Goal: Task Accomplishment & Management: Manage account settings

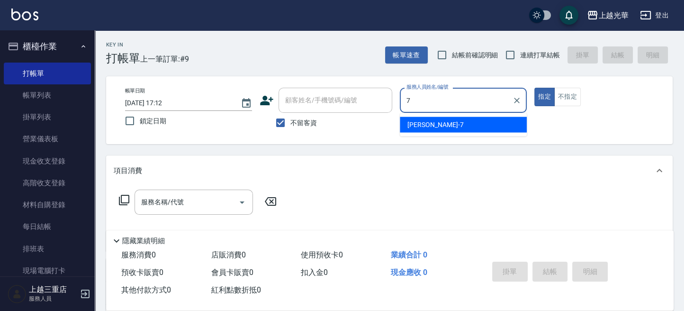
type input "小紫-7"
type button "true"
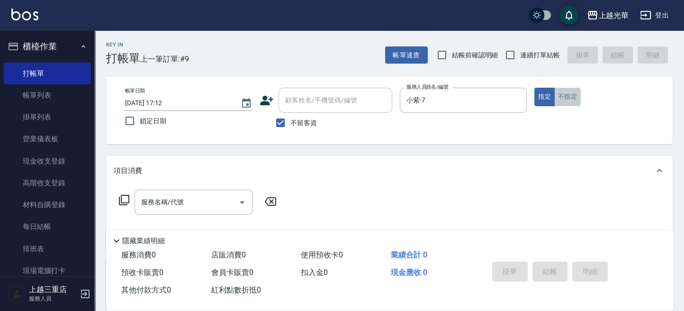
drag, startPoint x: 573, startPoint y: 95, endPoint x: 413, endPoint y: 172, distance: 177.4
click at [573, 95] on button "不指定" at bounding box center [567, 97] width 27 height 18
click at [175, 193] on div "服務名稱/代號" at bounding box center [194, 202] width 118 height 25
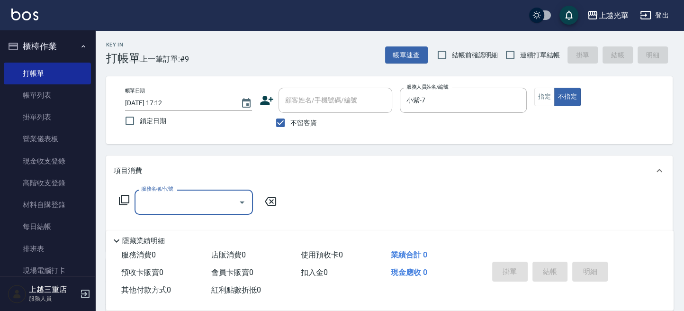
click at [197, 208] on input "服務名稱/代號" at bounding box center [187, 202] width 96 height 17
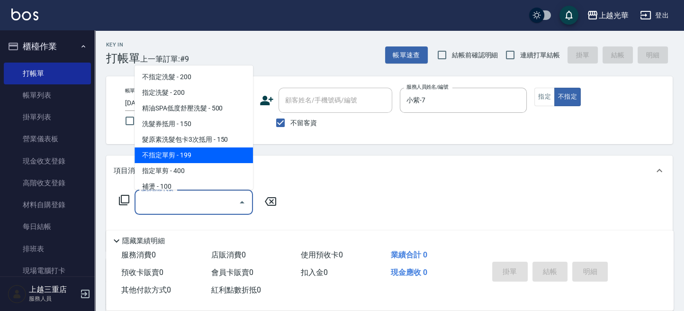
click at [205, 157] on span "不指定單剪 - 199" at bounding box center [194, 155] width 118 height 16
type input "不指定單剪(202)"
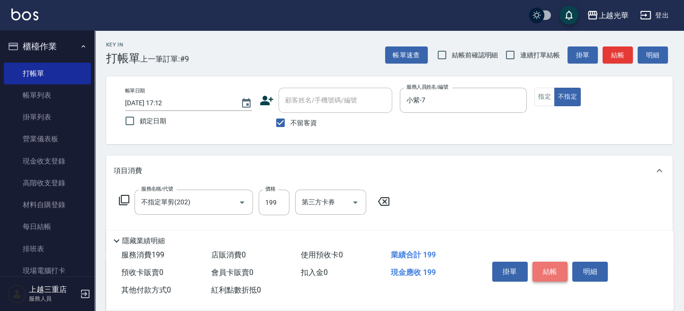
click at [562, 267] on button "結帳" at bounding box center [551, 272] width 36 height 20
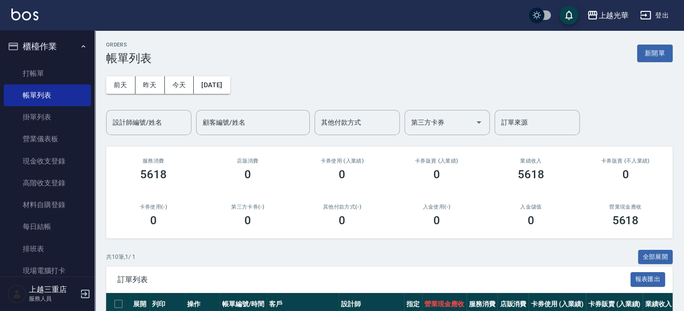
drag, startPoint x: 154, startPoint y: 110, endPoint x: 149, endPoint y: 123, distance: 13.9
click at [149, 123] on div "設計師編號/姓名" at bounding box center [148, 122] width 85 height 25
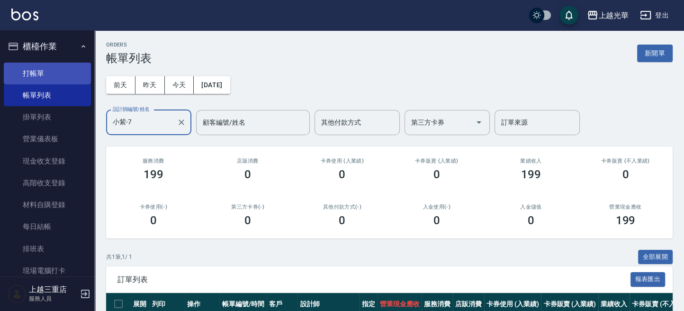
type input "小紫-7"
click at [57, 80] on link "打帳單" at bounding box center [47, 74] width 87 height 22
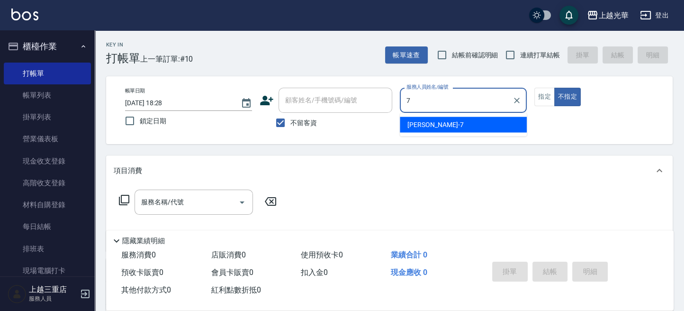
type input "小紫-7"
type button "false"
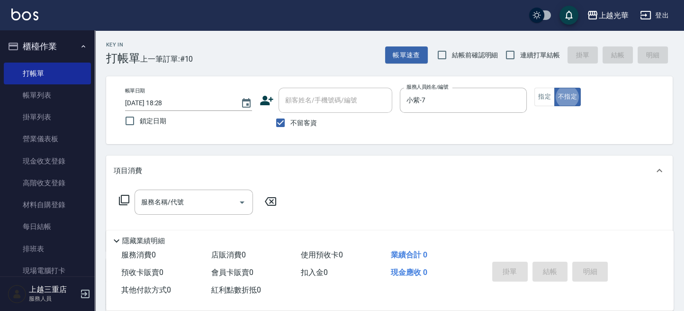
drag, startPoint x: 580, startPoint y: 101, endPoint x: 550, endPoint y: 107, distance: 30.0
click at [571, 102] on button "不指定" at bounding box center [567, 97] width 27 height 18
click at [196, 204] on input "服務名稱/代號" at bounding box center [187, 202] width 96 height 17
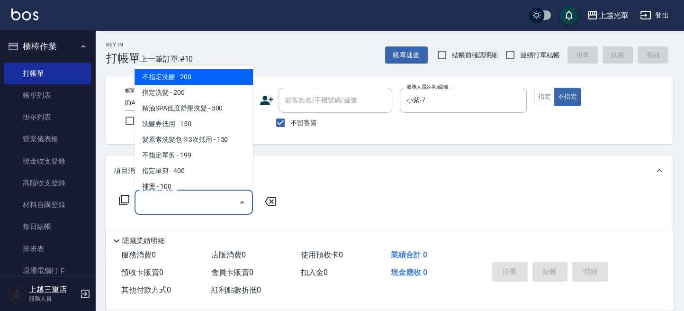
click at [209, 75] on span "不指定洗髮 - 200" at bounding box center [194, 77] width 118 height 16
type input "不指定洗髮(101)"
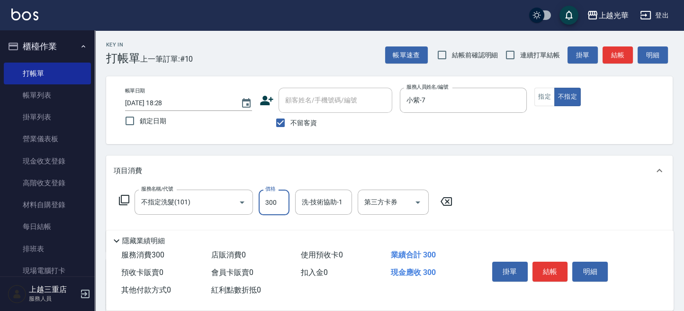
type input "300"
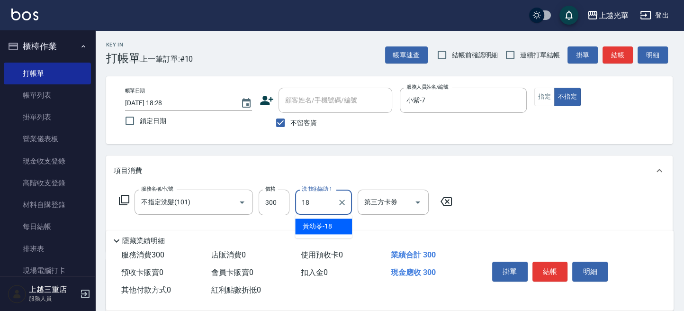
type input "[PERSON_NAME]-18"
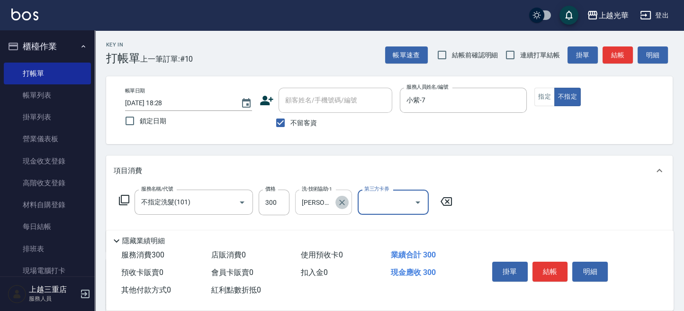
click at [338, 202] on icon "Clear" at bounding box center [341, 202] width 9 height 9
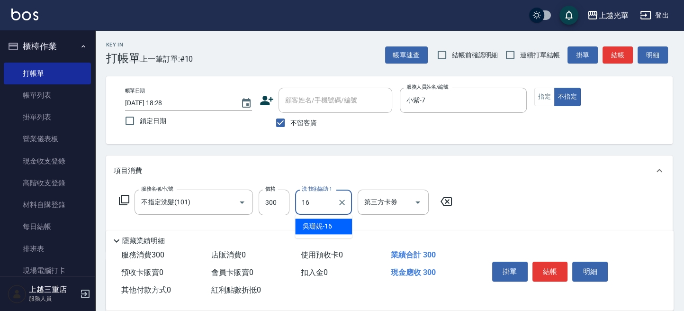
type input "[PERSON_NAME]-16"
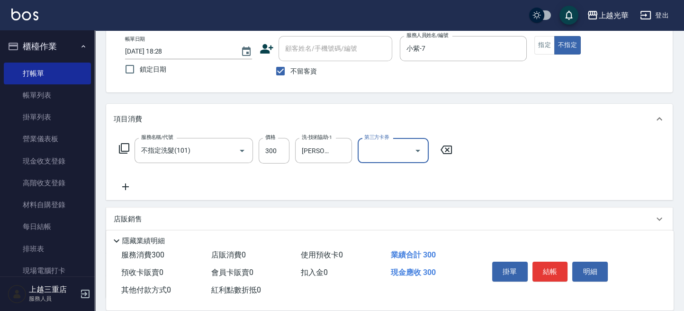
scroll to position [126, 0]
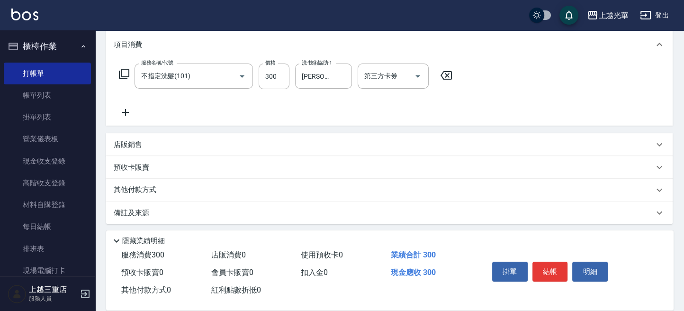
click at [129, 110] on icon at bounding box center [126, 112] width 24 height 11
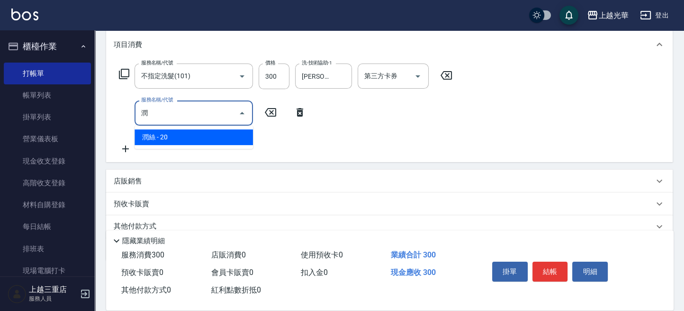
click at [212, 139] on span "潤絲 - 20" at bounding box center [194, 137] width 118 height 16
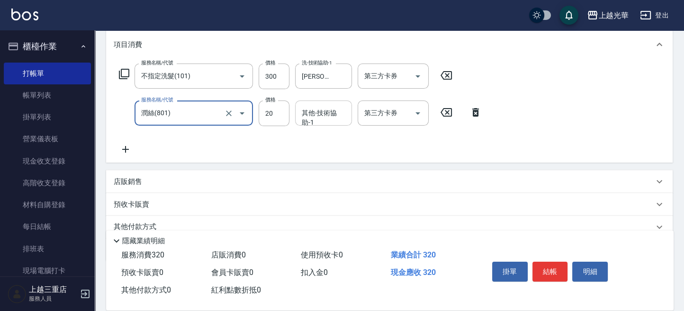
type input "潤絲(801)"
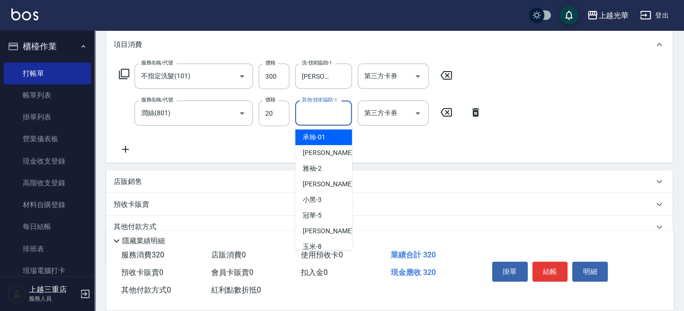
click at [323, 114] on input "其他-技術協助-1" at bounding box center [323, 113] width 48 height 17
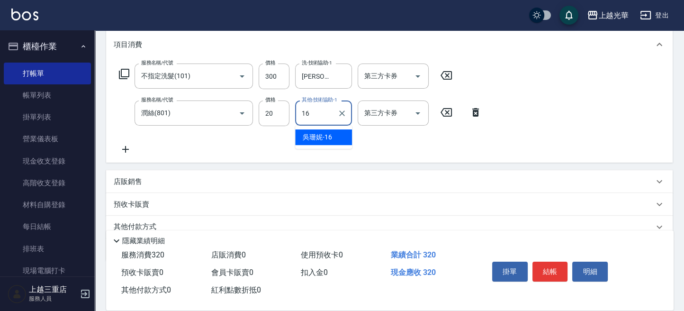
type input "[PERSON_NAME]-16"
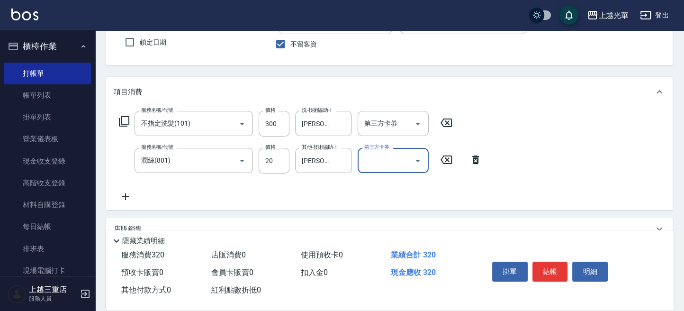
scroll to position [63, 0]
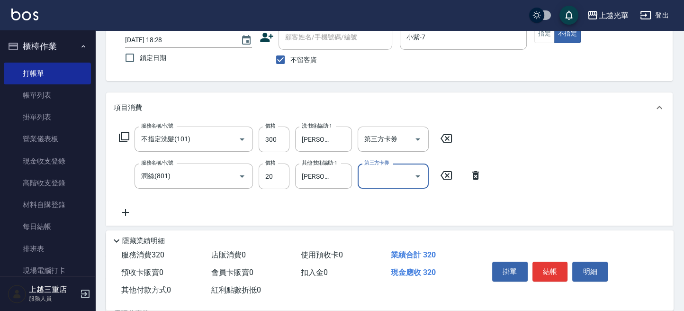
drag, startPoint x: 598, startPoint y: 122, endPoint x: 589, endPoint y: 124, distance: 8.7
click at [592, 123] on div "項目消費 服務名稱/代號 不指定洗髮(101) 服務名稱/代號 價格 300 價格 洗-技術協助-1 [PERSON_NAME]-16 洗-技術協助-1 第三…" at bounding box center [389, 158] width 567 height 133
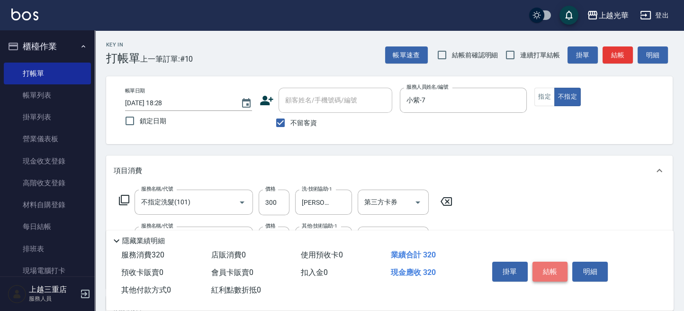
click at [546, 269] on button "結帳" at bounding box center [551, 272] width 36 height 20
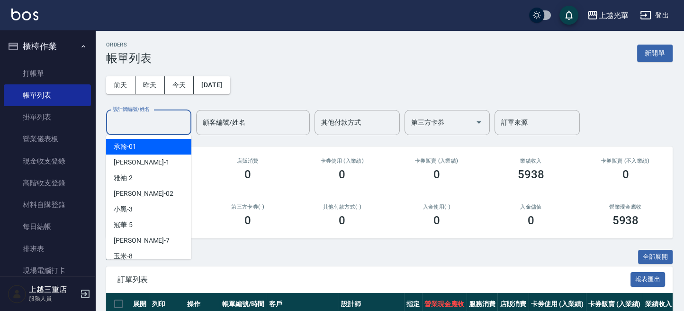
click at [159, 127] on input "設計師編號/姓名" at bounding box center [148, 122] width 77 height 17
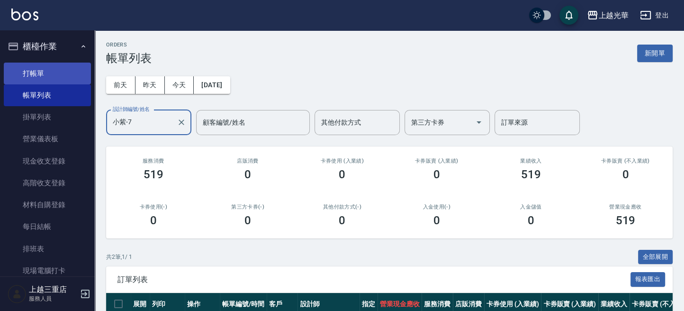
type input "小紫-7"
click at [57, 72] on link "打帳單" at bounding box center [47, 74] width 87 height 22
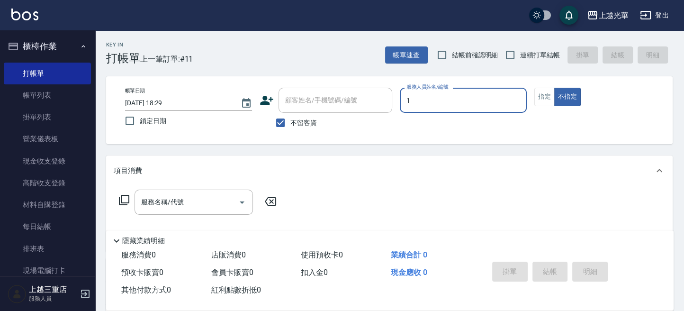
type input "1"
type button "false"
type input "小[PERSON_NAME]-1"
click at [552, 91] on button "指定" at bounding box center [545, 97] width 20 height 18
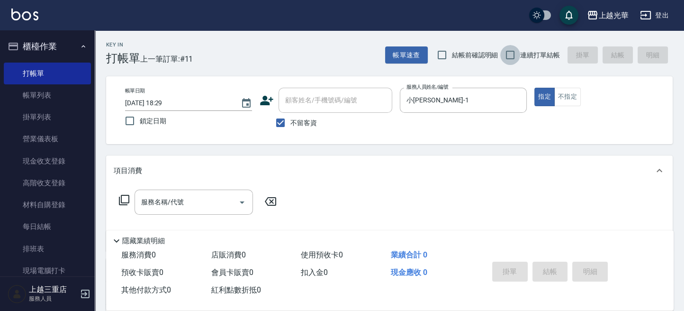
click at [517, 49] on input "連續打單結帳" at bounding box center [510, 55] width 20 height 20
checkbox input "true"
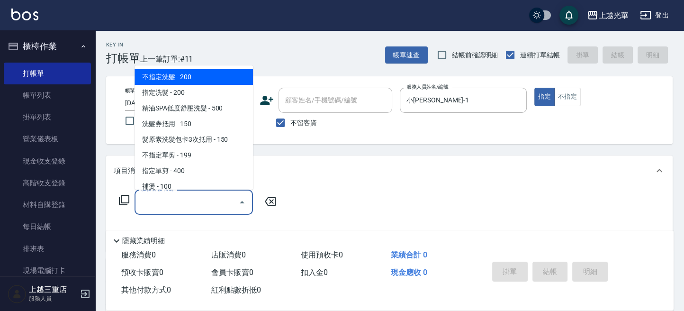
drag, startPoint x: 192, startPoint y: 197, endPoint x: 274, endPoint y: 218, distance: 84.0
click at [193, 197] on input "服務名稱/代號" at bounding box center [187, 202] width 96 height 17
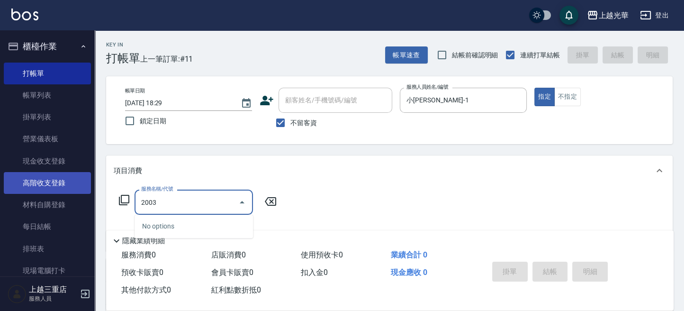
click at [79, 191] on div "上越光華 登出 櫃檯作業 打帳單 帳單列表 掛單列表 營業儀表板 現金收支登錄 高階收支登錄 材料自購登錄 每日結帳 排班表 現場電腦打卡 預約管理 預約管理…" at bounding box center [342, 219] width 684 height 439
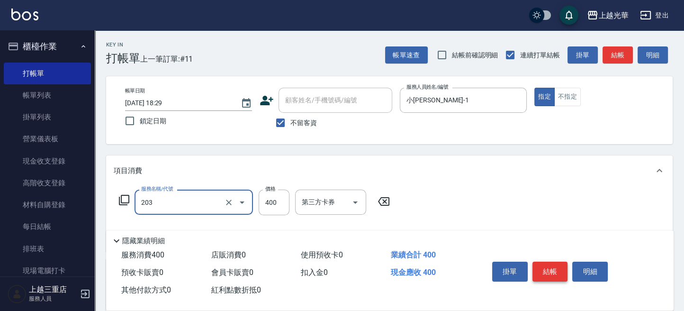
type input "指定單剪(203)"
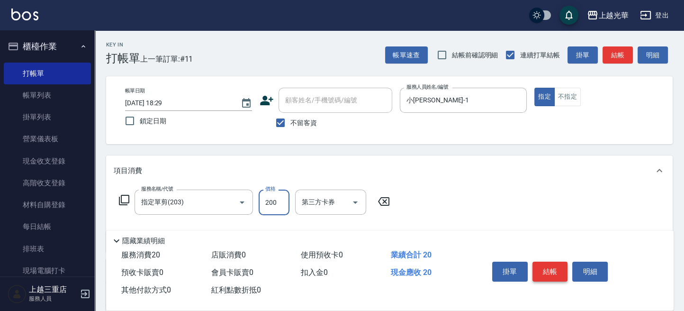
type input "200"
click at [553, 270] on button "結帳" at bounding box center [551, 272] width 36 height 20
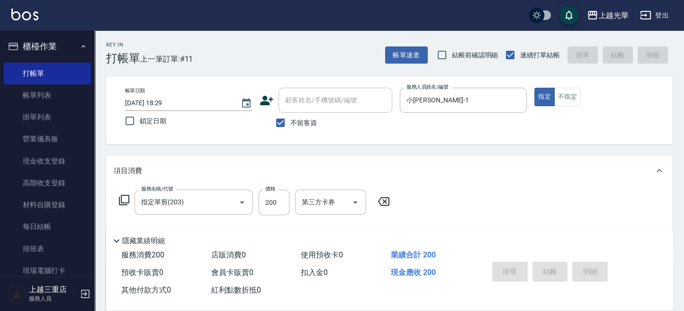
type input "[DATE] 18:43"
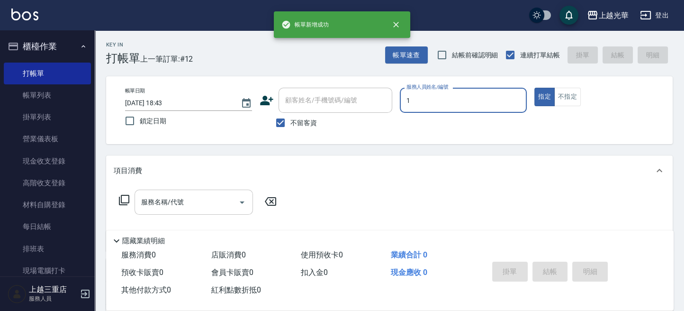
type input "小[PERSON_NAME]-1"
type button "true"
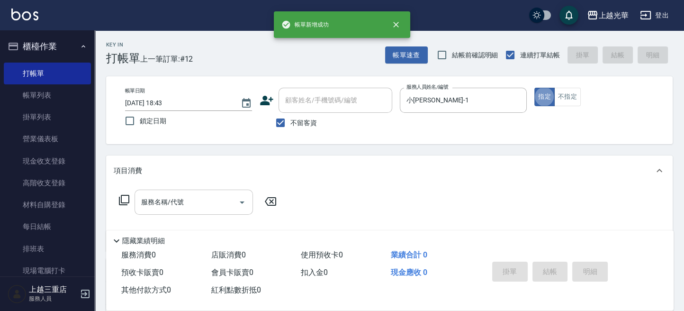
click at [209, 206] on input "服務名稱/代號" at bounding box center [187, 202] width 96 height 17
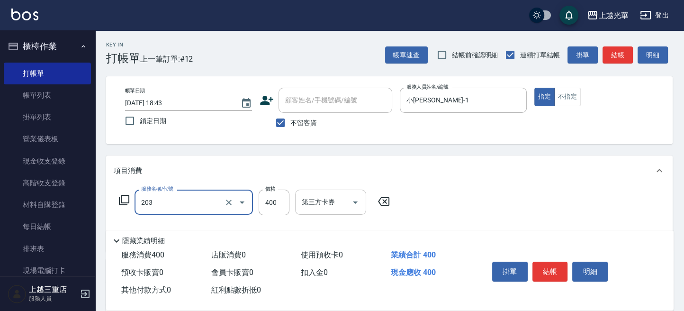
type input "指定單剪(203)"
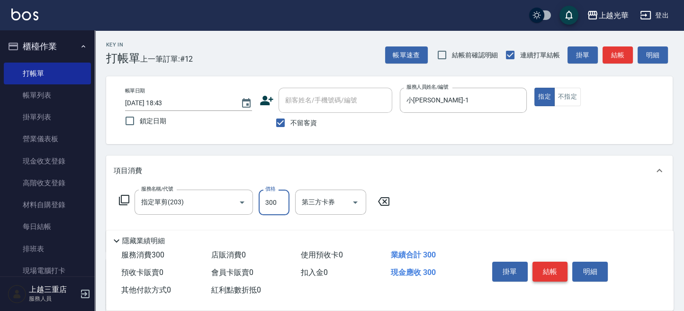
type input "300"
click at [553, 276] on button "結帳" at bounding box center [551, 272] width 36 height 20
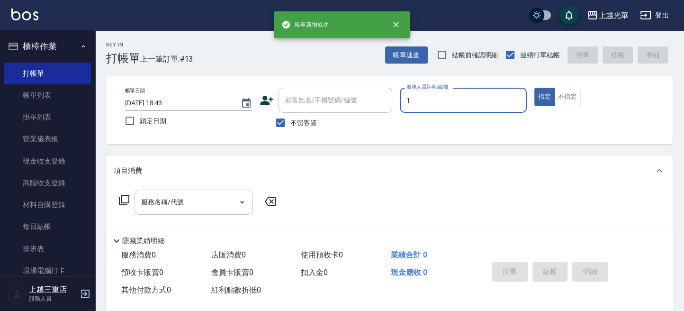
type input "小[PERSON_NAME]-1"
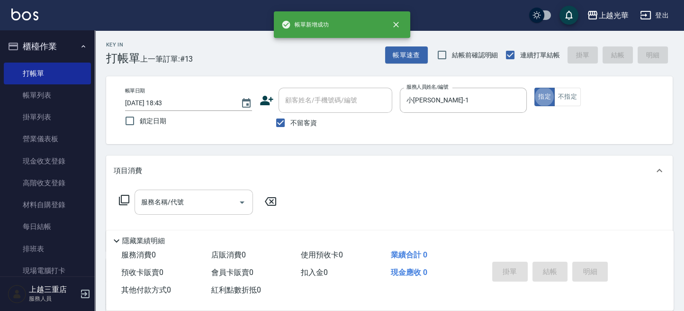
click at [194, 204] on input "服務名稱/代號" at bounding box center [187, 202] width 96 height 17
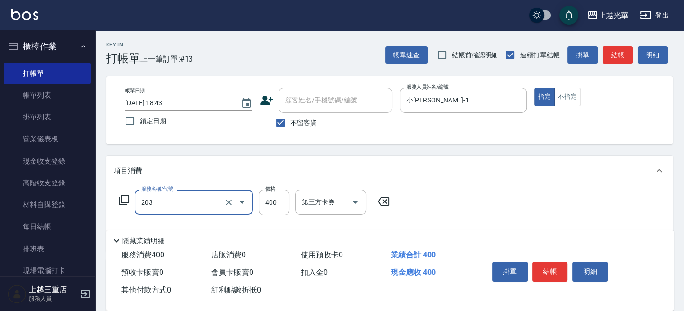
type input "指定單剪(203)"
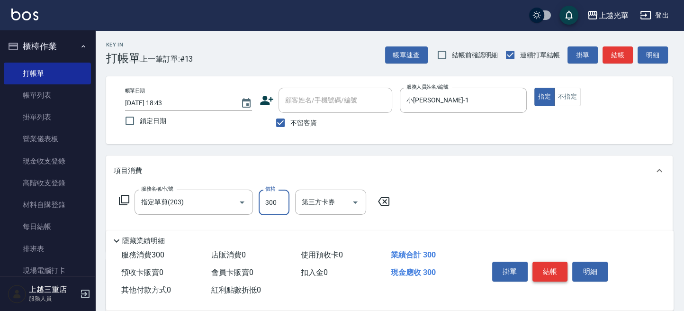
type input "300"
click at [547, 269] on button "結帳" at bounding box center [551, 272] width 36 height 20
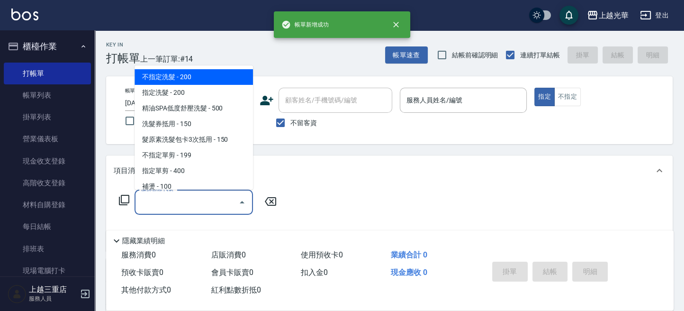
click at [203, 199] on input "服務名稱/代號" at bounding box center [187, 202] width 96 height 17
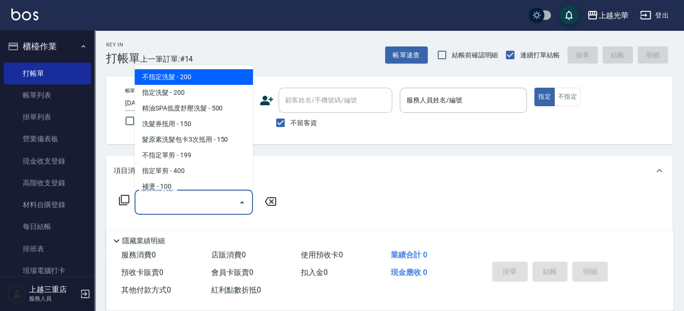
type input "2"
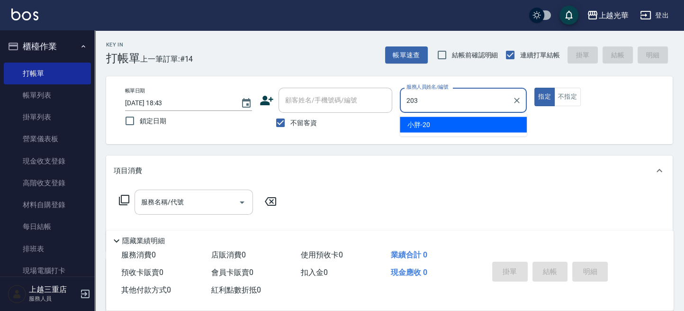
type input "203"
click at [535, 88] on button "指定" at bounding box center [545, 97] width 20 height 18
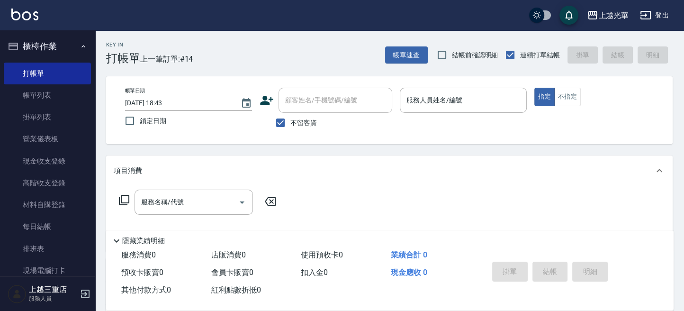
click at [418, 116] on p at bounding box center [463, 118] width 127 height 10
click at [417, 109] on div "服務人員姓名/編號" at bounding box center [463, 100] width 127 height 25
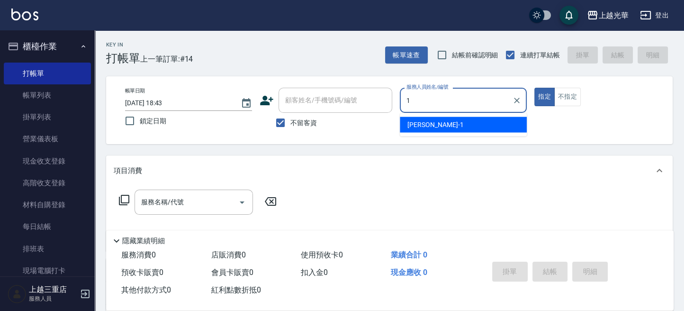
type input "小[PERSON_NAME]-1"
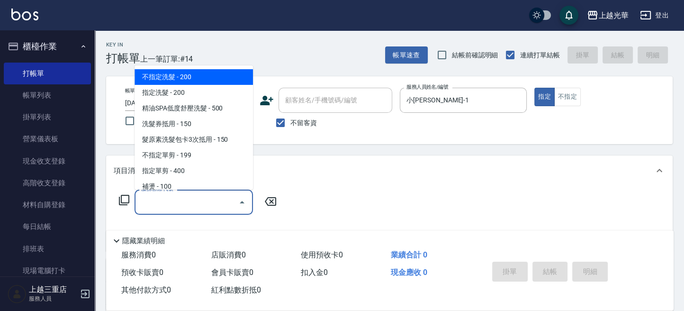
click at [181, 207] on input "服務名稱/代號" at bounding box center [187, 202] width 96 height 17
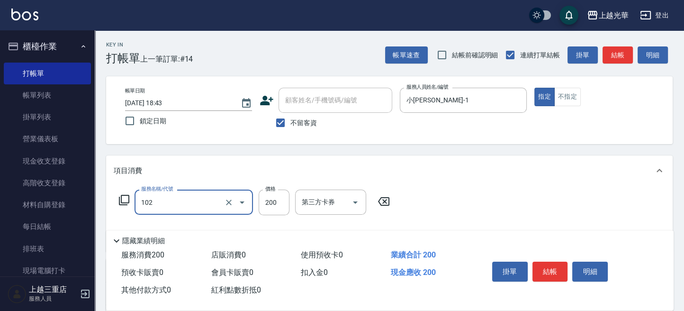
type input "指定洗髮(102)"
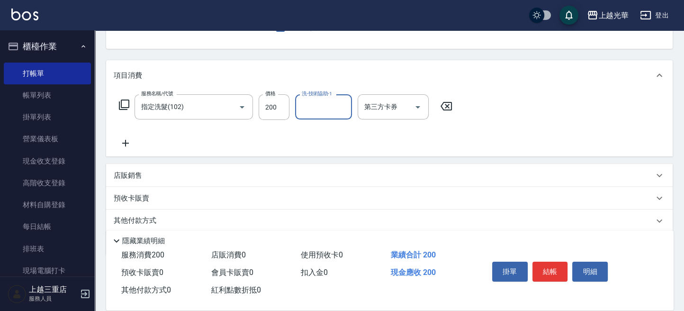
scroll to position [126, 0]
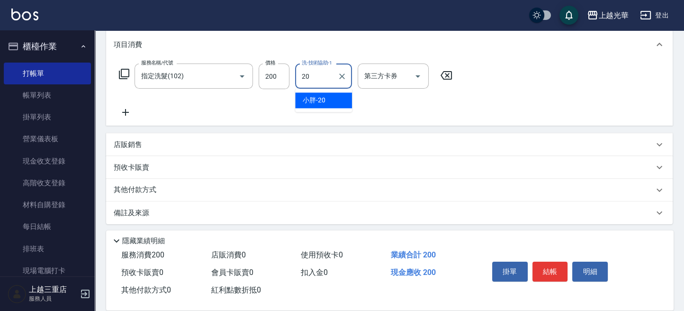
type input "小胖-20"
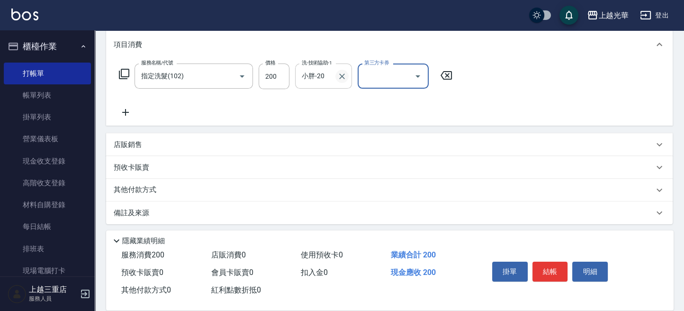
click at [340, 74] on icon "Clear" at bounding box center [341, 76] width 9 height 9
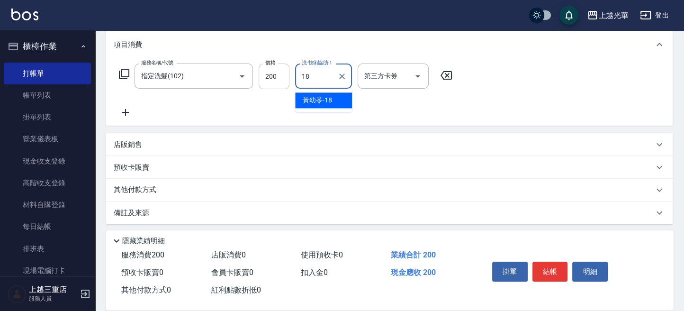
drag, startPoint x: 325, startPoint y: 75, endPoint x: 277, endPoint y: 75, distance: 47.9
click at [277, 75] on div "服務名稱/代號 指定洗髮(102) 服務名稱/代號 價格 200 價格 洗-技術協助-1 18 洗-技術協助-1 第三方卡券 第三方卡券" at bounding box center [286, 76] width 344 height 26
type input "[PERSON_NAME]-16"
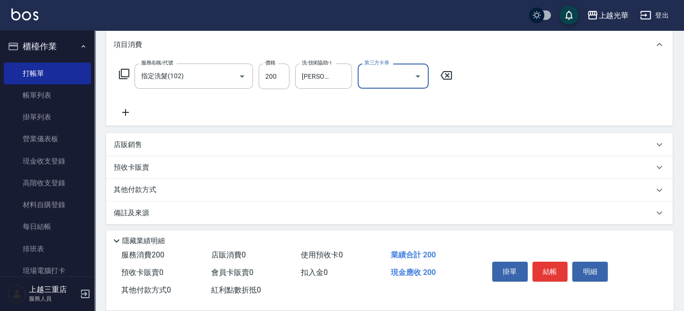
click at [126, 113] on icon at bounding box center [125, 112] width 7 height 7
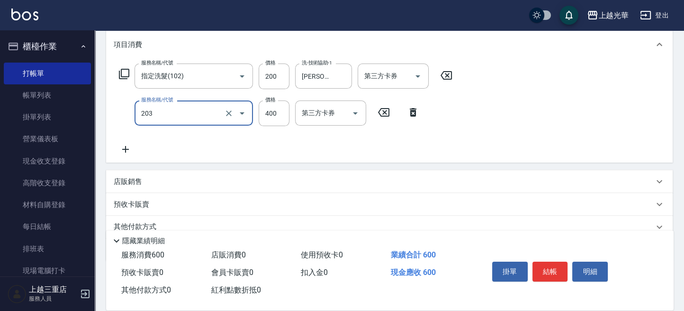
type input "指定單剪(203)"
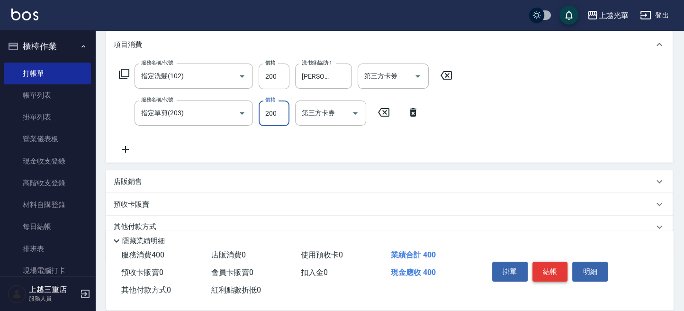
type input "200"
click at [545, 265] on button "結帳" at bounding box center [551, 272] width 36 height 20
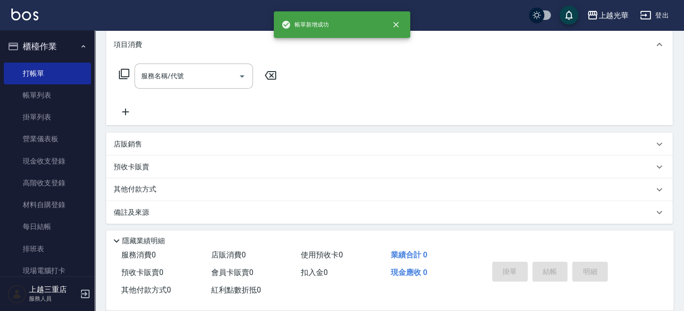
scroll to position [0, 0]
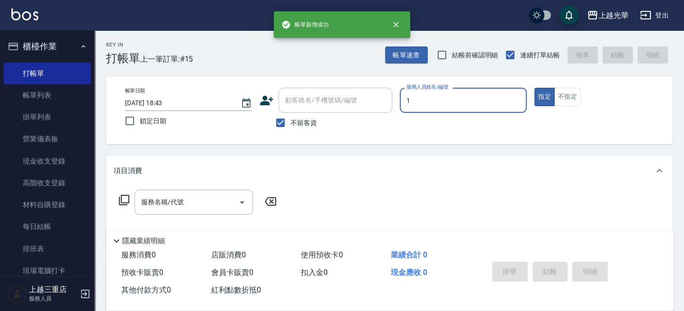
type input "小[PERSON_NAME]-1"
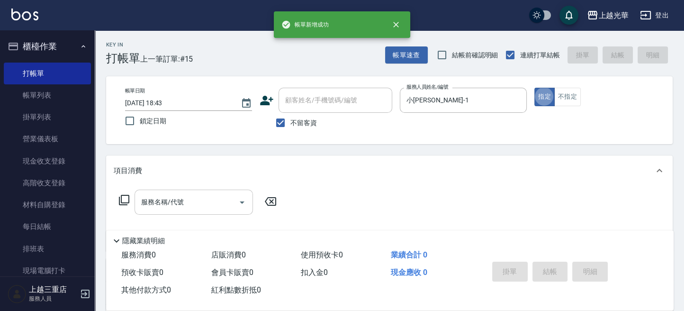
click at [177, 200] on input "服務名稱/代號" at bounding box center [187, 202] width 96 height 17
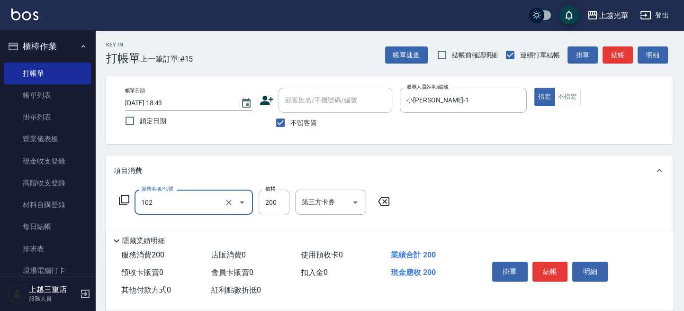
type input "指定洗髮(102)"
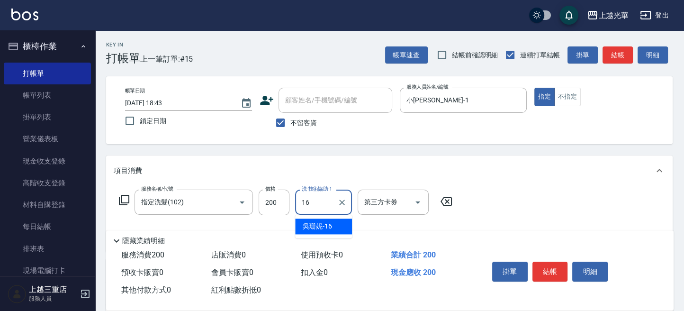
type input "[PERSON_NAME]-16"
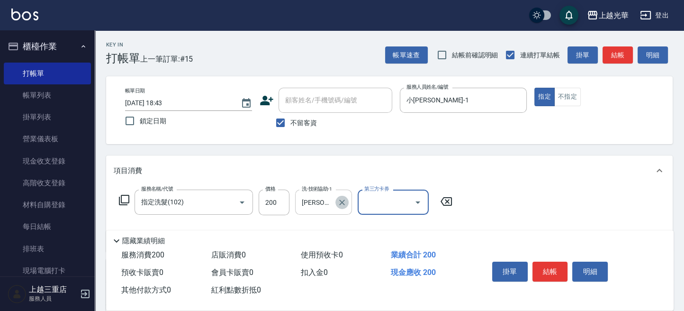
click at [341, 202] on icon "Clear" at bounding box center [342, 202] width 6 height 6
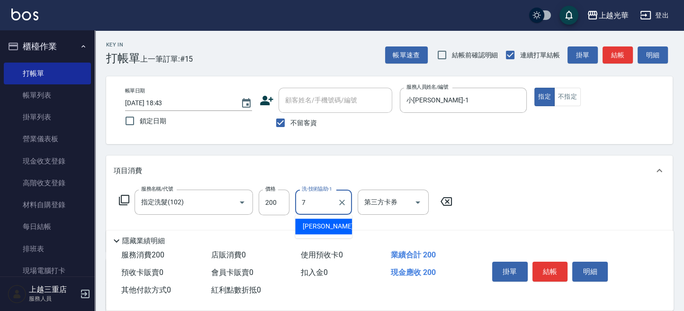
type input "小紫-7"
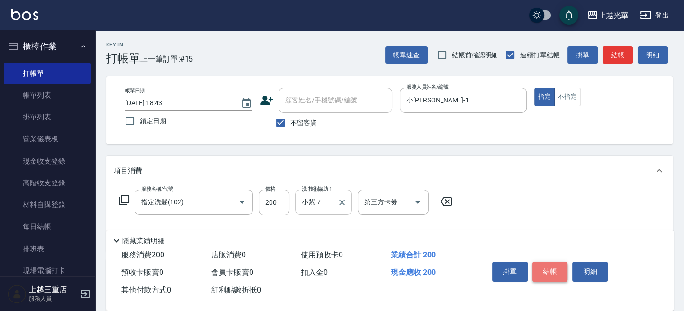
click at [544, 277] on button "結帳" at bounding box center [551, 272] width 36 height 20
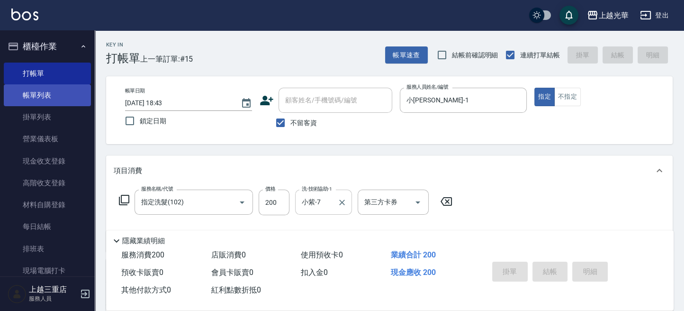
type input "[DATE] 18:44"
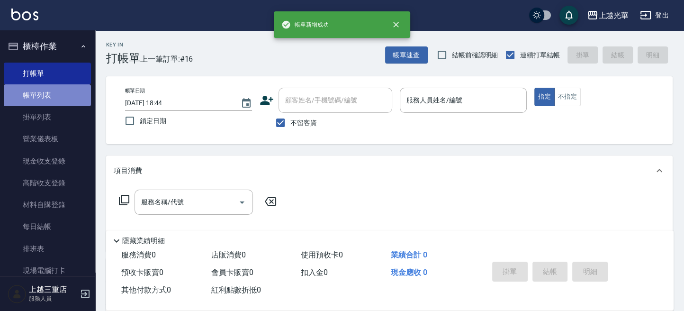
click at [68, 93] on link "帳單列表" at bounding box center [47, 95] width 87 height 22
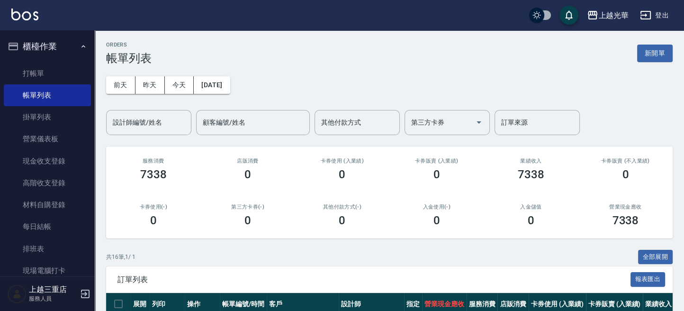
click at [161, 125] on input "設計師編號/姓名" at bounding box center [148, 122] width 77 height 17
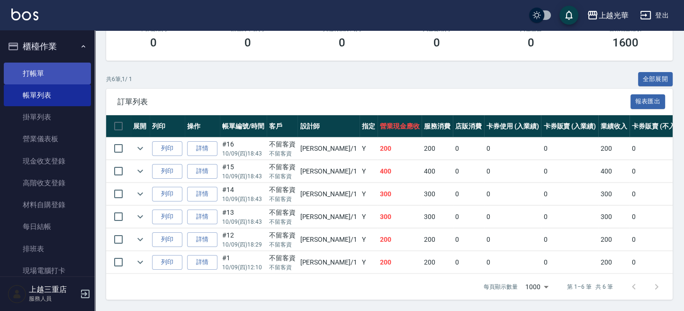
type input "小[PERSON_NAME]-1"
click at [42, 75] on link "打帳單" at bounding box center [47, 74] width 87 height 22
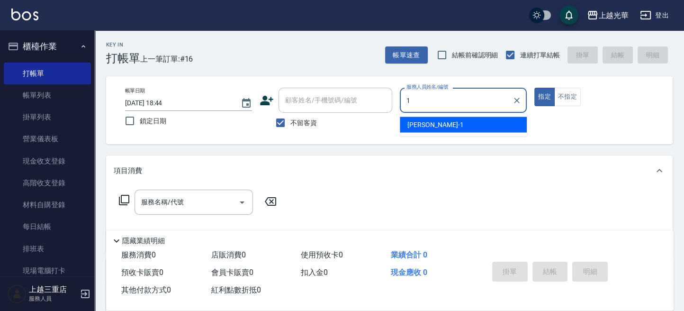
type input "小[PERSON_NAME]-1"
type button "true"
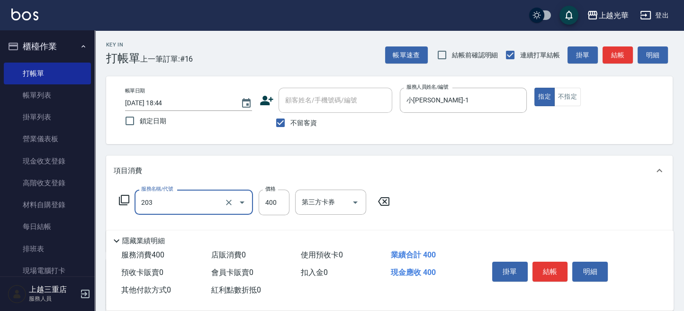
type input "指定單剪(203)"
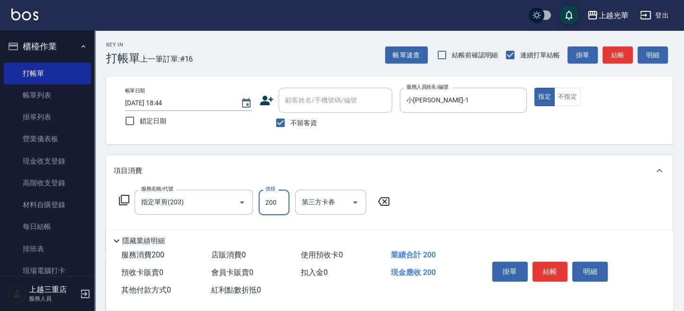
type input "200"
drag, startPoint x: 186, startPoint y: 95, endPoint x: 553, endPoint y: 273, distance: 408.0
click at [553, 273] on button "結帳" at bounding box center [551, 272] width 36 height 20
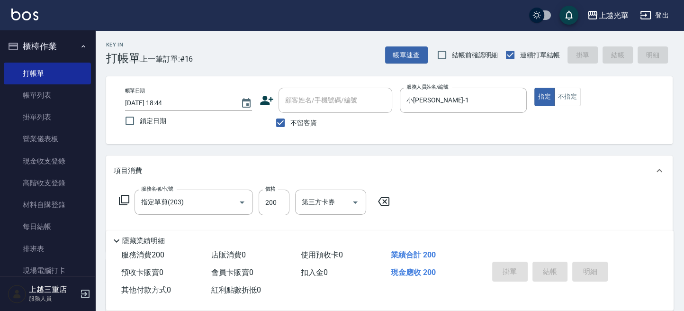
type input "[DATE] 18:58"
click at [281, 122] on input "不留客資" at bounding box center [281, 123] width 20 height 20
checkbox input "false"
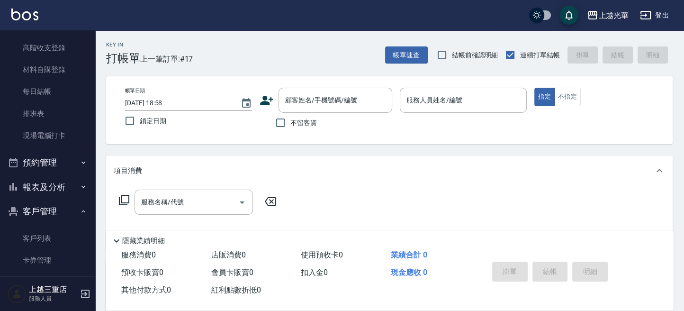
scroll to position [191, 0]
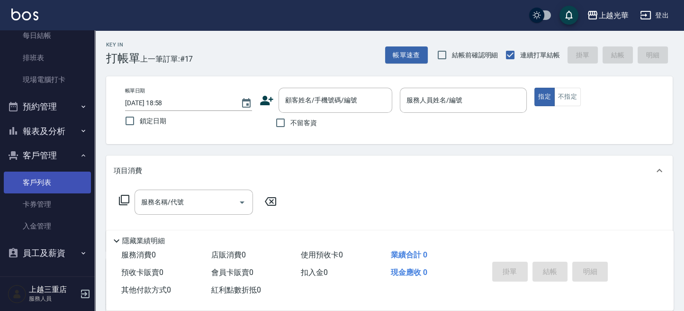
click at [45, 180] on link "客戶列表" at bounding box center [47, 183] width 87 height 22
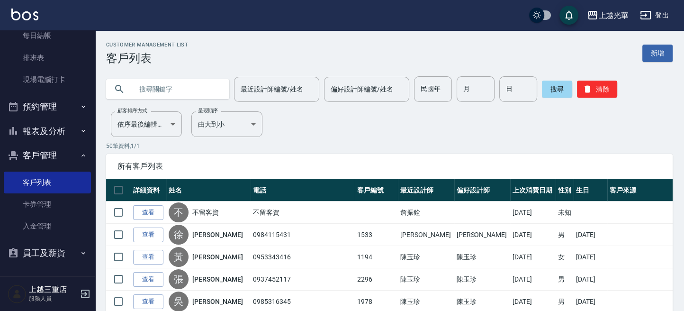
click at [152, 89] on input "text" at bounding box center [177, 89] width 89 height 26
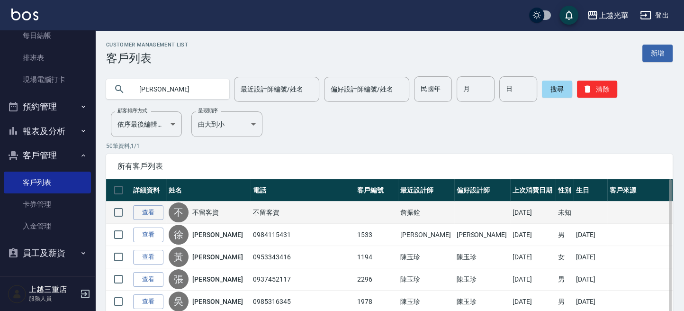
type input "[PERSON_NAME]"
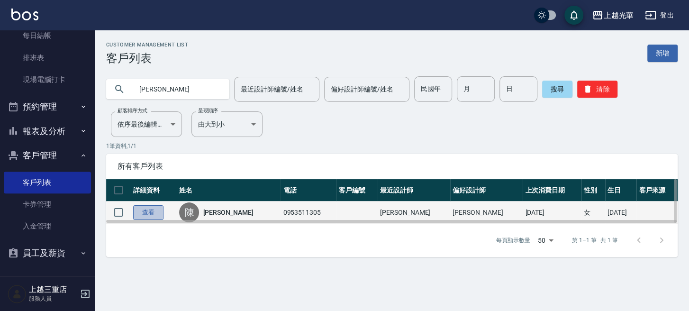
click at [145, 212] on link "查看" at bounding box center [148, 212] width 30 height 15
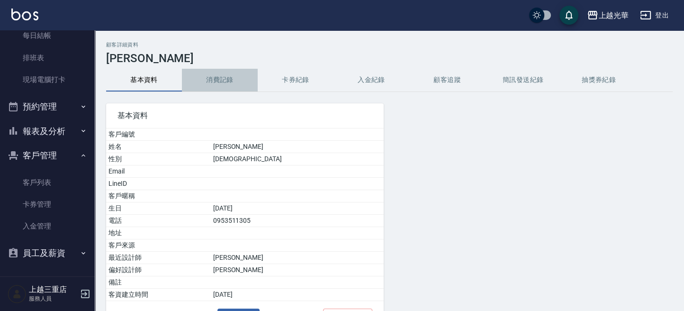
click at [217, 76] on button "消費記錄" at bounding box center [220, 80] width 76 height 23
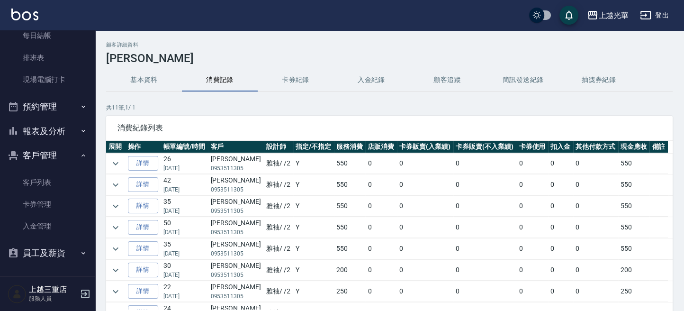
click at [14, 14] on img at bounding box center [24, 15] width 27 height 12
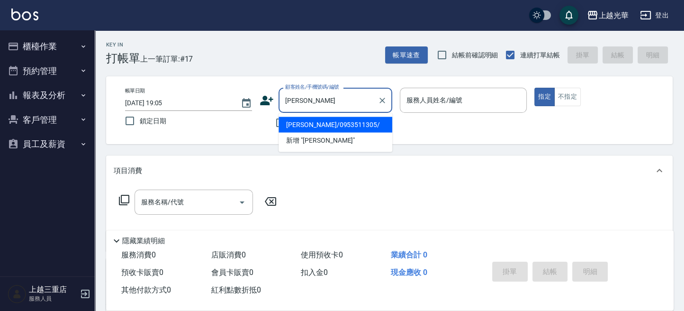
click at [296, 125] on li "[PERSON_NAME]/0953511305/" at bounding box center [336, 125] width 114 height 16
type input "[PERSON_NAME]/0953511305/"
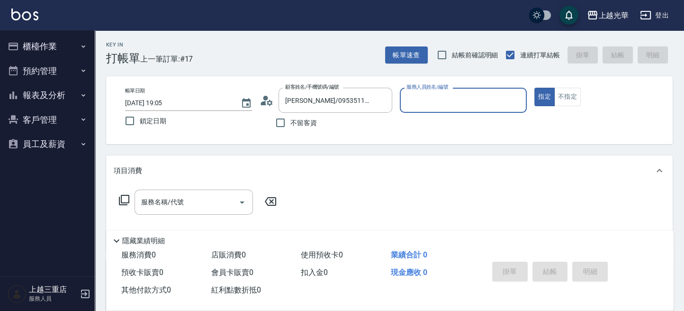
type input "雅袖-2"
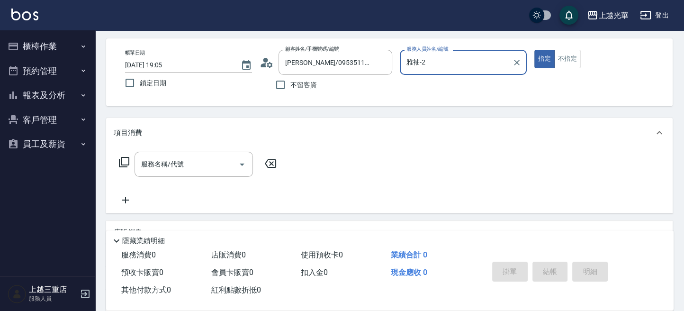
scroll to position [63, 0]
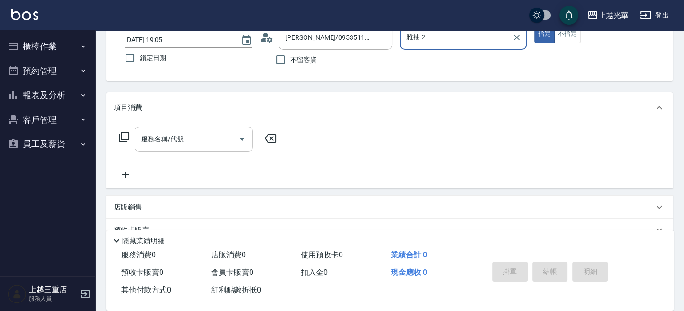
click at [174, 140] on input "服務名稱/代號" at bounding box center [187, 139] width 96 height 17
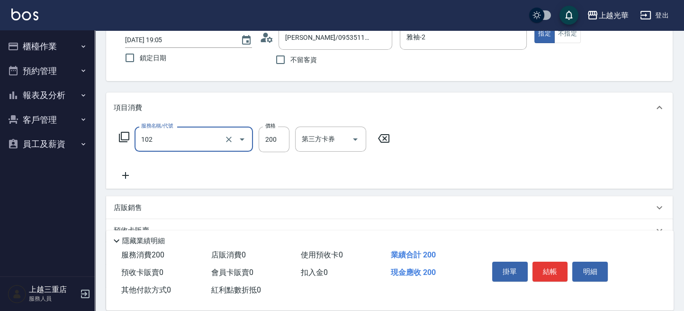
type input "指定洗髮(102)"
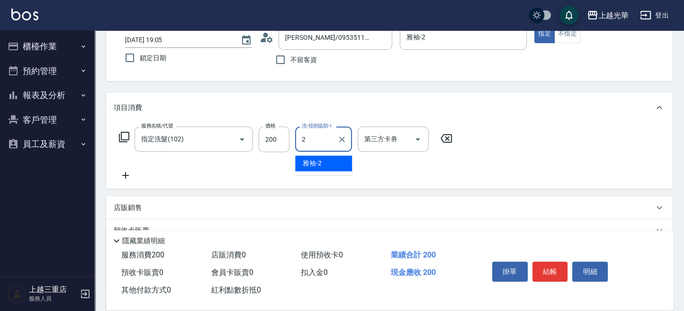
type input "雅袖-2"
click at [126, 174] on icon at bounding box center [125, 175] width 7 height 7
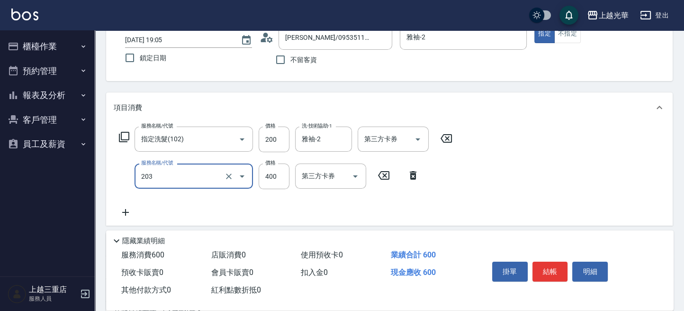
type input "指定單剪(203)"
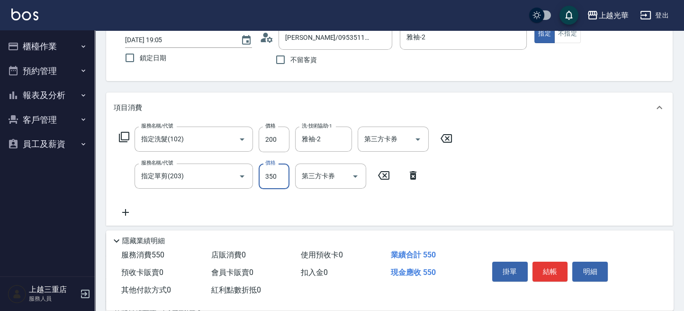
type input "350"
click at [559, 266] on button "結帳" at bounding box center [551, 272] width 36 height 20
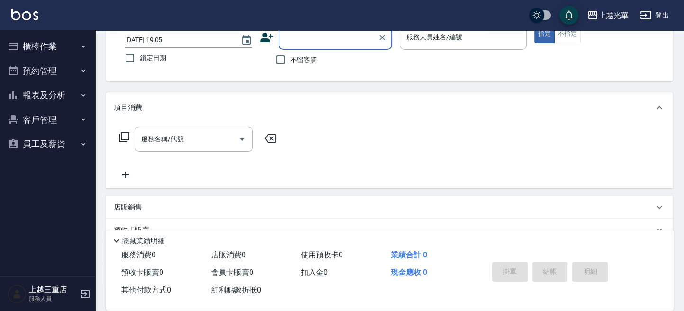
click at [301, 59] on span "不留客資" at bounding box center [303, 60] width 27 height 10
click at [290, 59] on input "不留客資" at bounding box center [281, 60] width 20 height 20
checkbox input "true"
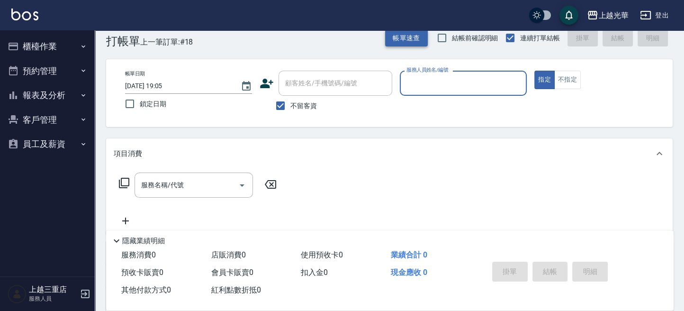
scroll to position [0, 0]
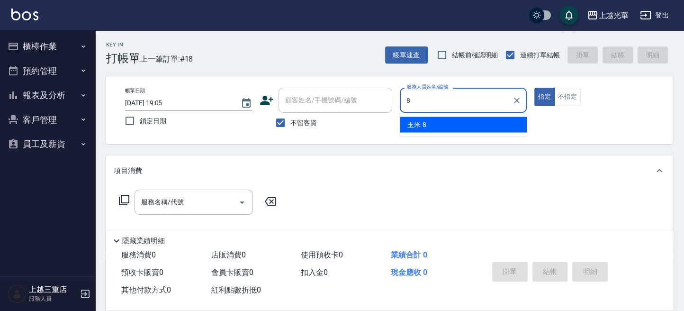
type input "玉米-8"
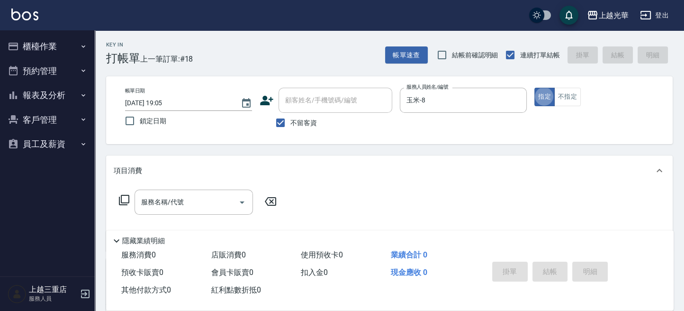
type button "true"
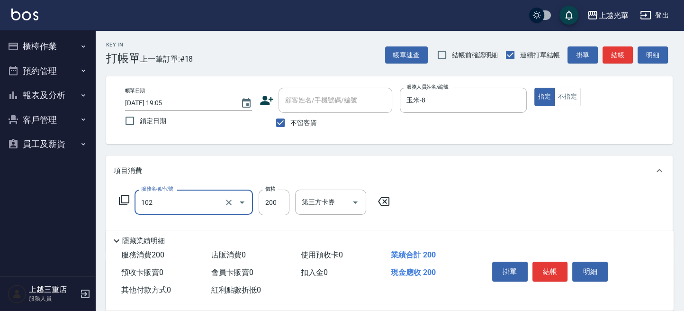
type input "指定洗髮(102)"
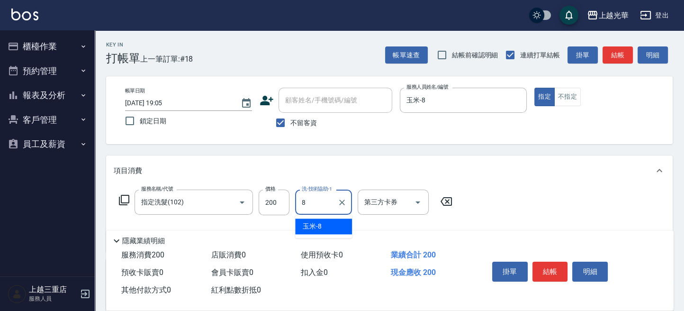
type input "玉米-8"
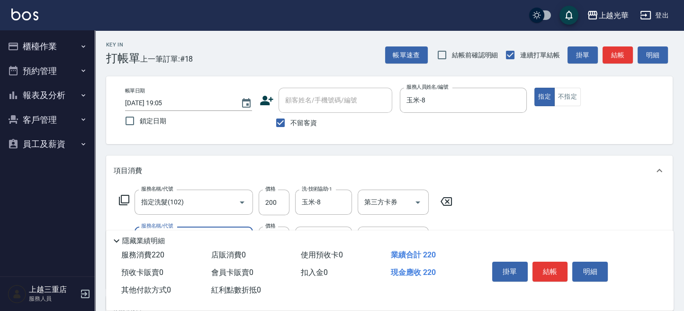
type input "潤絲(801)"
type input "玉米-8"
click at [623, 54] on button "結帳" at bounding box center [618, 55] width 30 height 18
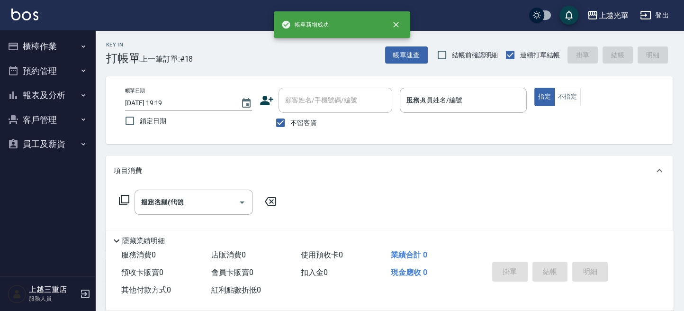
type input "[DATE] 19:19"
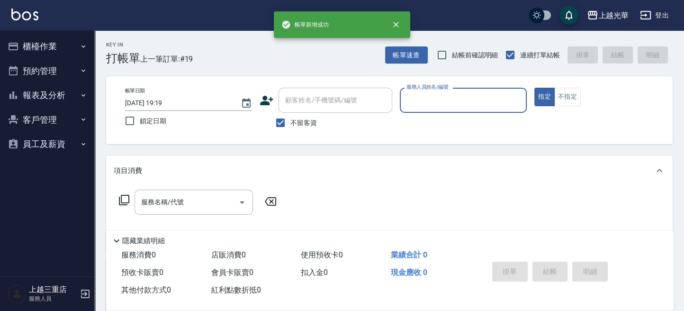
click at [28, 47] on button "櫃檯作業" at bounding box center [47, 46] width 87 height 25
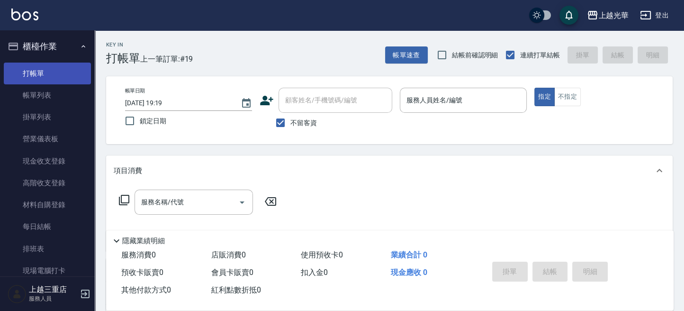
click at [50, 82] on link "打帳單" at bounding box center [47, 74] width 87 height 22
drag, startPoint x: 441, startPoint y: 113, endPoint x: 431, endPoint y: 104, distance: 12.8
click at [431, 104] on div "服務人員姓名/編號 服務人員姓名/編號" at bounding box center [463, 105] width 127 height 35
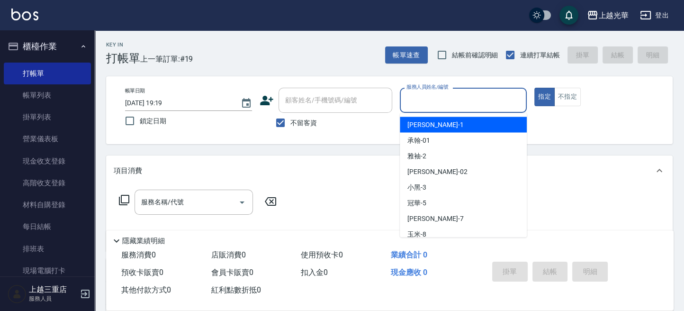
drag, startPoint x: 431, startPoint y: 104, endPoint x: 370, endPoint y: 127, distance: 65.8
click at [431, 104] on input "服務人員姓名/編號" at bounding box center [463, 100] width 118 height 17
type input "小[PERSON_NAME]-1"
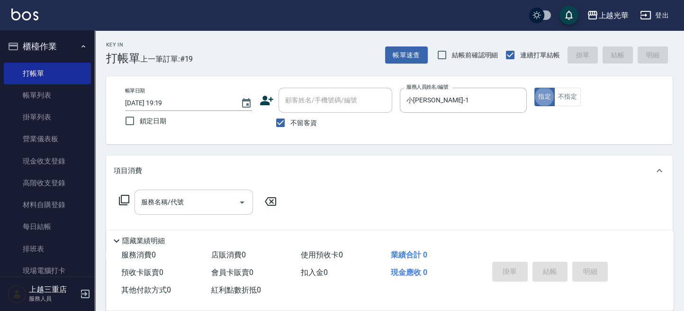
click at [205, 201] on input "服務名稱/代號" at bounding box center [187, 202] width 96 height 17
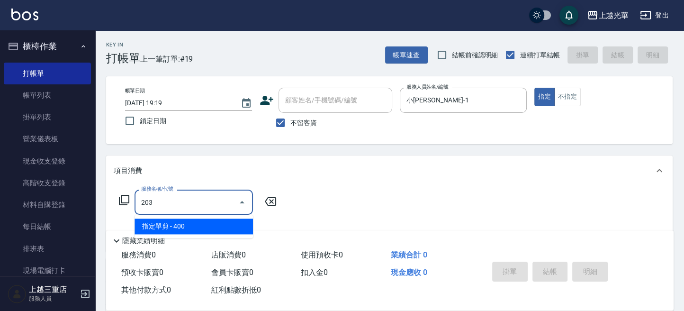
type input "指定單剪(203)"
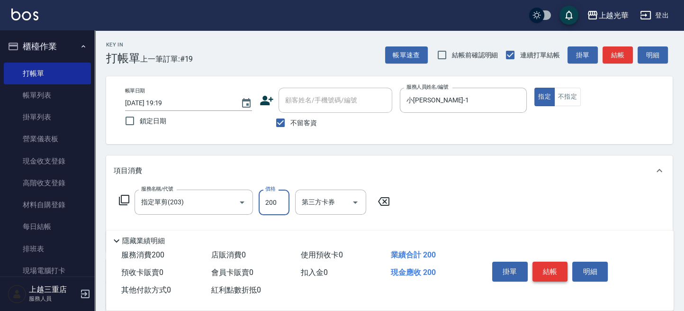
type input "200"
click at [541, 267] on button "結帳" at bounding box center [551, 272] width 36 height 20
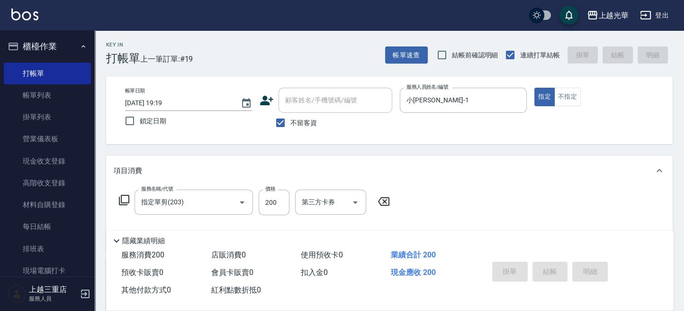
type input "[DATE] 19:20"
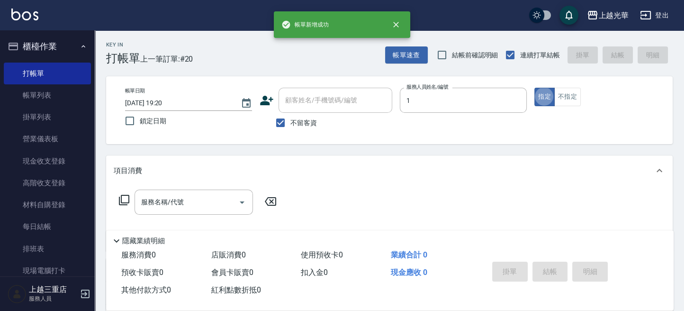
type input "小[PERSON_NAME]-1"
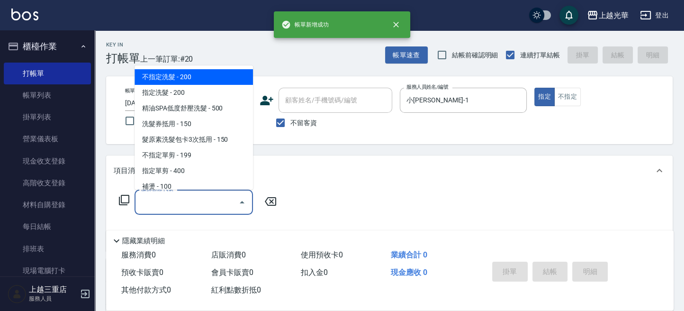
click at [187, 203] on input "服務名稱/代號" at bounding box center [187, 202] width 96 height 17
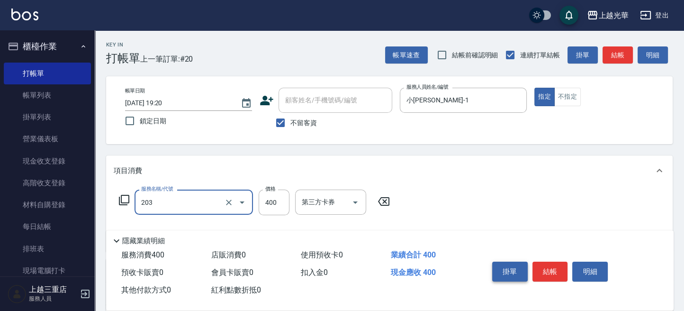
type input "指定單剪(203)"
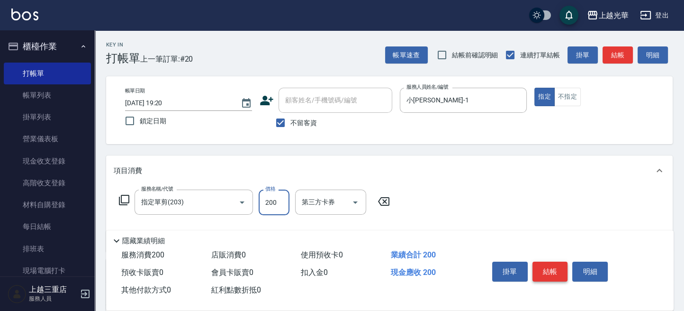
type input "200"
click at [544, 272] on button "結帳" at bounding box center [551, 272] width 36 height 20
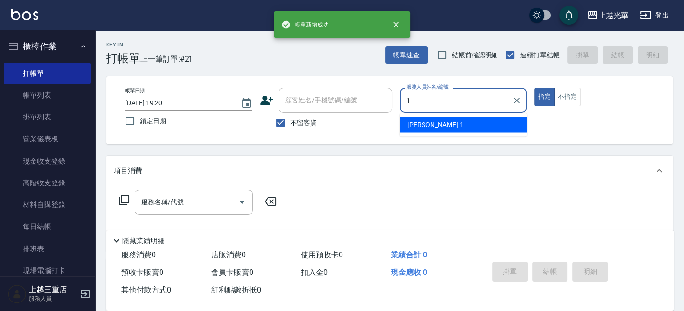
type input "小[PERSON_NAME]-1"
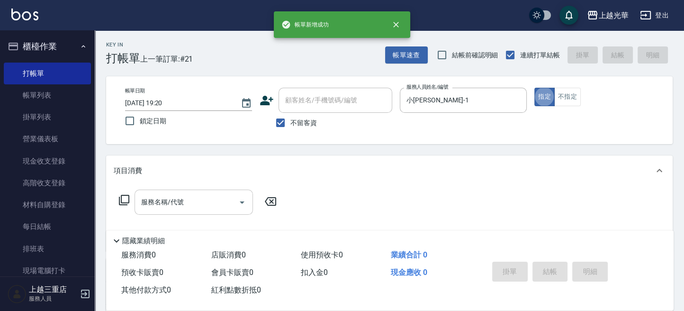
drag, startPoint x: 183, startPoint y: 208, endPoint x: 235, endPoint y: 214, distance: 51.5
click at [185, 208] on input "服務名稱/代號" at bounding box center [187, 202] width 96 height 17
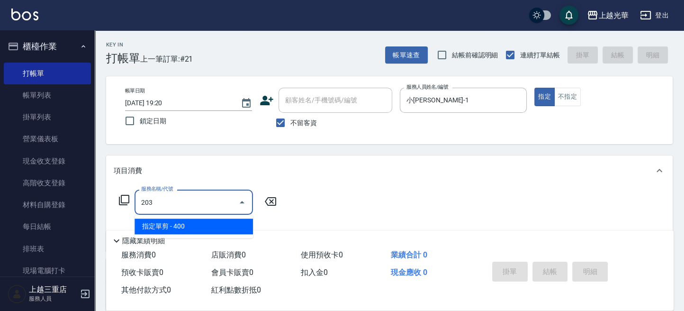
type input "指定單剪(203)"
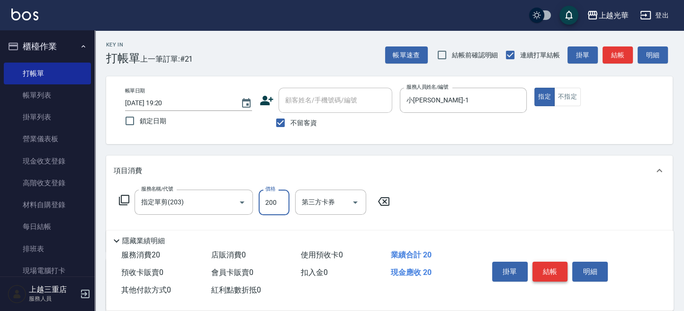
type input "200"
click at [546, 266] on button "結帳" at bounding box center [551, 272] width 36 height 20
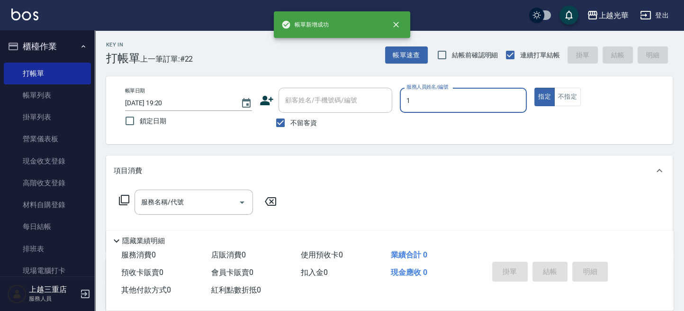
type input "小[PERSON_NAME]-1"
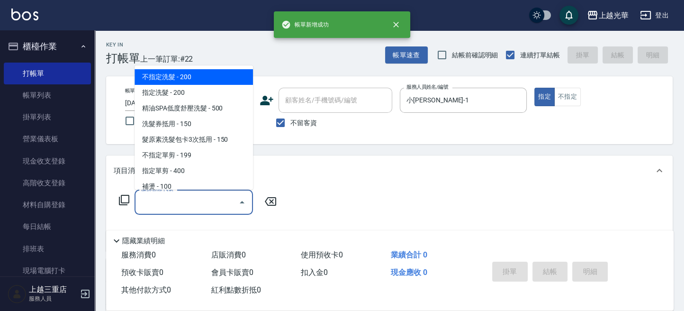
click at [202, 207] on input "服務名稱/代號" at bounding box center [187, 202] width 96 height 17
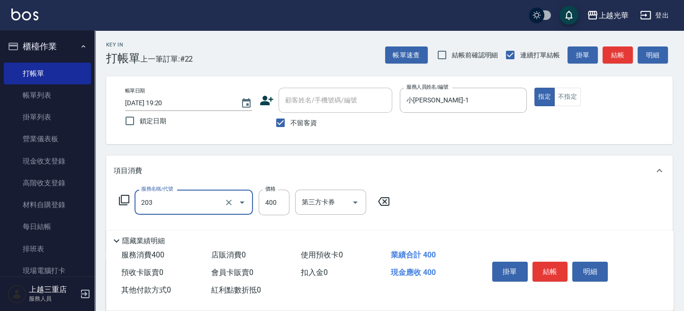
type input "指定單剪(203)"
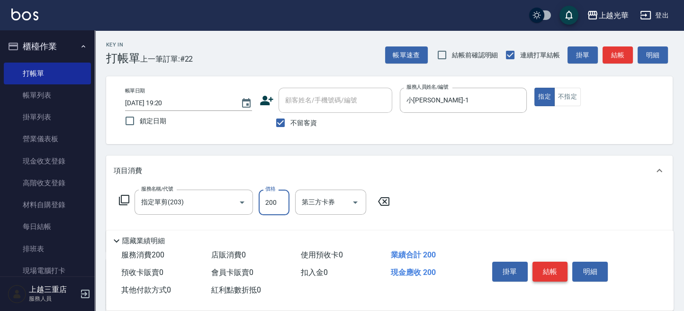
type input "200"
click at [543, 263] on button "結帳" at bounding box center [551, 272] width 36 height 20
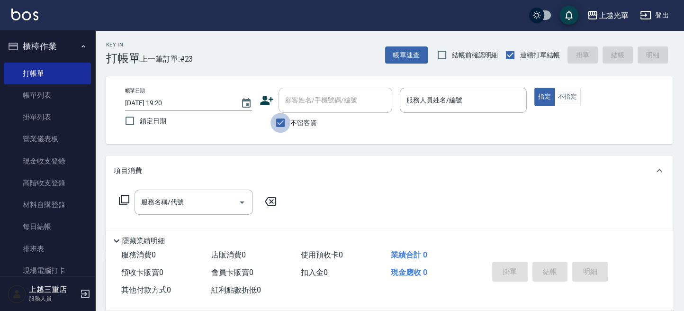
click at [281, 123] on input "不留客資" at bounding box center [281, 123] width 20 height 20
checkbox input "false"
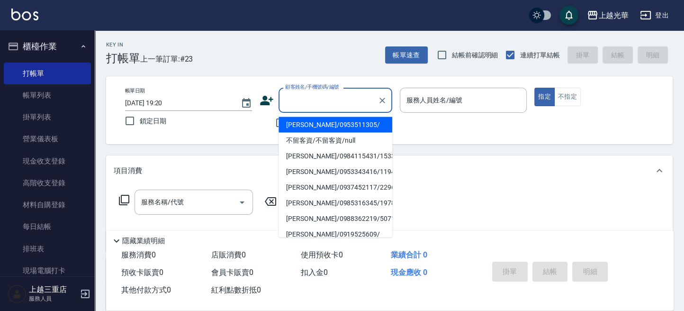
drag, startPoint x: 290, startPoint y: 98, endPoint x: 598, endPoint y: 103, distance: 308.1
click at [323, 102] on input "顧客姓名/手機號碼/編號" at bounding box center [328, 100] width 91 height 17
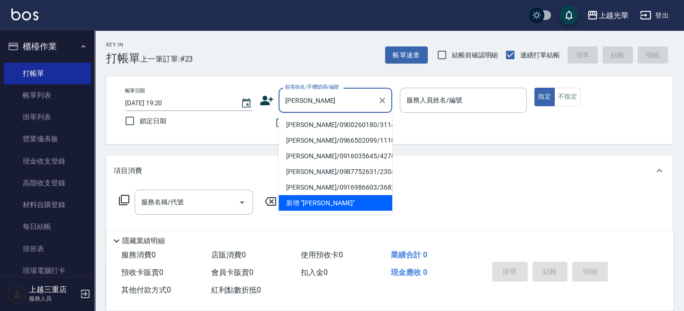
click at [306, 121] on li "[PERSON_NAME]/0900260180/3114" at bounding box center [336, 125] width 114 height 16
type input "[PERSON_NAME]/0900260180/3114"
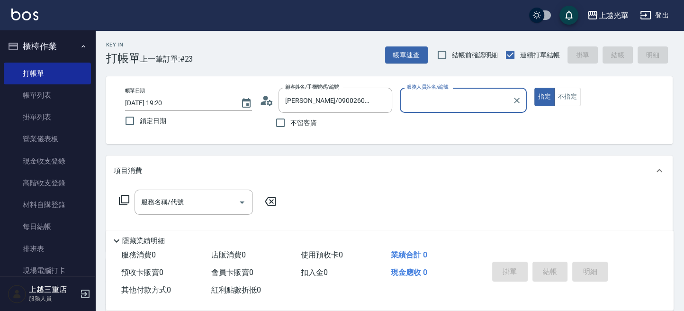
type input "雅袖-2"
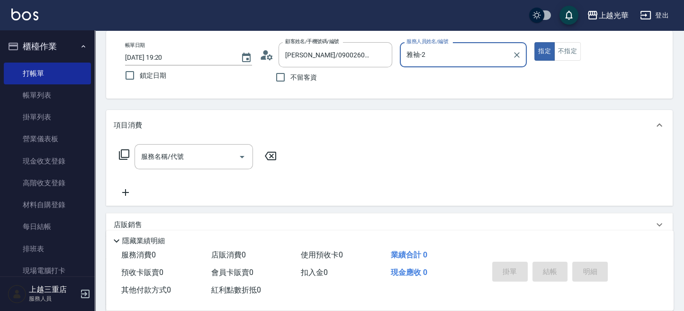
scroll to position [63, 0]
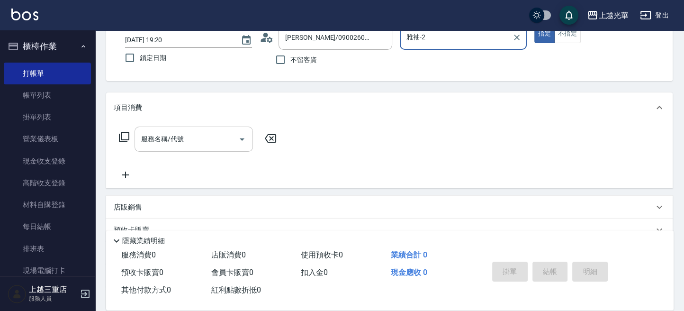
click at [166, 129] on div "服務名稱/代號" at bounding box center [194, 139] width 118 height 25
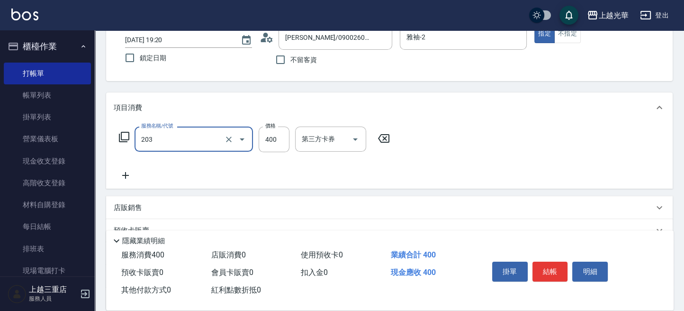
type input "指定單剪(203)"
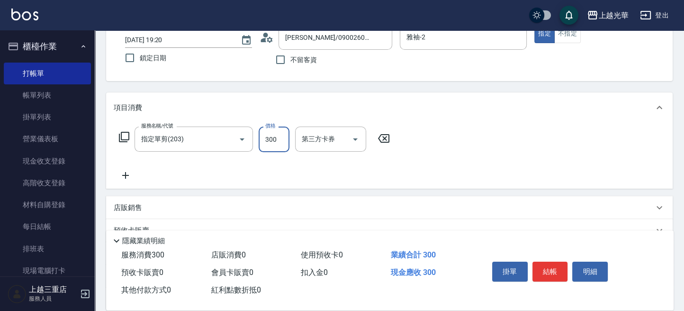
type input "300"
click at [540, 269] on button "結帳" at bounding box center [551, 272] width 36 height 20
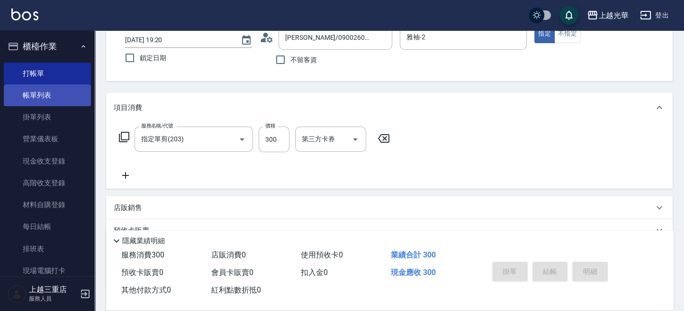
type input "[DATE] 19:33"
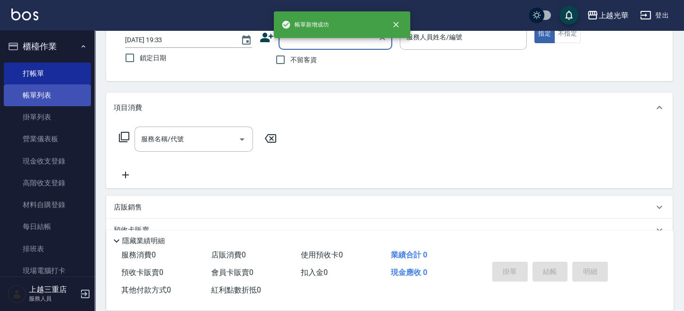
click at [64, 95] on link "帳單列表" at bounding box center [47, 95] width 87 height 22
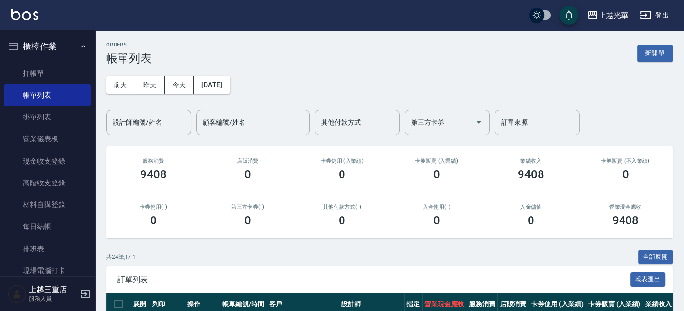
click at [139, 125] on input "設計師編號/姓名" at bounding box center [148, 122] width 77 height 17
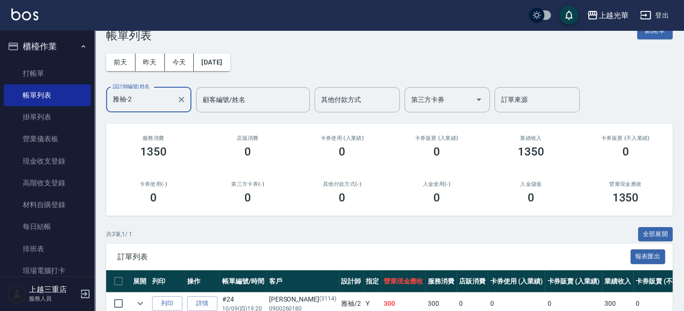
scroll to position [118, 0]
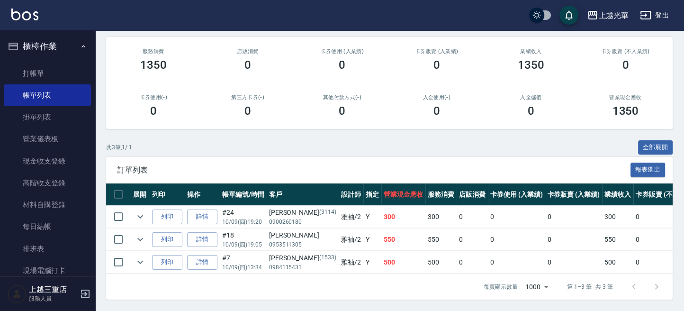
type input "雅袖-2"
click at [29, 17] on img at bounding box center [24, 15] width 27 height 12
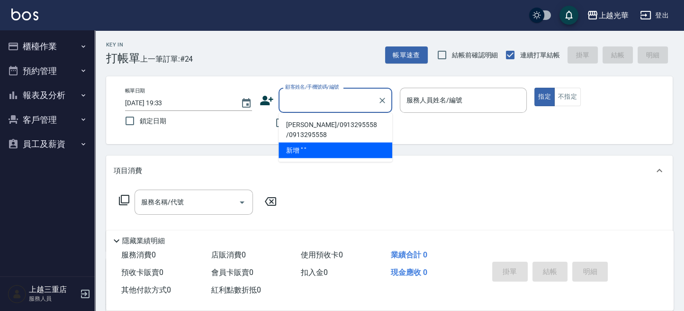
click at [269, 95] on icon at bounding box center [267, 100] width 14 height 14
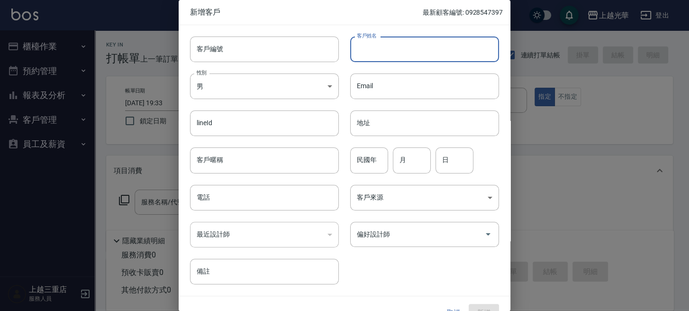
click at [374, 58] on input "客戶姓名" at bounding box center [424, 49] width 149 height 26
type input "x"
type input "[PERSON_NAME]"
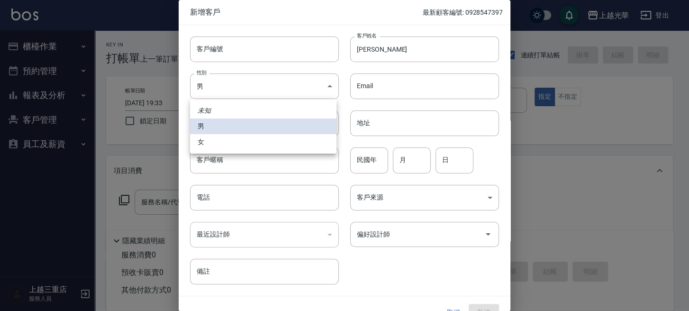
drag, startPoint x: 268, startPoint y: 82, endPoint x: 242, endPoint y: 110, distance: 38.6
click at [266, 84] on body "上越光華 登出 櫃檯作業 打帳單 帳單列表 掛單列表 營業儀表板 現金收支登錄 高階收支登錄 材料自購登錄 每日結帳 排班表 現場電腦打卡 預約管理 預約管理…" at bounding box center [344, 231] width 689 height 462
click at [238, 134] on li "女" at bounding box center [263, 142] width 146 height 16
type input "[DEMOGRAPHIC_DATA]"
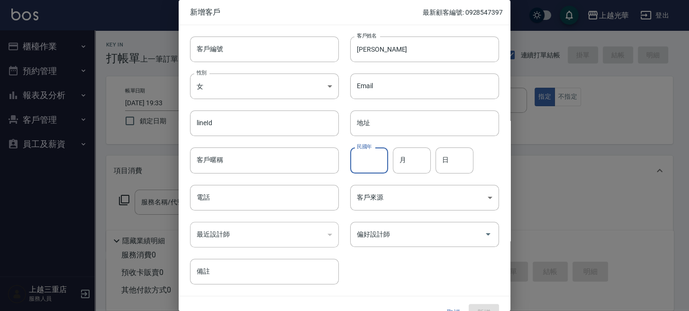
drag, startPoint x: 355, startPoint y: 158, endPoint x: 0, endPoint y: 173, distance: 355.7
click at [334, 167] on div "客戶編號 客戶編號 客戶姓名 [PERSON_NAME] 客戶姓名 性別 女 [DEMOGRAPHIC_DATA] 性別 Email Email lineId…" at bounding box center [339, 154] width 320 height 259
type input "63"
type input "07"
type input "28"
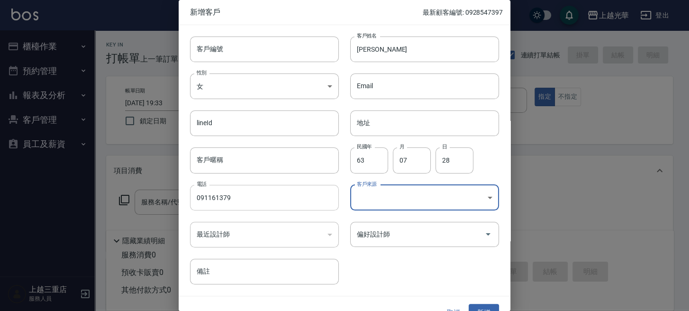
click at [288, 203] on input "091161379" at bounding box center [264, 198] width 149 height 26
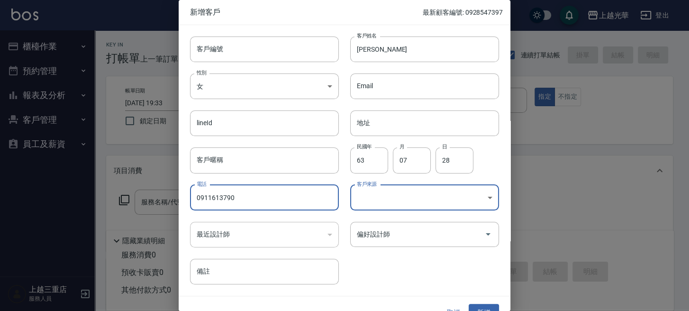
type input "0911613790"
click at [392, 197] on body "上越光華 登出 櫃檯作業 打帳單 帳單列表 掛單列表 營業儀表板 現金收支登錄 高階收支登錄 材料自購登錄 每日結帳 排班表 現場電腦打卡 預約管理 預約管理…" at bounding box center [344, 231] width 689 height 462
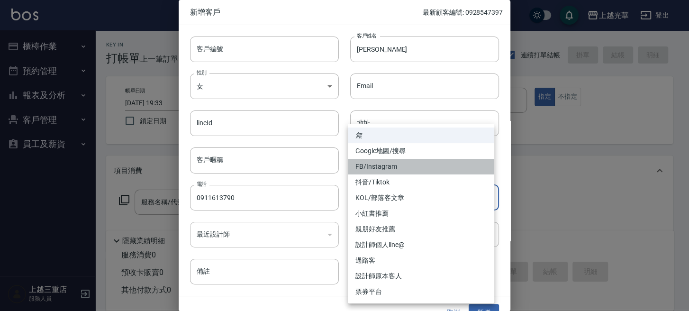
click at [385, 162] on li "FB/Instagram" at bounding box center [421, 167] width 146 height 16
type input "FB/Instagram"
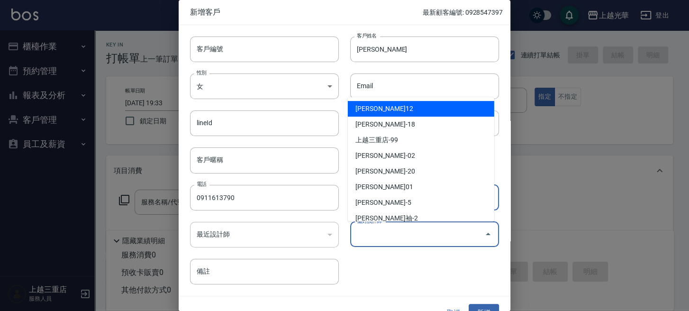
click at [404, 230] on input "偏好設計師" at bounding box center [417, 234] width 126 height 17
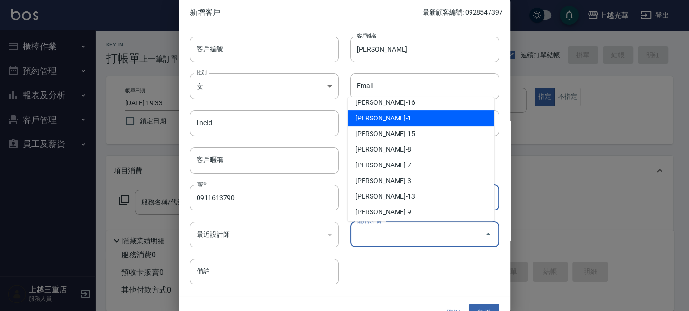
scroll to position [133, 0]
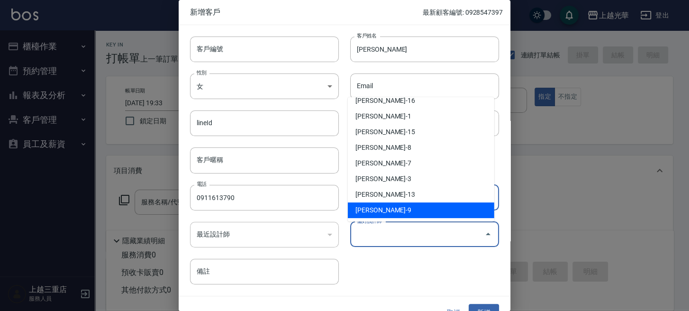
click at [385, 203] on li "[PERSON_NAME]-9" at bounding box center [421, 210] width 146 height 16
type input "施喨齡"
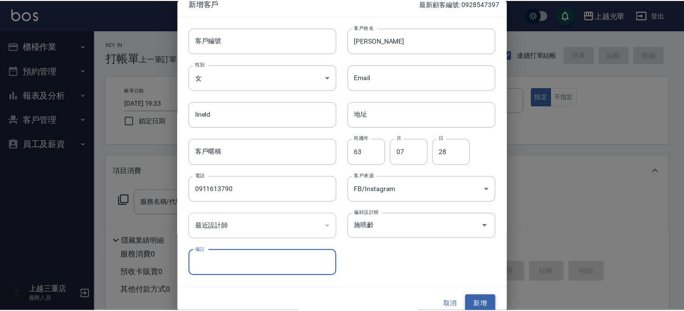
scroll to position [17, 0]
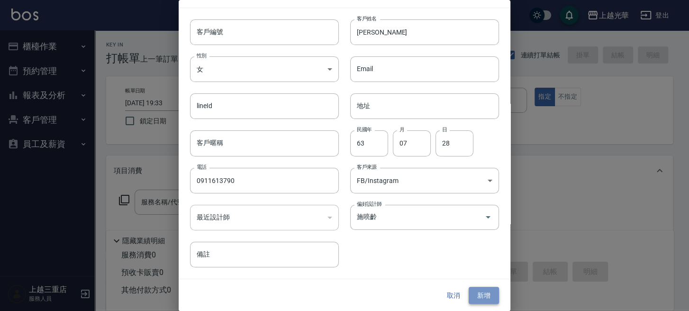
click at [472, 290] on button "新增" at bounding box center [484, 296] width 30 height 18
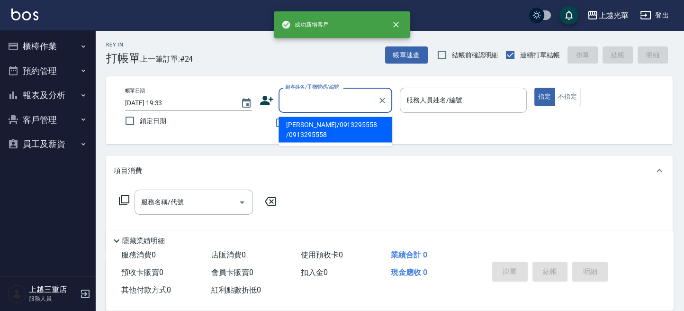
click at [299, 108] on input "顧客姓名/手機號碼/編號" at bounding box center [328, 100] width 91 height 17
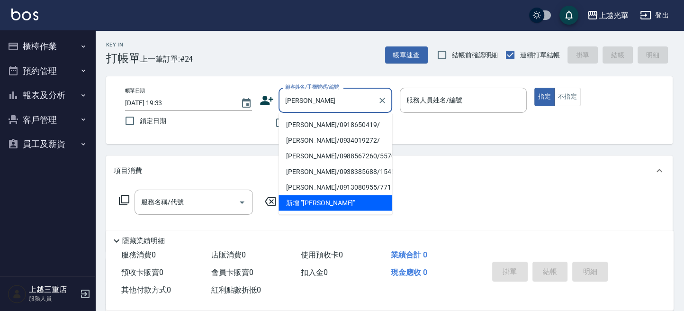
drag, startPoint x: 362, startPoint y: 125, endPoint x: 339, endPoint y: 129, distance: 23.1
click at [362, 122] on li "[PERSON_NAME]/0918650419/" at bounding box center [336, 125] width 114 height 16
type input "[PERSON_NAME]/0918650419/"
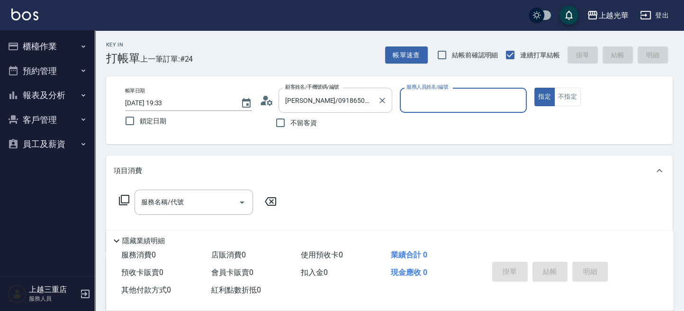
type input "喨喨-9"
drag, startPoint x: 173, startPoint y: 192, endPoint x: 179, endPoint y: 190, distance: 5.5
click at [179, 190] on div "服務名稱/代號" at bounding box center [194, 202] width 118 height 25
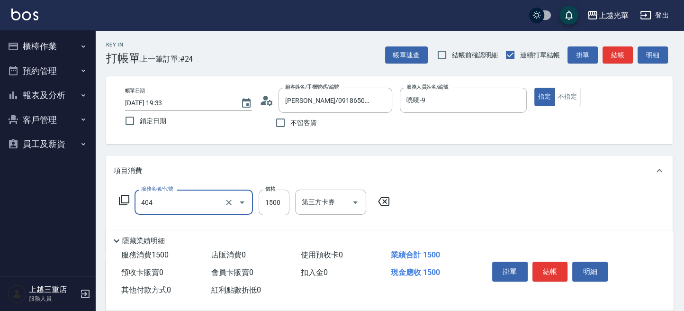
type input "設計染髮(404)"
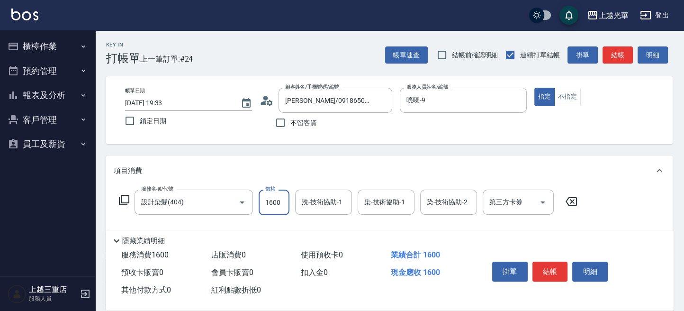
type input "1600"
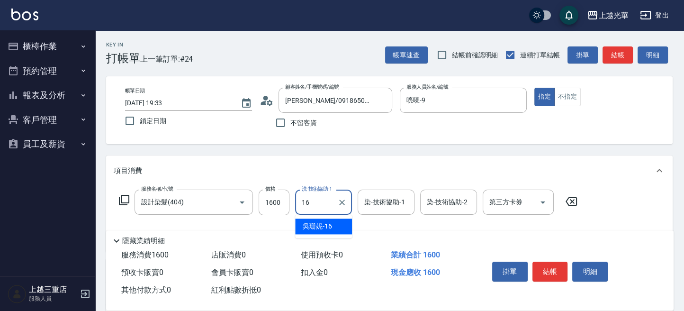
type input "[PERSON_NAME]-16"
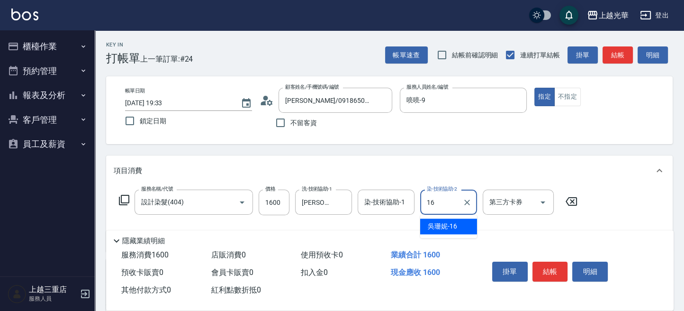
type input "[PERSON_NAME]-16"
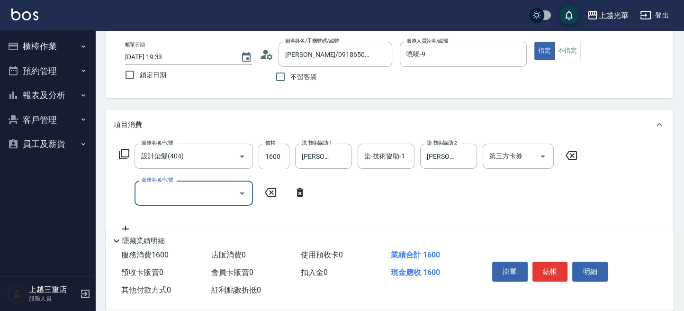
scroll to position [63, 0]
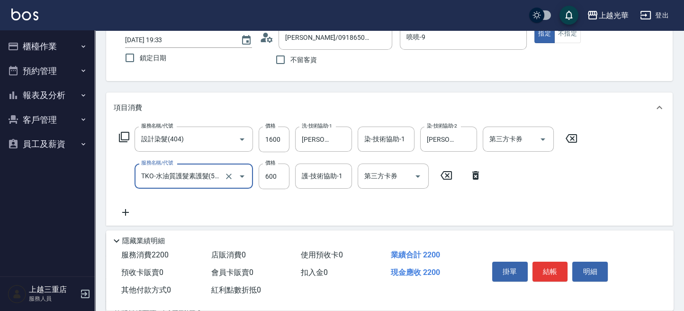
type input "TKO-水油質護髮素護髮(521)"
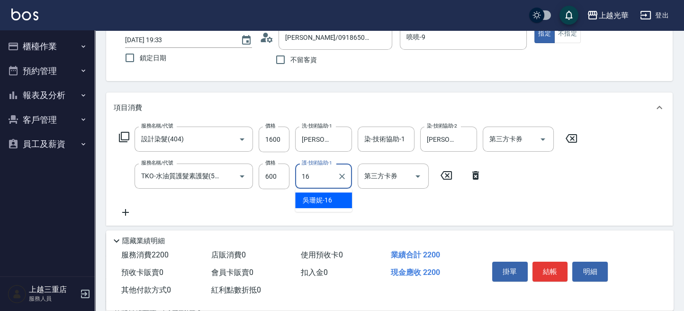
type input "[PERSON_NAME]-16"
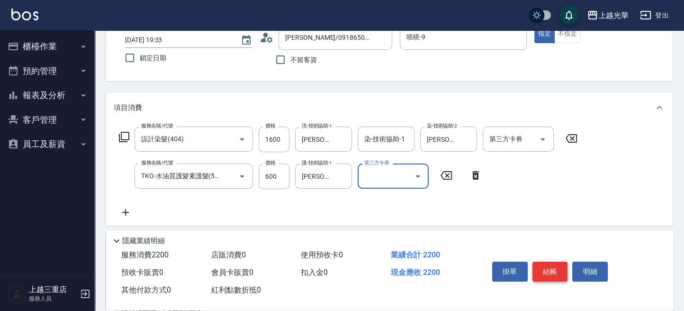
click at [544, 269] on button "結帳" at bounding box center [551, 272] width 36 height 20
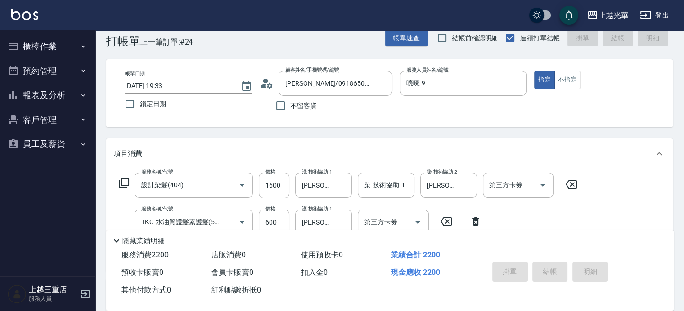
scroll to position [0, 0]
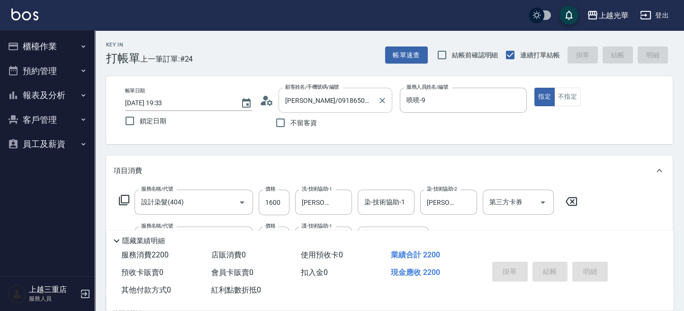
type input "[DATE] 19:51"
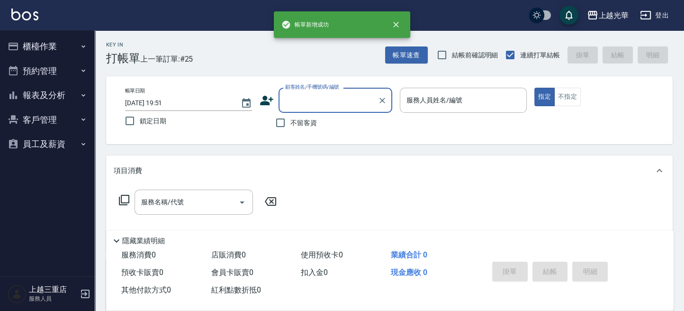
click at [305, 97] on input "顧客姓名/手機號碼/編號" at bounding box center [328, 100] width 91 height 17
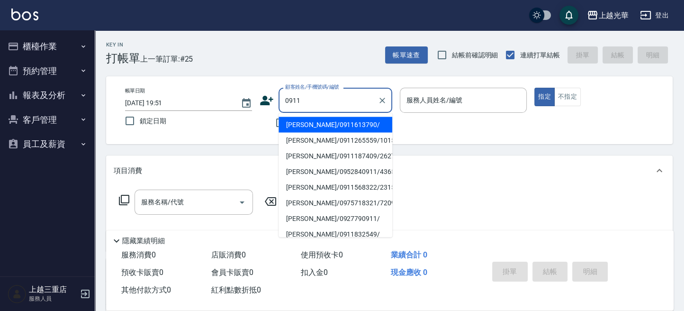
click at [306, 125] on li "[PERSON_NAME]/0911613790/" at bounding box center [336, 125] width 114 height 16
type input "[PERSON_NAME]/0911613790/"
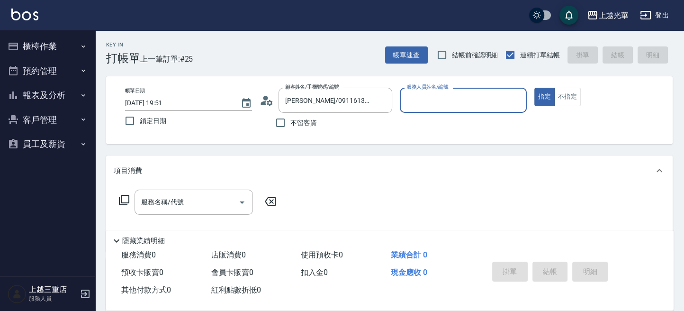
type input "喨喨-9"
drag, startPoint x: 192, startPoint y: 204, endPoint x: 182, endPoint y: 190, distance: 16.6
click at [191, 204] on input "服務名稱/代號" at bounding box center [187, 202] width 96 height 17
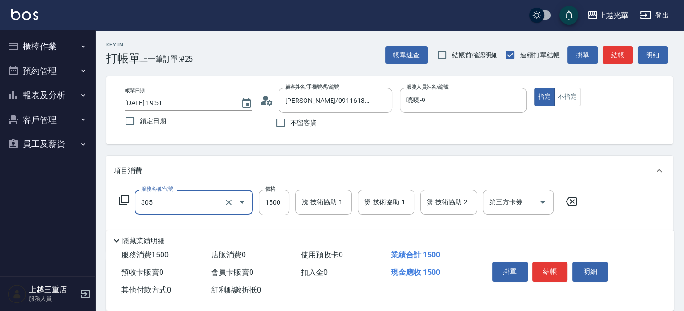
type input "設計燙髮1500(305)"
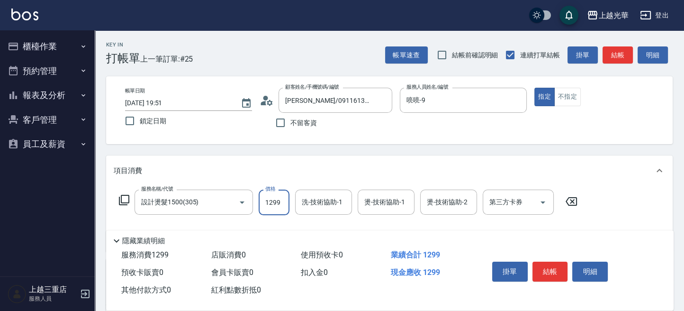
type input "1299"
type input "+"
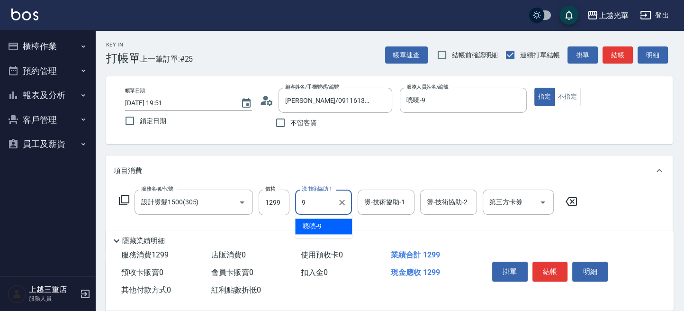
type input "喨喨-9"
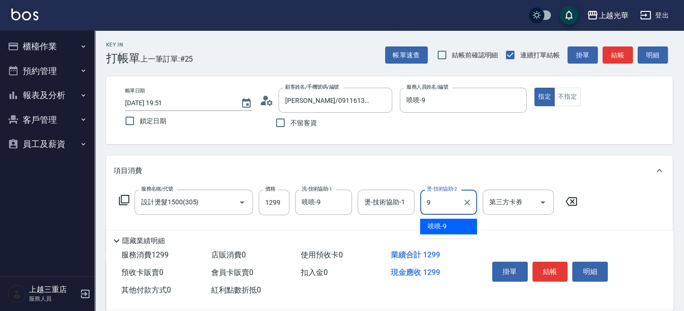
type input "喨喨-9"
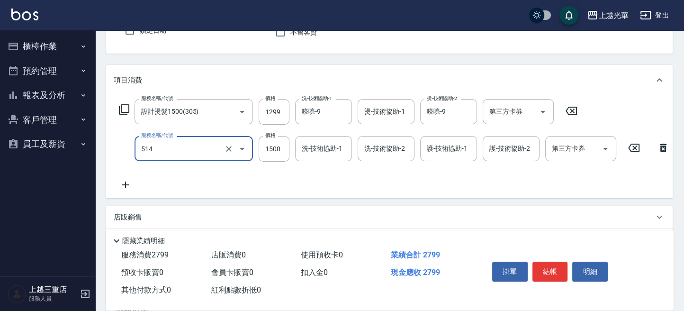
scroll to position [126, 0]
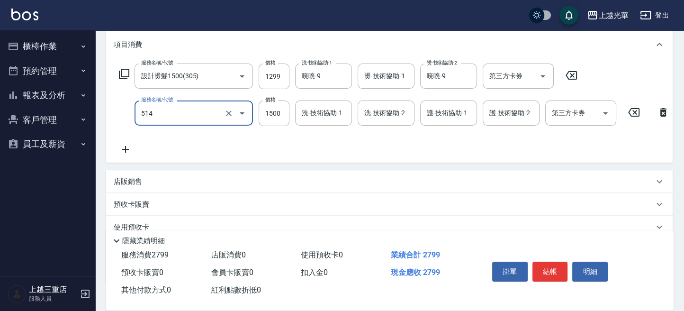
type input "歐納西斯5G護髮/單次(514)"
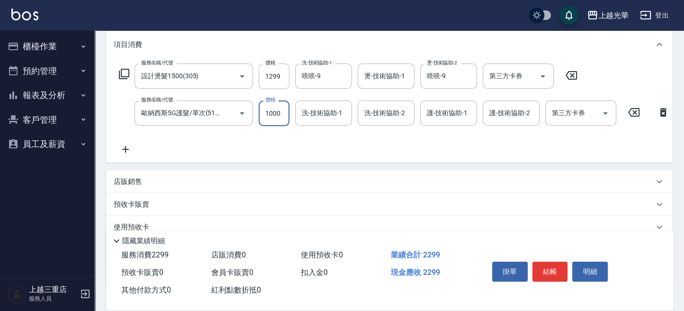
type input "1000"
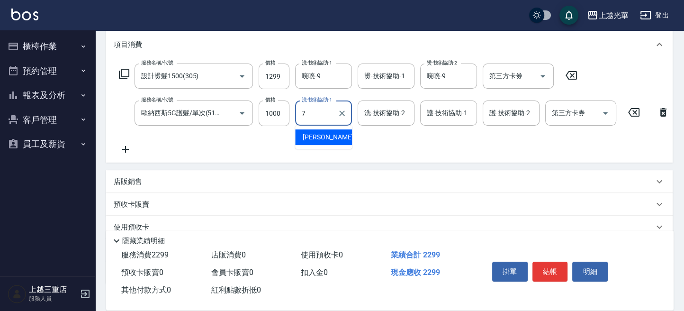
type input "小紫-7"
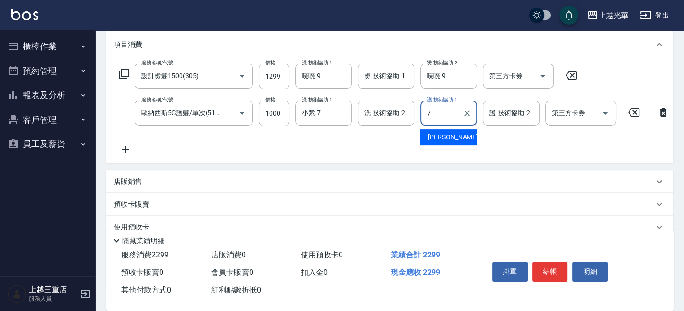
type input "小紫-7"
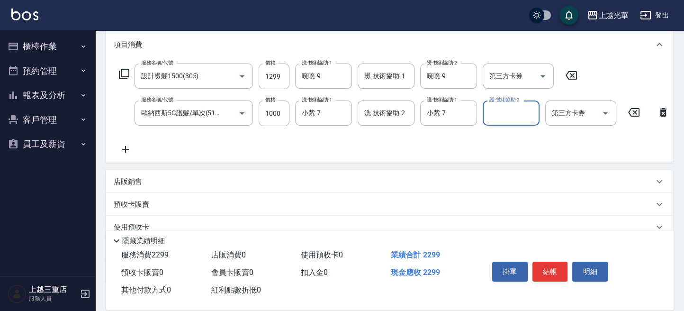
click at [562, 266] on button "結帳" at bounding box center [551, 272] width 36 height 20
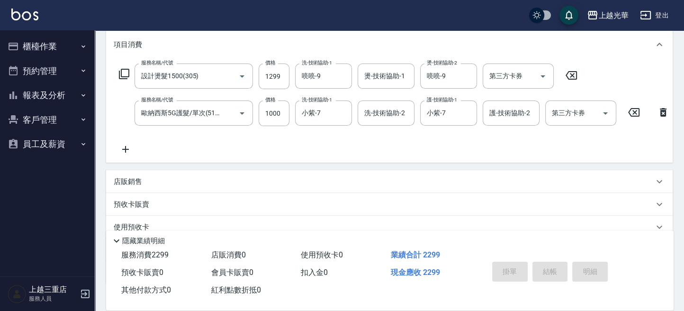
scroll to position [104, 0]
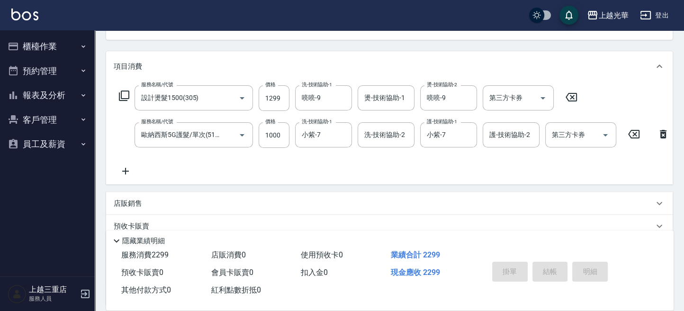
type input "[DATE] 19:52"
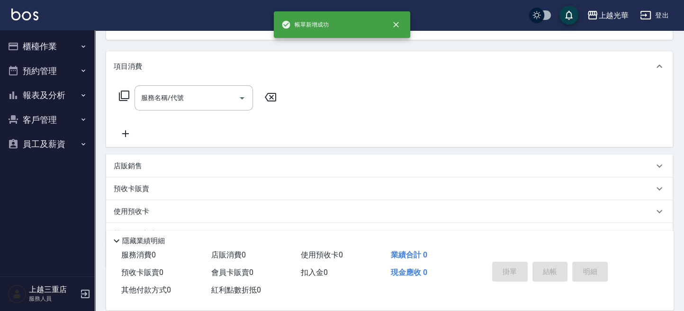
scroll to position [0, 0]
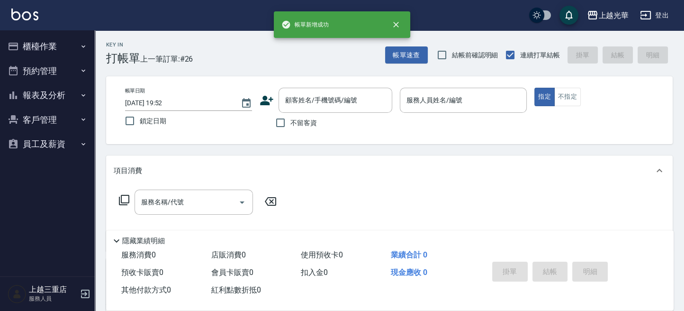
drag, startPoint x: 406, startPoint y: 67, endPoint x: 396, endPoint y: 65, distance: 10.1
click at [405, 66] on div "Key In 打帳單 上一筆訂單:#26 帳單速查 結帳前確認明細 連續打單結帳 掛單 結帳 明細 帳單日期 [DATE] 19:52 鎖定日期 顧客姓名/手…" at bounding box center [389, 246] width 589 height 432
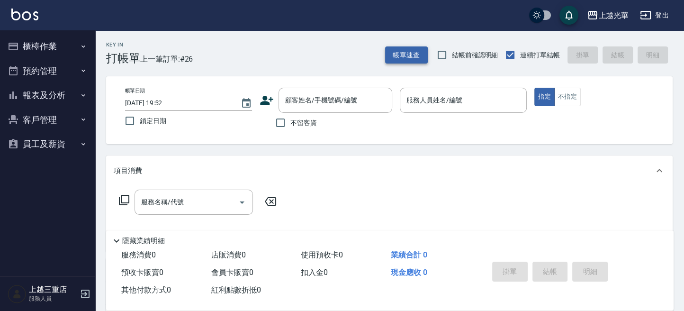
click at [398, 62] on button "帳單速查" at bounding box center [406, 55] width 43 height 18
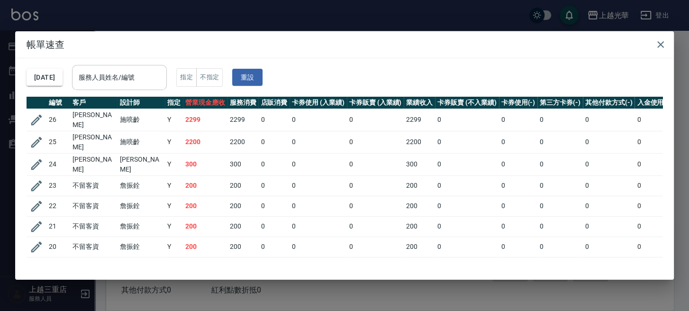
click at [159, 74] on input "服務人員姓名/編號" at bounding box center [119, 77] width 86 height 17
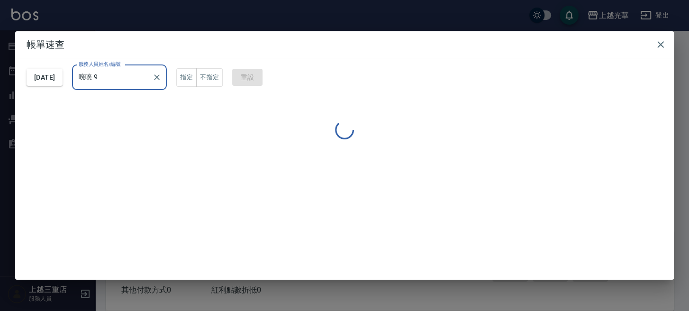
type input "喨喨-9"
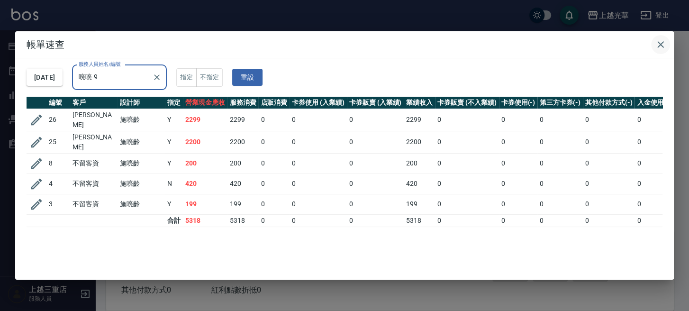
click at [661, 45] on icon "button" at bounding box center [660, 44] width 11 height 11
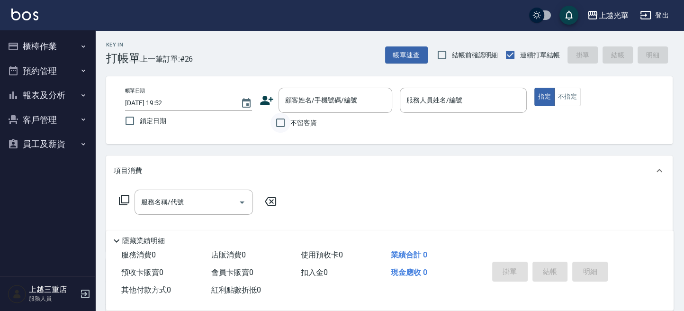
click at [288, 120] on input "不留客資" at bounding box center [281, 123] width 20 height 20
checkbox input "true"
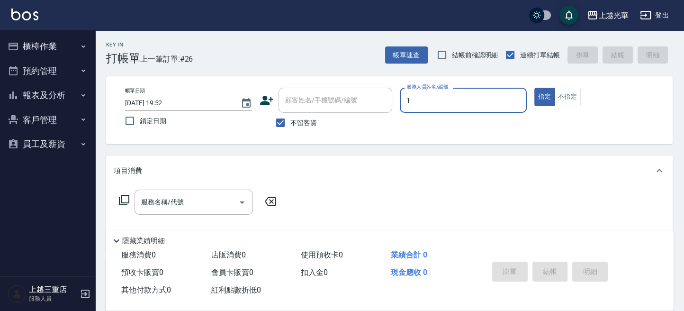
type input "1"
type button "true"
type input "小[PERSON_NAME]-1"
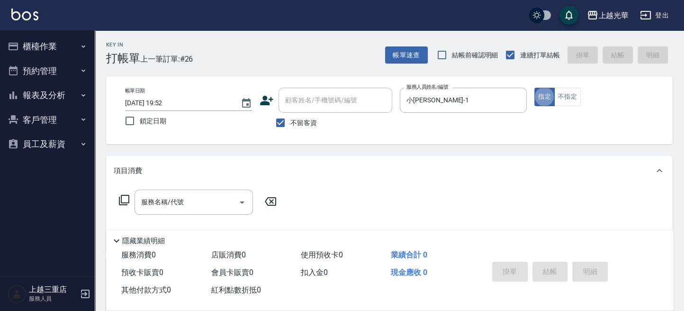
click at [162, 197] on div "服務名稱/代號 服務名稱/代號" at bounding box center [194, 202] width 118 height 25
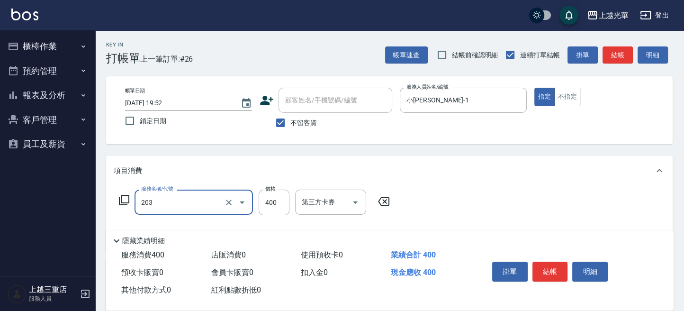
type input "指定單剪(203)"
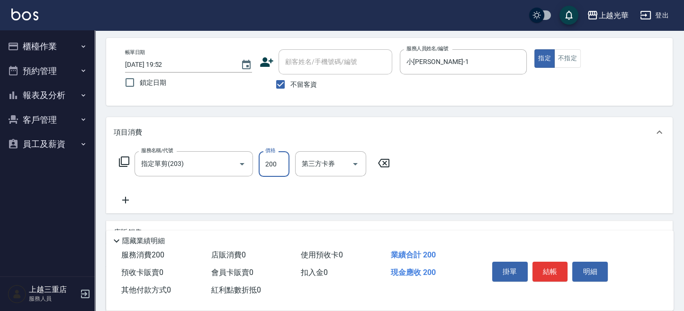
scroll to position [63, 0]
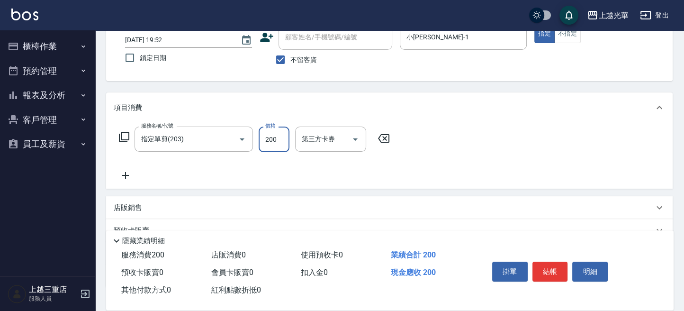
type input "200"
click at [128, 173] on icon at bounding box center [126, 175] width 24 height 11
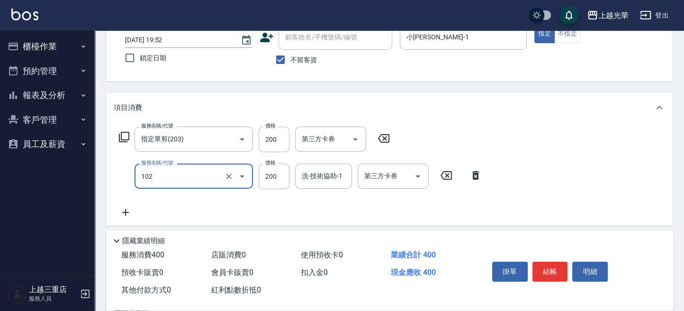
type input "指定洗髮(102)"
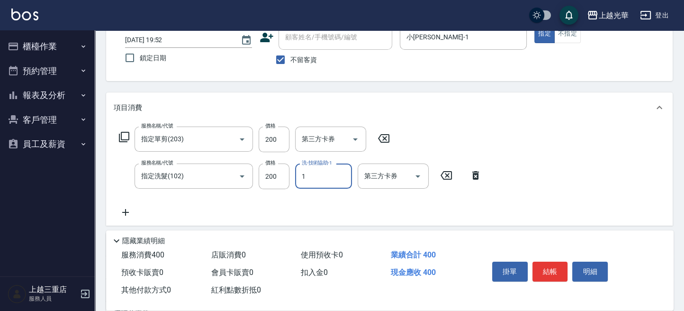
type input "小[PERSON_NAME]-1"
click at [559, 275] on button "結帳" at bounding box center [551, 272] width 36 height 20
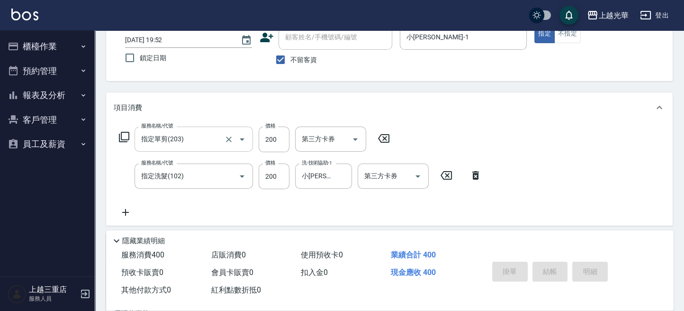
type input "[DATE] 20:00"
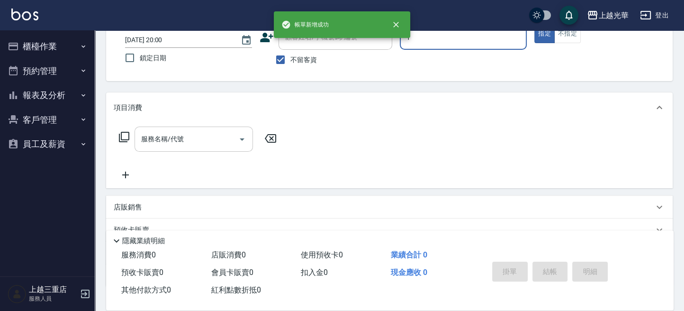
type input "小[PERSON_NAME]-1"
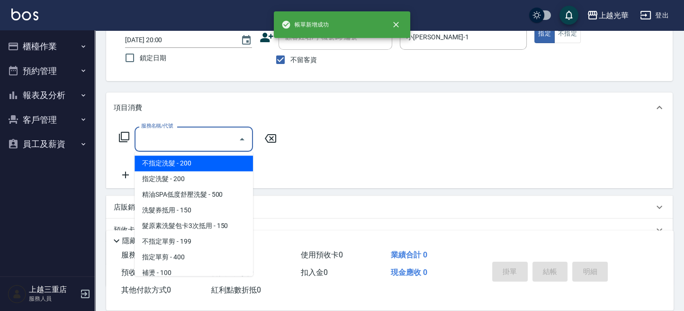
click at [193, 144] on input "服務名稱/代號" at bounding box center [187, 139] width 96 height 17
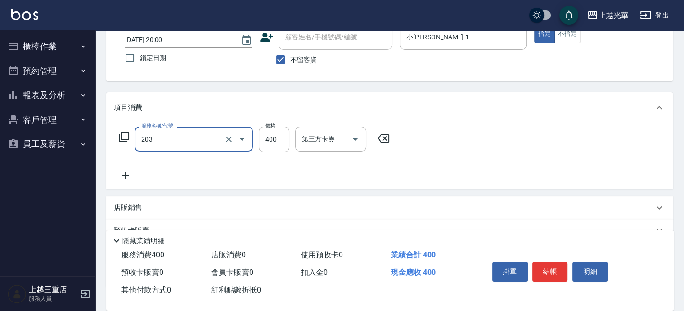
type input "指定單剪(203)"
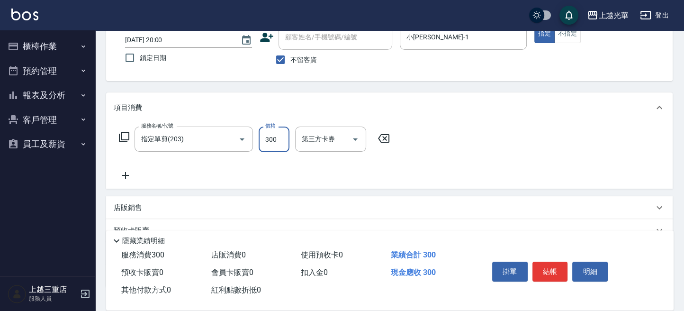
type input "300"
click at [130, 174] on icon at bounding box center [126, 175] width 24 height 11
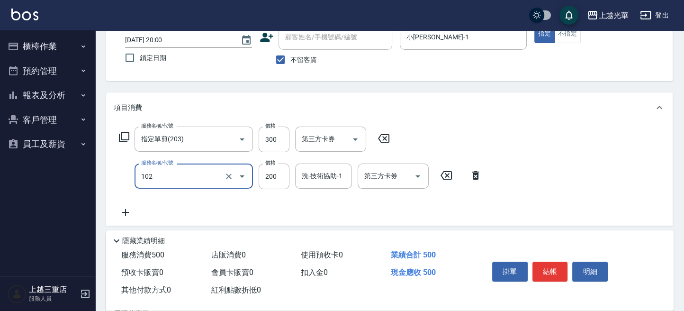
type input "指定洗髮(102)"
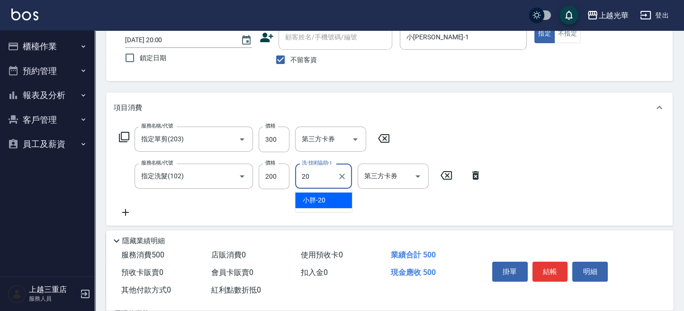
type input "2"
type input "[PERSON_NAME]-16"
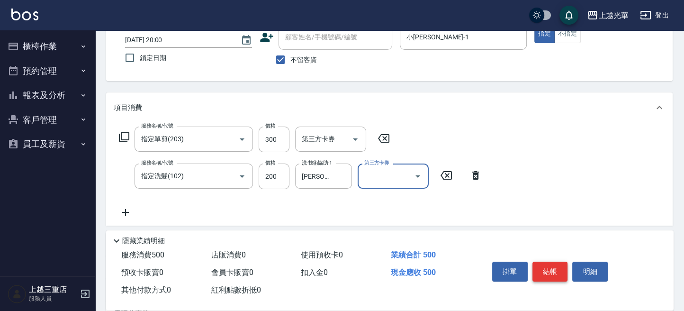
click at [566, 263] on button "結帳" at bounding box center [551, 272] width 36 height 20
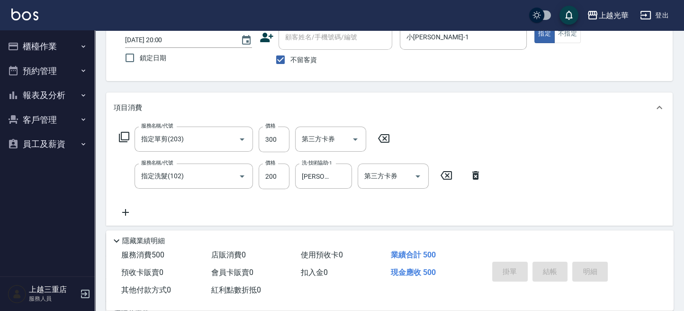
type input "[DATE] 20:01"
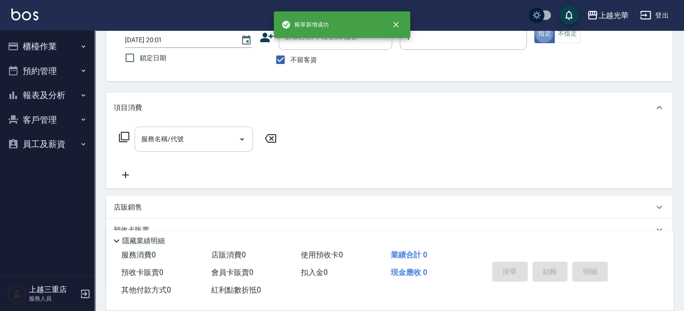
type input "小[PERSON_NAME]-1"
click at [190, 138] on input "服務名稱/代號" at bounding box center [187, 139] width 96 height 17
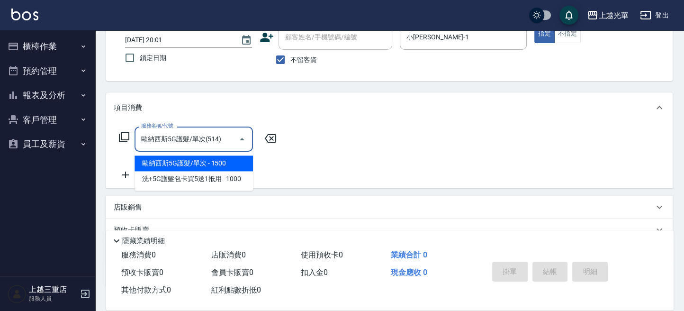
type input "歐納西斯5G護髮/單次(514)"
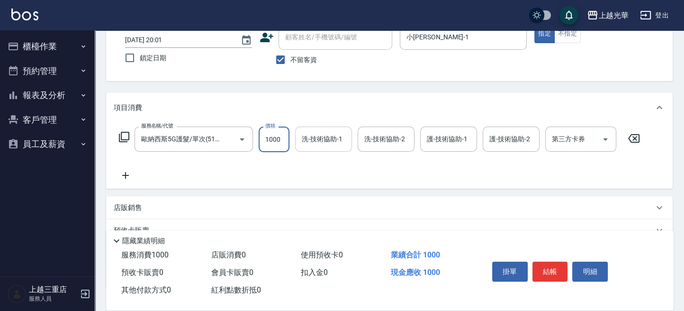
type input "1000"
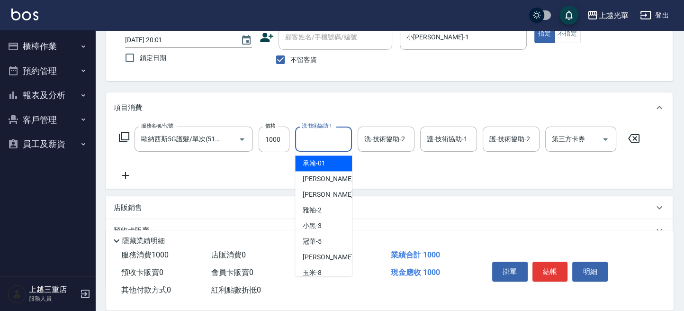
click at [334, 145] on input "洗-技術協助-1" at bounding box center [323, 139] width 48 height 17
type input "[PERSON_NAME]-16"
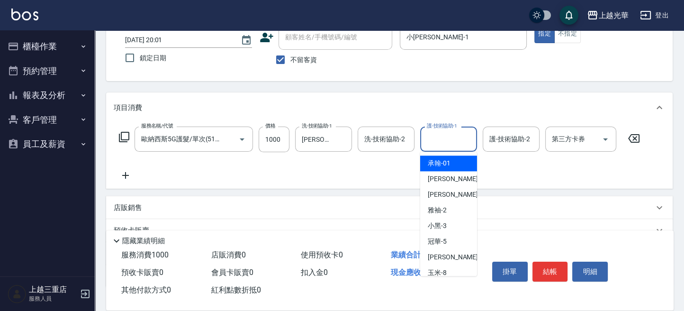
click at [439, 137] on input "護-技術協助-1" at bounding box center [449, 139] width 48 height 17
type input "[PERSON_NAME]-16"
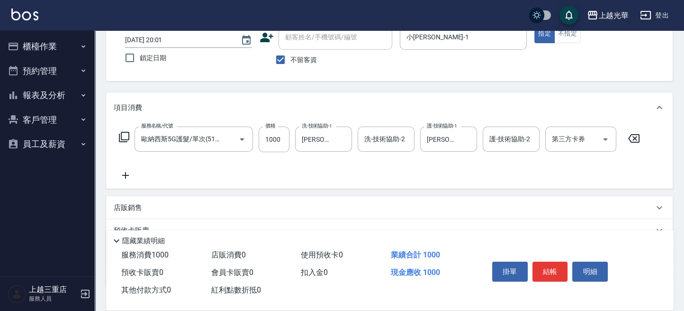
click at [555, 258] on div "掛單 結帳 明細" at bounding box center [551, 273] width 124 height 30
click at [549, 271] on button "結帳" at bounding box center [551, 272] width 36 height 20
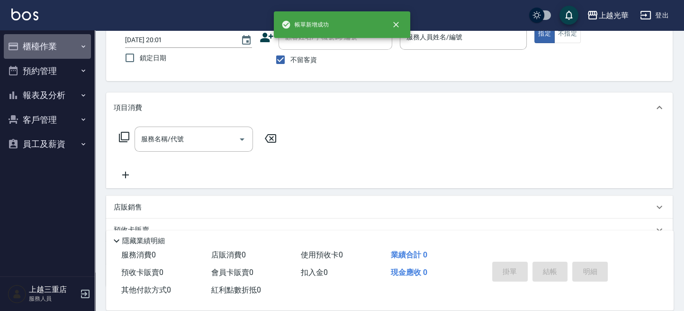
drag, startPoint x: 64, startPoint y: 47, endPoint x: 50, endPoint y: 92, distance: 47.2
click at [63, 49] on button "櫃檯作業" at bounding box center [47, 46] width 87 height 25
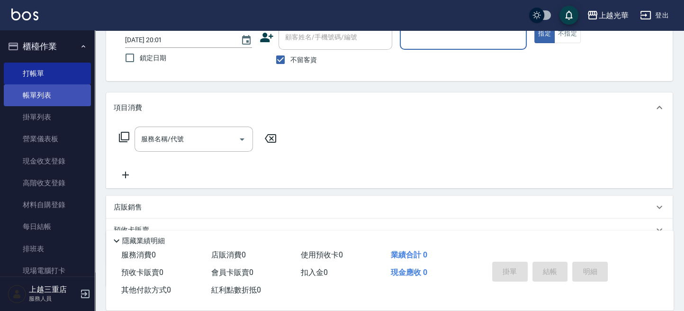
click at [49, 93] on link "帳單列表" at bounding box center [47, 95] width 87 height 22
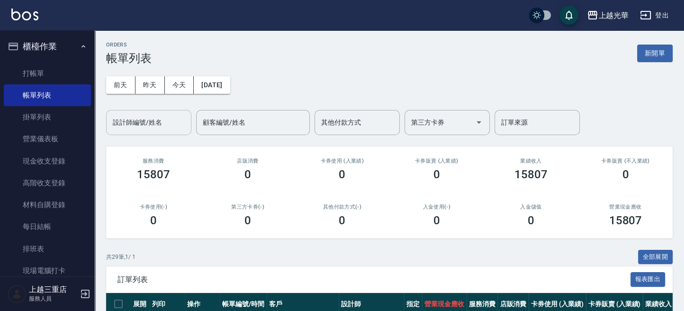
click at [154, 110] on div "設計師編號/姓名" at bounding box center [148, 122] width 85 height 25
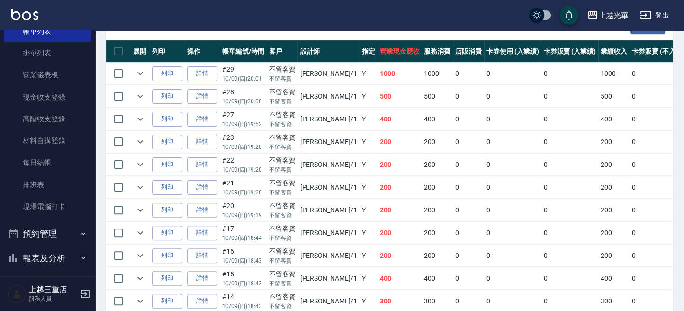
scroll to position [118, 0]
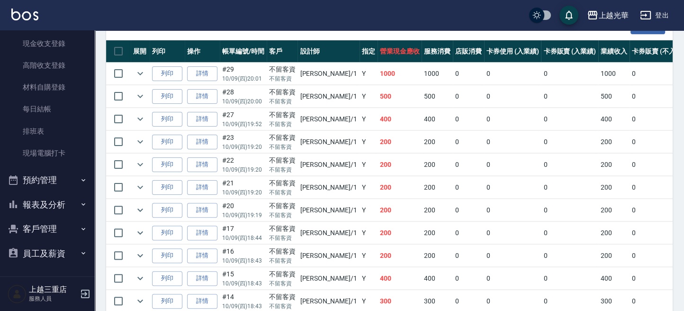
type input "小[PERSON_NAME]-1"
click at [71, 205] on button "報表及分析" at bounding box center [47, 204] width 87 height 25
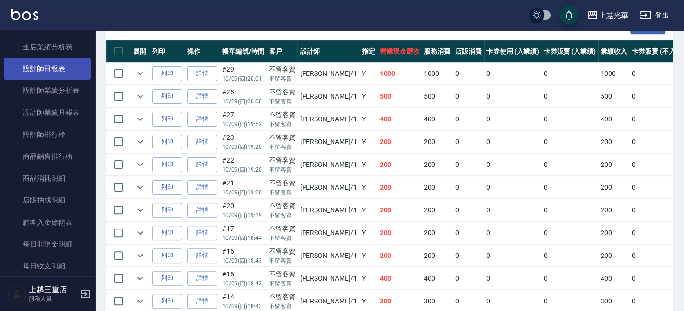
click at [61, 67] on link "設計師日報表" at bounding box center [47, 69] width 87 height 22
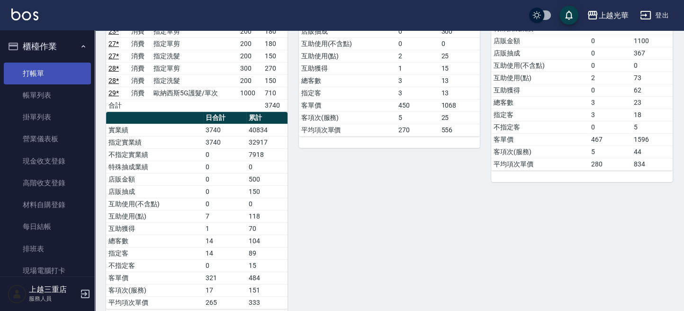
click at [32, 64] on link "打帳單" at bounding box center [47, 74] width 87 height 22
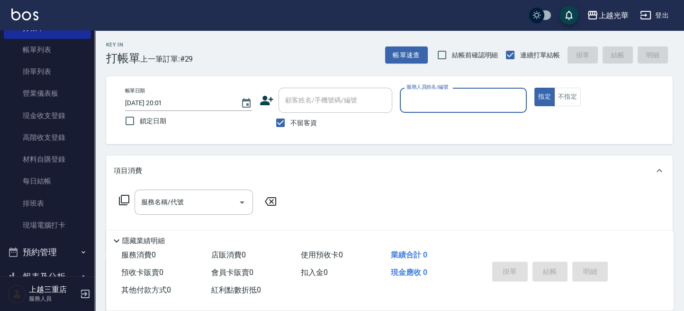
scroll to position [63, 0]
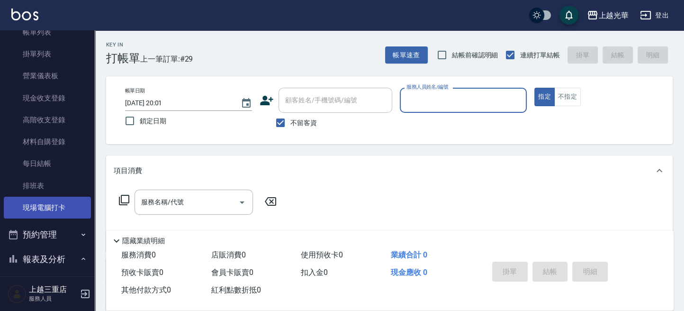
click at [44, 213] on link "現場電腦打卡" at bounding box center [47, 208] width 87 height 22
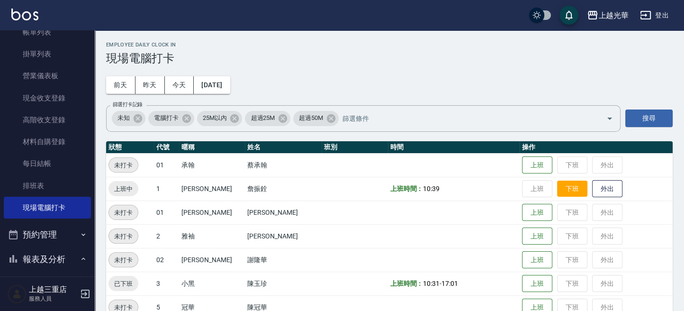
click at [564, 192] on button "下班" at bounding box center [572, 189] width 30 height 17
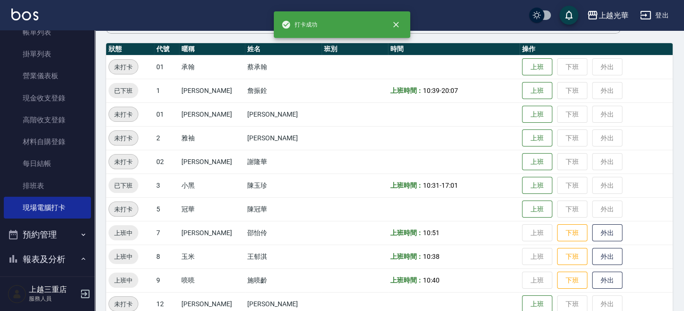
scroll to position [126, 0]
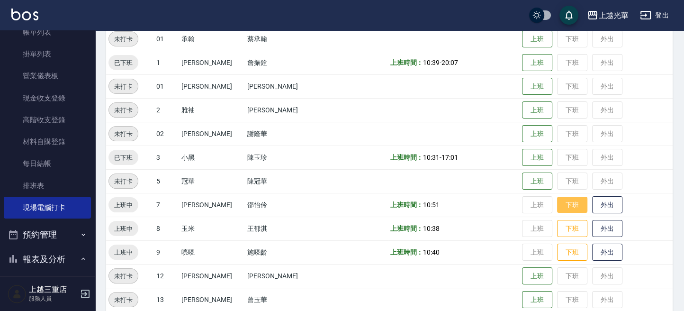
click at [566, 207] on button "下班" at bounding box center [572, 205] width 30 height 17
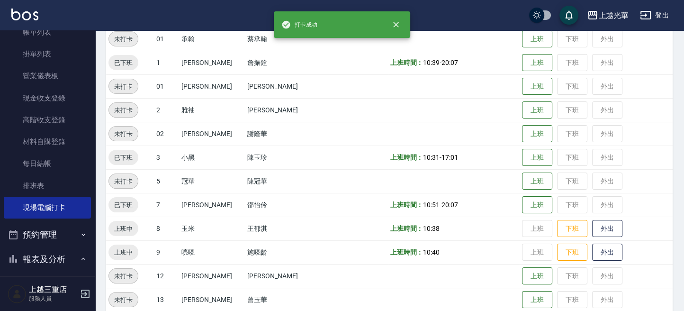
click at [563, 237] on td "上班 下班 外出" at bounding box center [596, 229] width 153 height 24
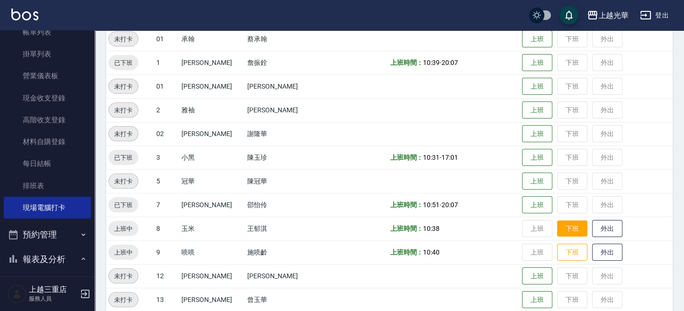
click at [563, 228] on button "下班" at bounding box center [572, 228] width 30 height 17
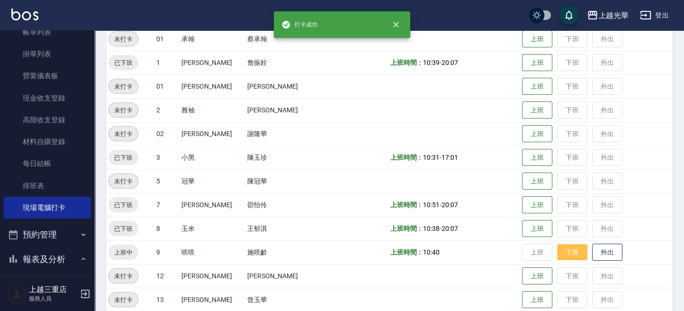
click at [564, 248] on button "下班" at bounding box center [572, 252] width 30 height 17
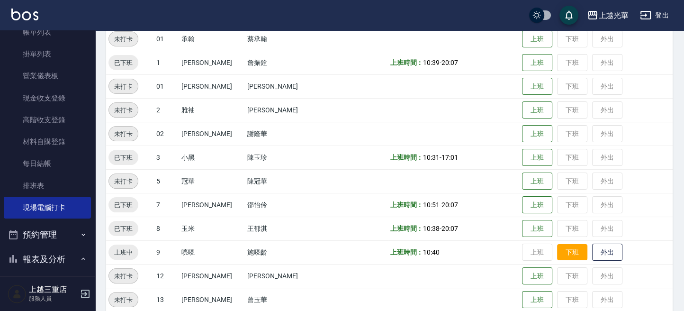
click at [557, 252] on button "下班" at bounding box center [572, 252] width 30 height 17
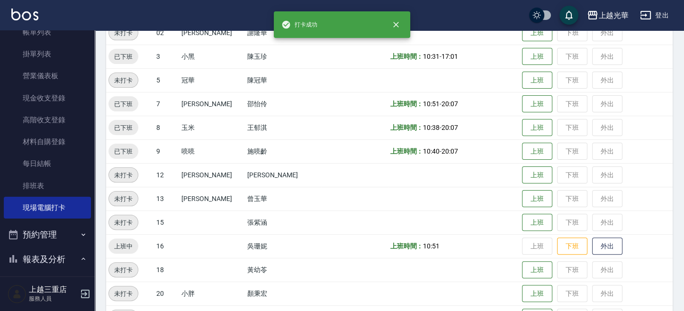
scroll to position [256, 0]
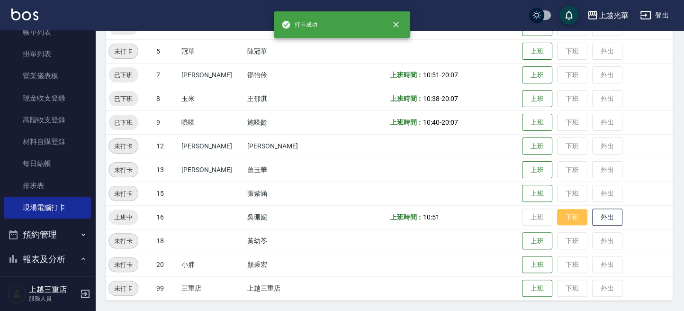
click at [564, 222] on button "下班" at bounding box center [572, 217] width 30 height 17
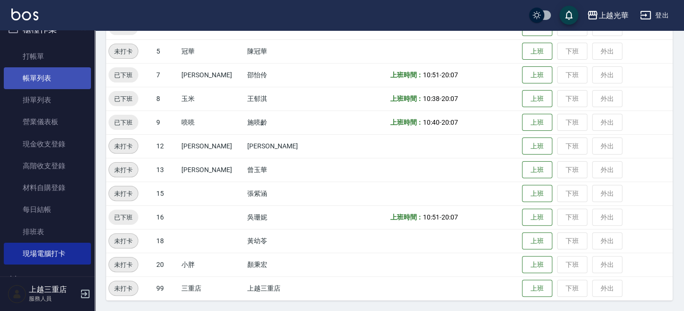
scroll to position [0, 0]
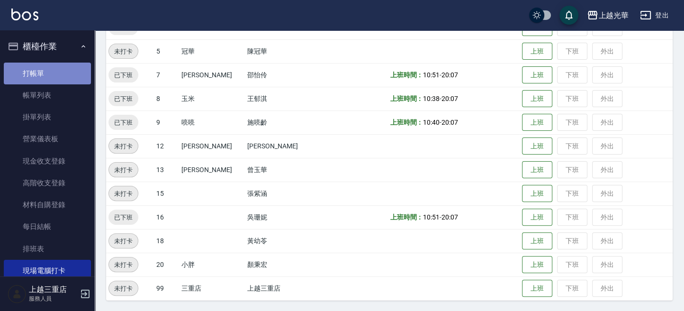
click at [57, 75] on link "打帳單" at bounding box center [47, 74] width 87 height 22
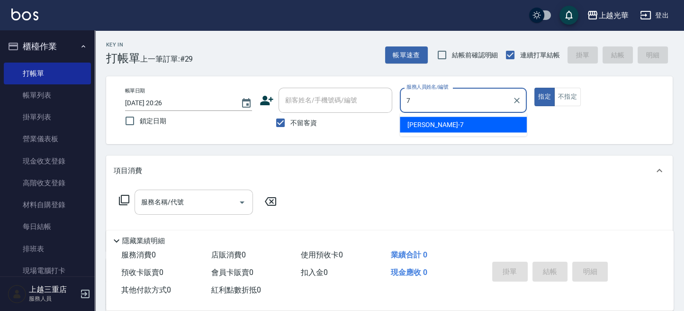
type input "小紫-7"
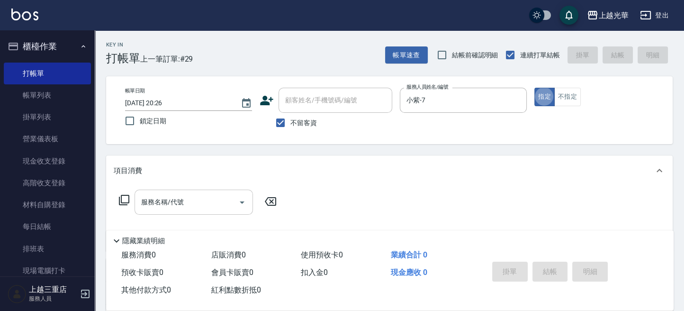
type button "true"
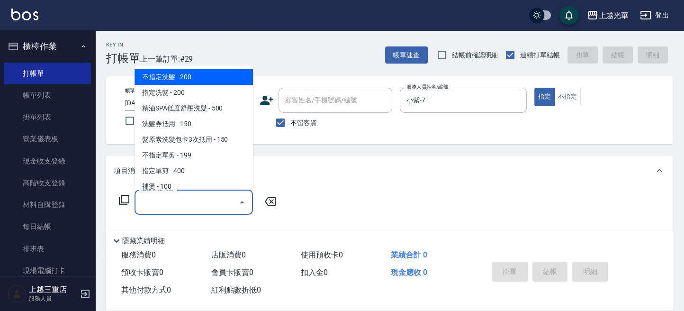
click at [199, 202] on input "服務名稱/代號" at bounding box center [187, 202] width 96 height 17
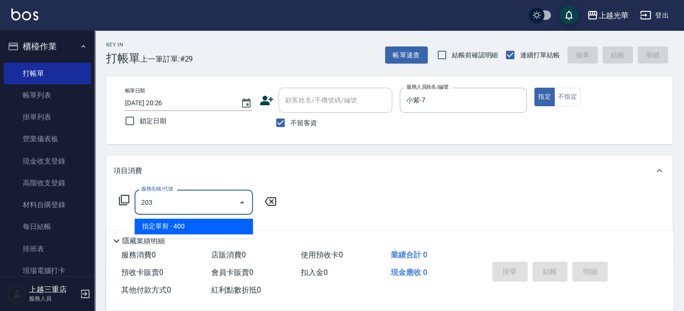
type input "指定單剪(203)"
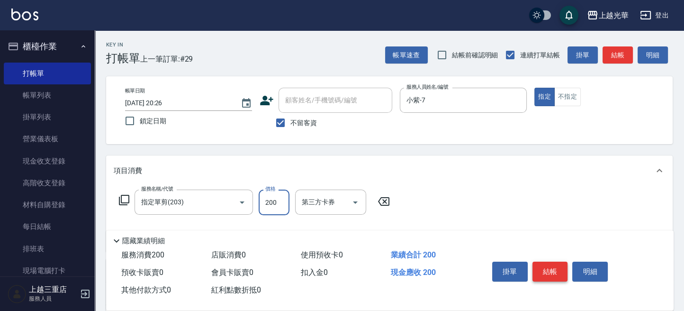
type input "200"
click at [541, 264] on button "結帳" at bounding box center [551, 272] width 36 height 20
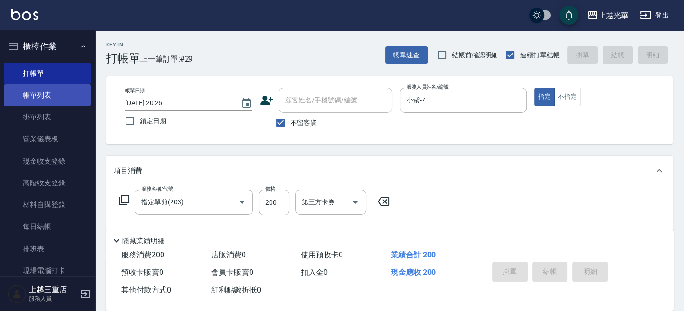
type input "[DATE] 20:27"
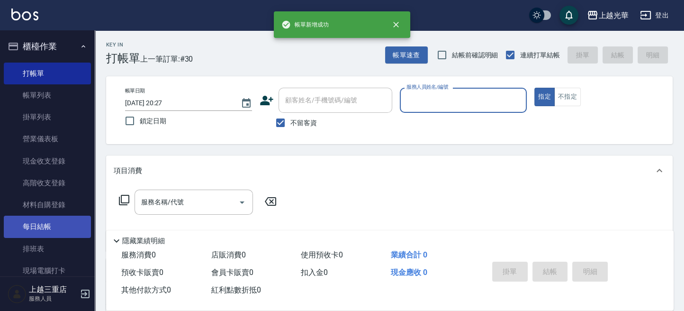
click at [51, 223] on link "每日結帳" at bounding box center [47, 227] width 87 height 22
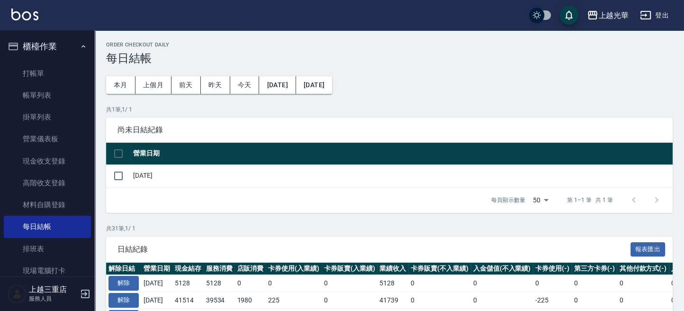
drag, startPoint x: 120, startPoint y: 176, endPoint x: 167, endPoint y: 201, distance: 52.6
click at [121, 176] on input "checkbox" at bounding box center [119, 176] width 20 height 20
checkbox input "true"
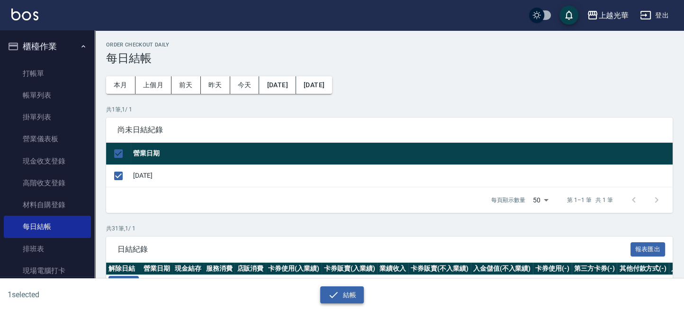
click at [339, 292] on button "結帳" at bounding box center [342, 295] width 44 height 18
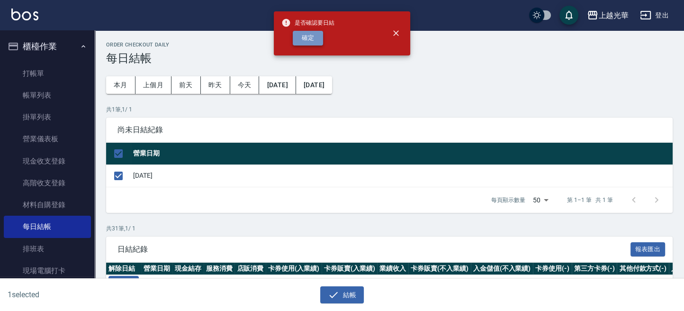
click at [307, 40] on button "確定" at bounding box center [308, 38] width 30 height 15
checkbox input "false"
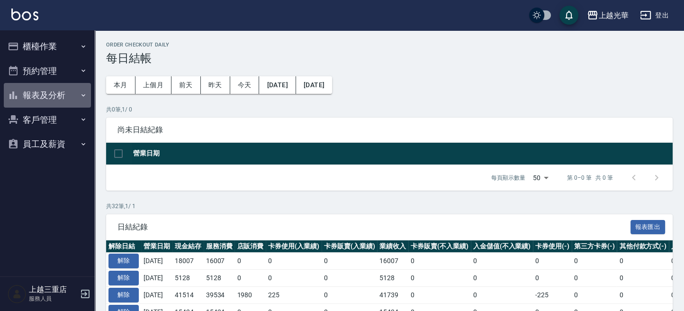
click at [41, 91] on button "報表及分析" at bounding box center [47, 95] width 87 height 25
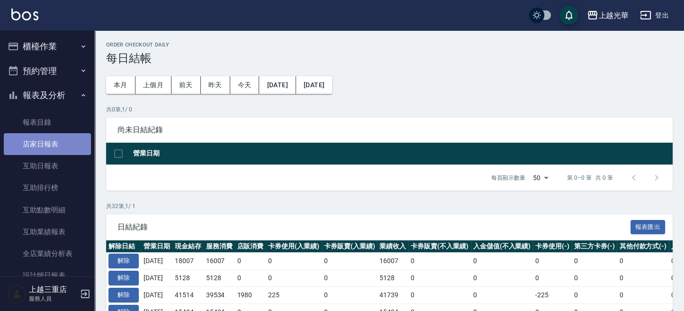
click at [63, 140] on link "店家日報表" at bounding box center [47, 144] width 87 height 22
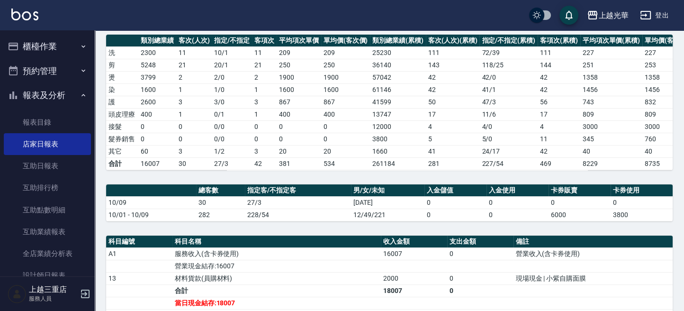
scroll to position [63, 0]
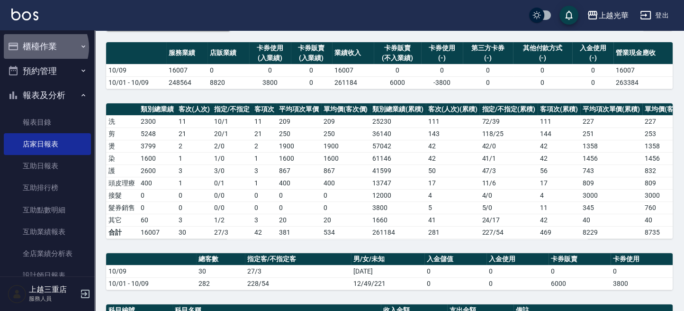
drag, startPoint x: 45, startPoint y: 47, endPoint x: 45, endPoint y: 53, distance: 5.7
click at [45, 47] on button "櫃檯作業" at bounding box center [47, 46] width 87 height 25
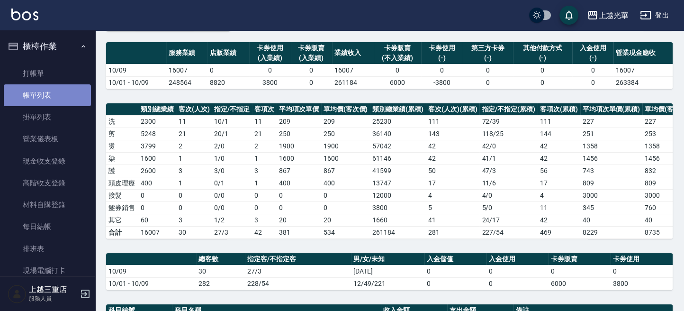
click at [50, 91] on link "帳單列表" at bounding box center [47, 95] width 87 height 22
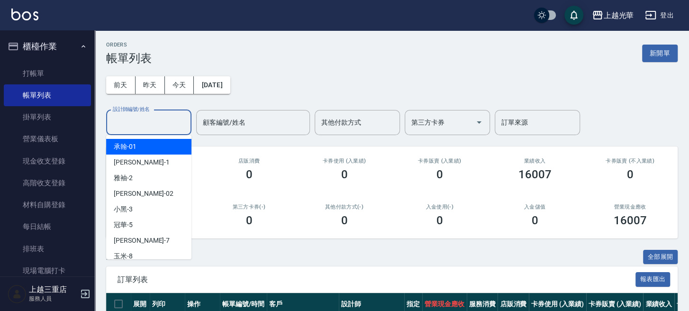
click at [139, 129] on input "設計師編號/姓名" at bounding box center [148, 122] width 77 height 17
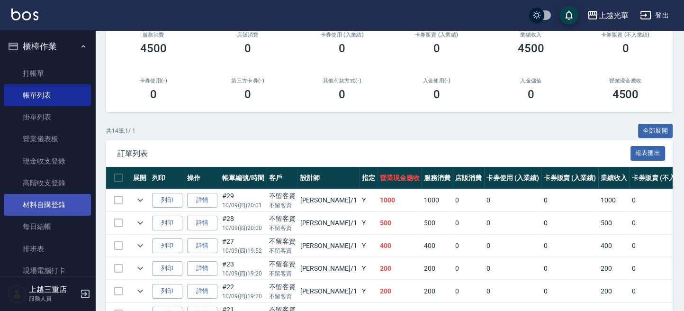
scroll to position [126, 0]
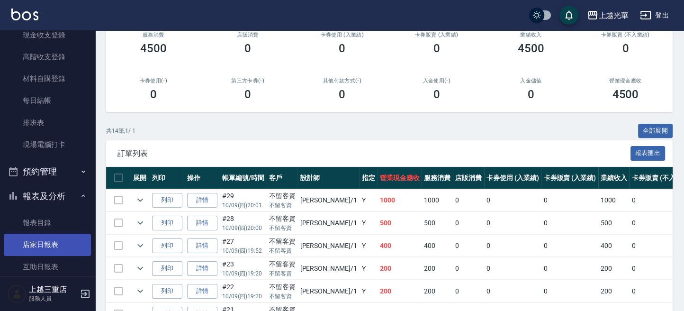
type input "小[PERSON_NAME]-1"
click at [65, 239] on link "店家日報表" at bounding box center [47, 245] width 87 height 22
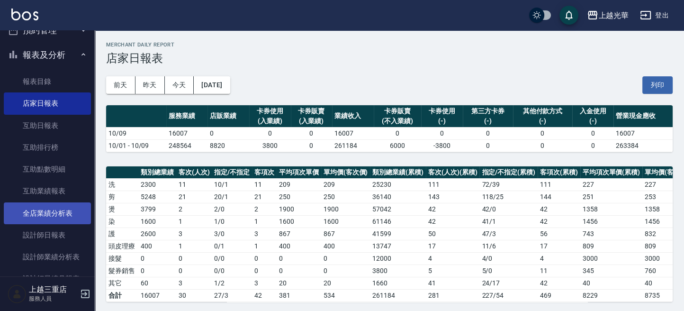
scroll to position [316, 0]
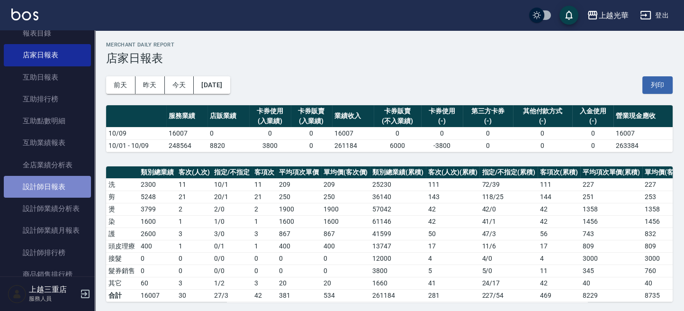
click at [57, 187] on link "設計師日報表" at bounding box center [47, 187] width 87 height 22
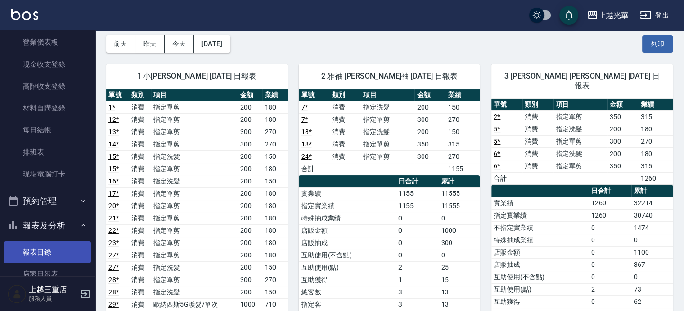
scroll to position [126, 0]
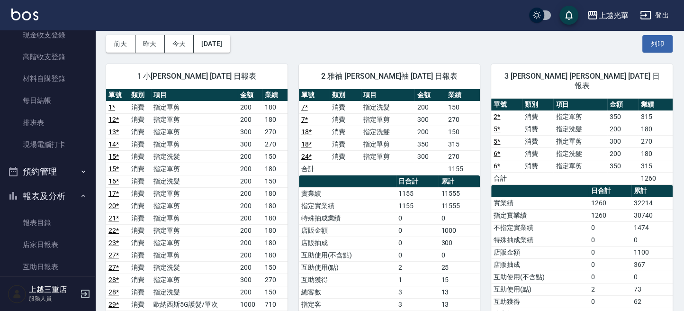
click at [41, 156] on ul "打帳單 帳單列表 掛單列表 營業儀表板 現金收支登錄 高階收支登錄 材料自購登錄 每日結帳 排班表 現場電腦打卡" at bounding box center [47, 46] width 87 height 227
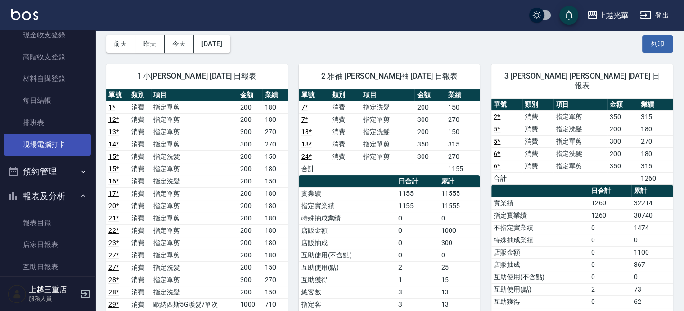
click at [41, 151] on link "現場電腦打卡" at bounding box center [47, 145] width 87 height 22
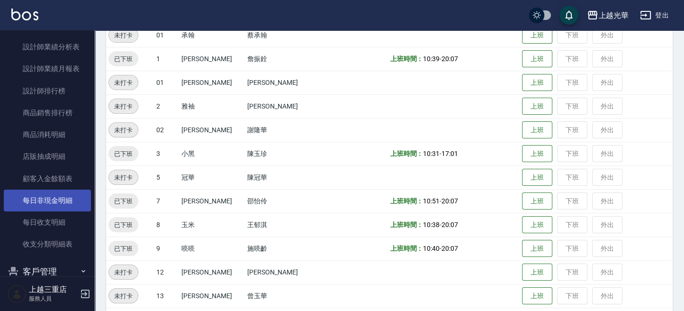
scroll to position [520, 0]
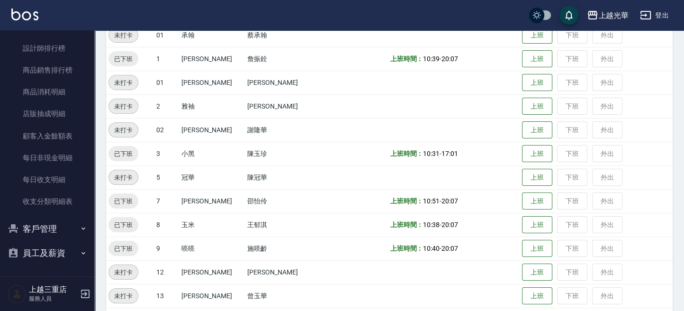
click at [45, 222] on button "客戶管理" at bounding box center [47, 229] width 87 height 25
click at [42, 248] on link "客戶列表" at bounding box center [47, 256] width 87 height 22
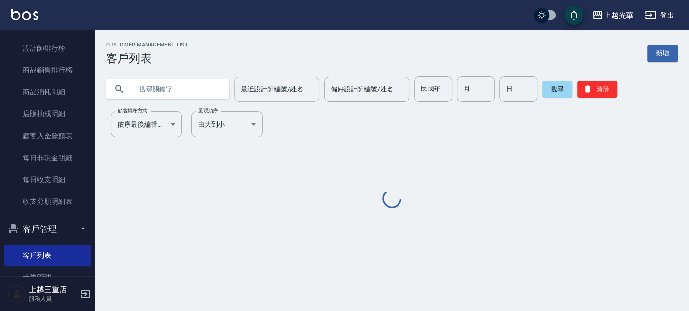
drag, startPoint x: 159, startPoint y: 84, endPoint x: 232, endPoint y: 90, distance: 73.2
click at [164, 84] on input "text" at bounding box center [177, 89] width 89 height 26
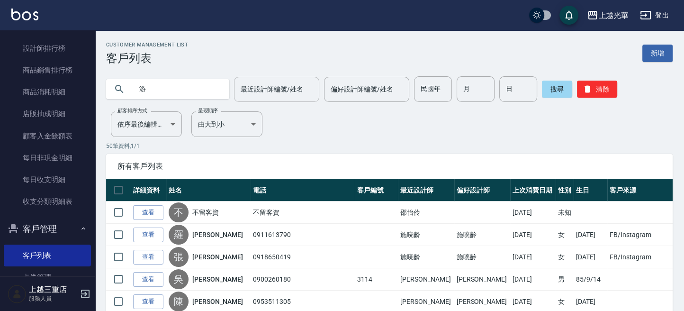
type input "游"
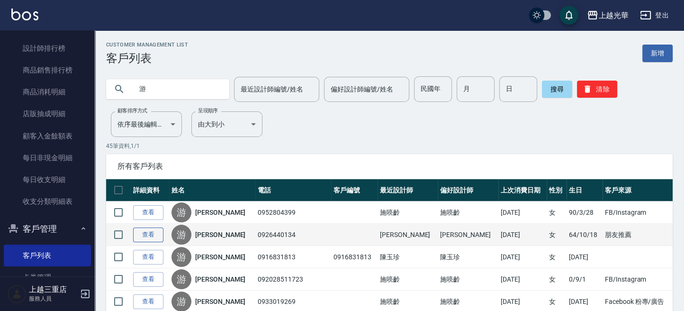
click at [154, 235] on link "查看" at bounding box center [148, 234] width 30 height 15
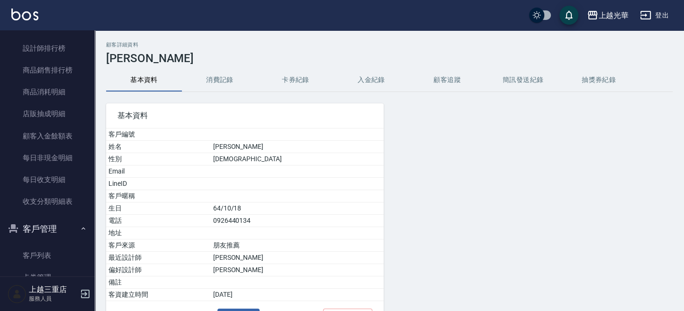
click at [217, 74] on button "消費記錄" at bounding box center [220, 80] width 76 height 23
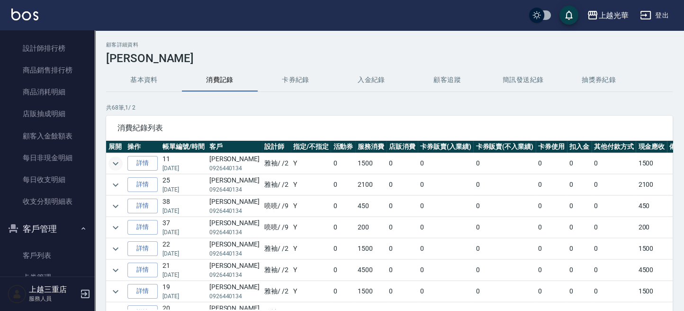
click at [118, 162] on icon "expand row" at bounding box center [115, 163] width 11 height 11
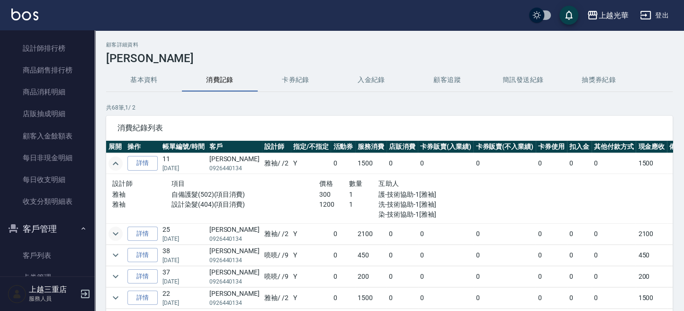
click at [117, 232] on icon "expand row" at bounding box center [116, 233] width 6 height 3
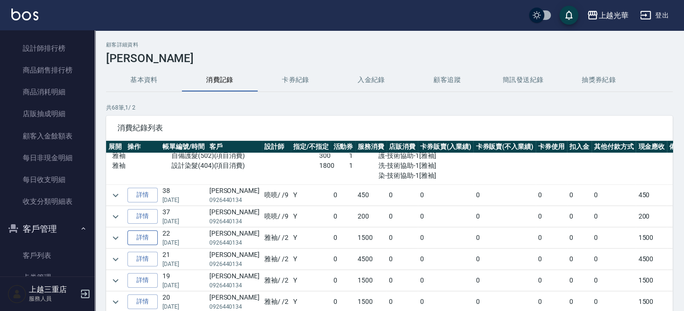
scroll to position [126, 0]
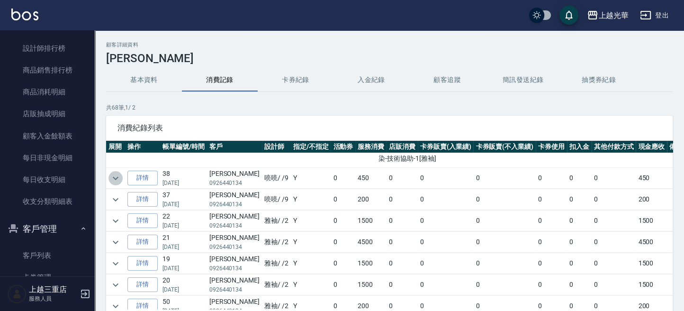
click at [117, 176] on icon "expand row" at bounding box center [116, 177] width 6 height 3
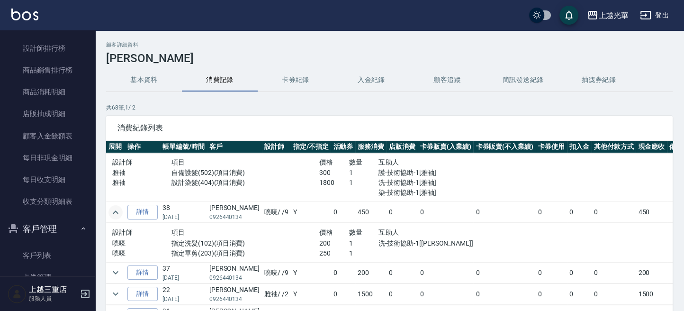
scroll to position [190, 0]
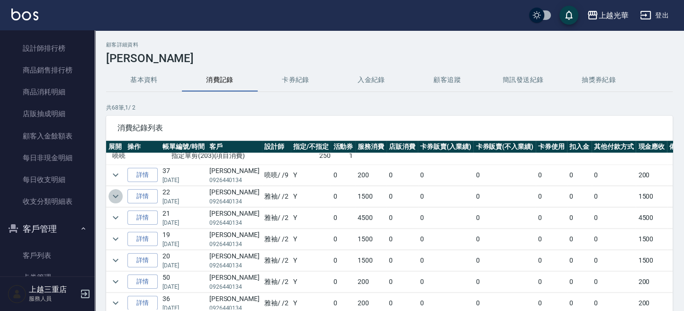
click at [118, 193] on icon "expand row" at bounding box center [115, 195] width 11 height 11
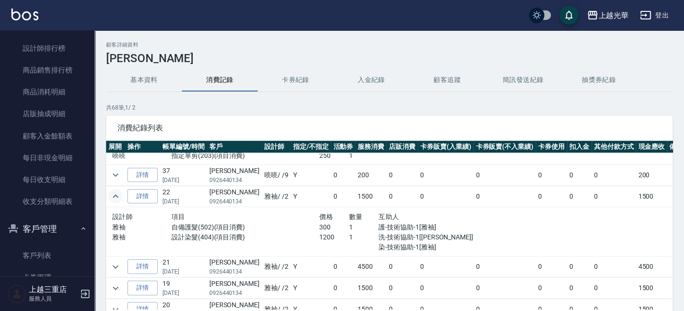
scroll to position [253, 0]
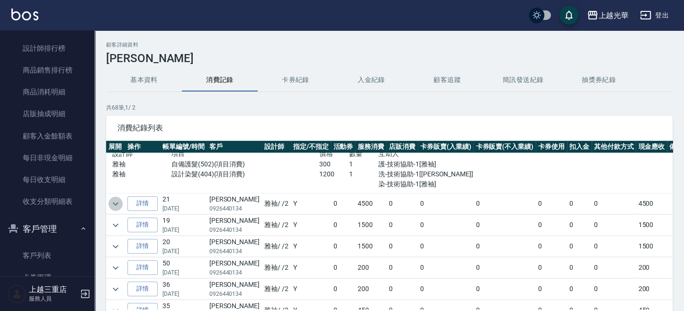
click at [116, 202] on icon "expand row" at bounding box center [116, 203] width 6 height 3
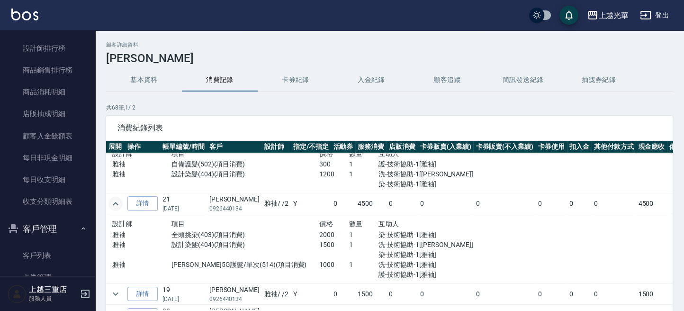
scroll to position [316, 0]
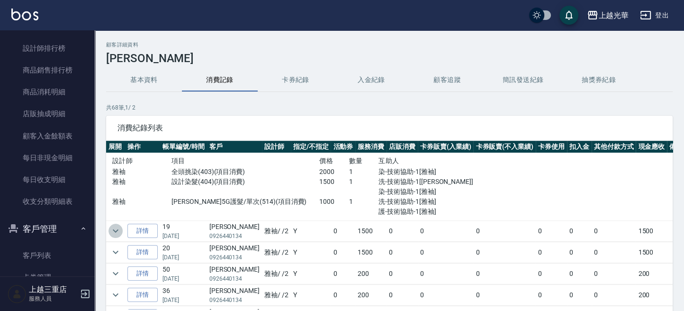
click at [118, 231] on icon "expand row" at bounding box center [115, 230] width 11 height 11
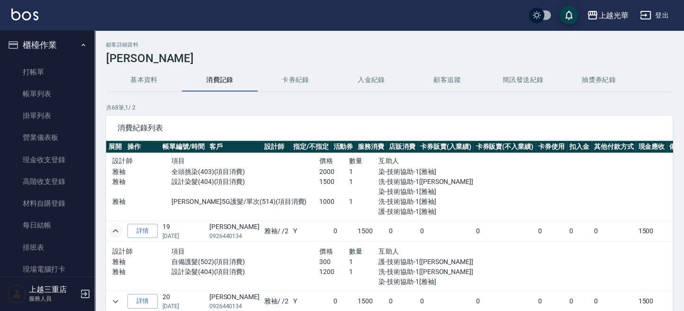
scroll to position [0, 0]
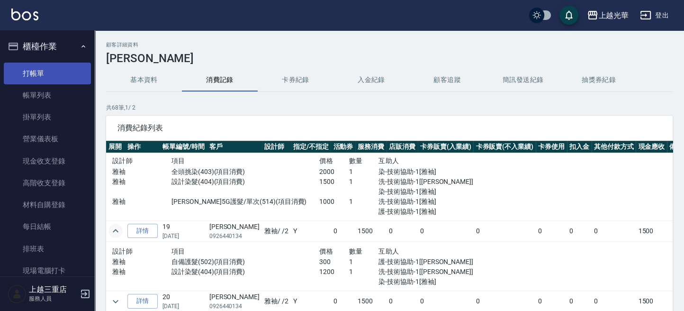
click at [61, 72] on link "打帳單" at bounding box center [47, 74] width 87 height 22
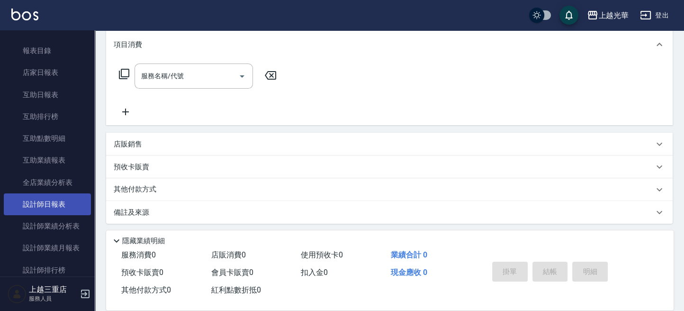
scroll to position [316, 0]
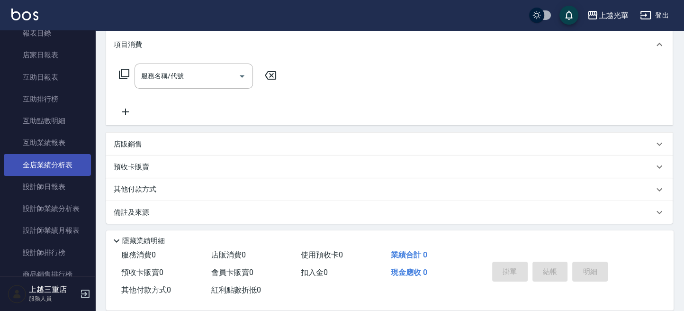
click at [60, 165] on link "全店業績分析表" at bounding box center [47, 165] width 87 height 22
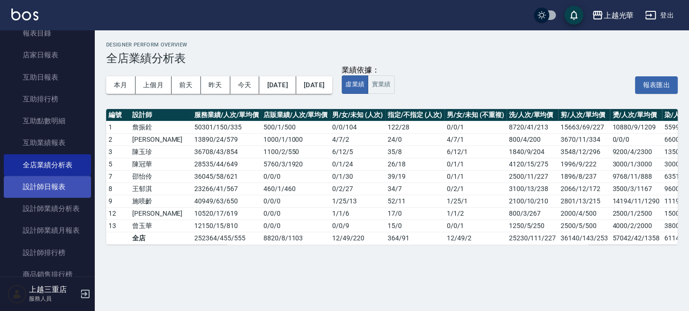
click at [57, 189] on link "設計師日報表" at bounding box center [47, 187] width 87 height 22
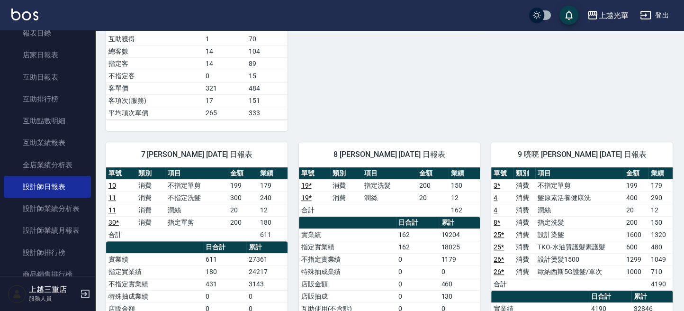
scroll to position [569, 0]
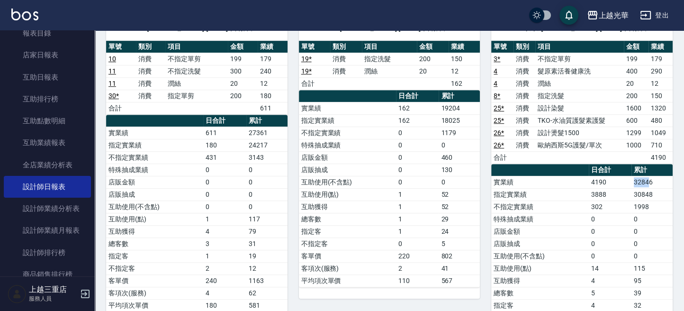
drag, startPoint x: 626, startPoint y: 178, endPoint x: 650, endPoint y: 189, distance: 26.3
click at [652, 180] on tr "實業績 4190 32846" at bounding box center [581, 182] width 181 height 12
click at [621, 213] on td "0" at bounding box center [610, 219] width 43 height 12
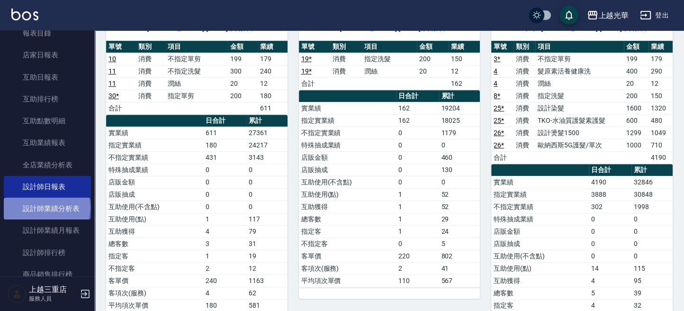
click at [45, 207] on link "設計師業績分析表" at bounding box center [47, 209] width 87 height 22
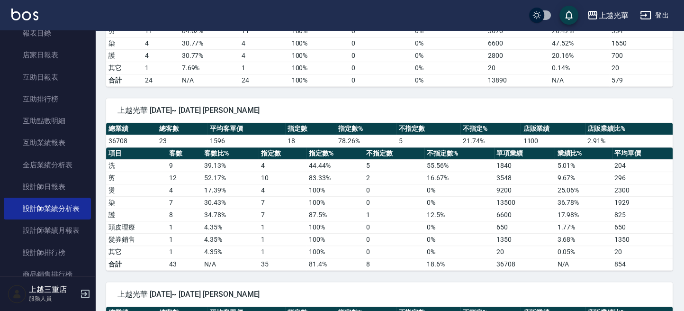
scroll to position [63, 0]
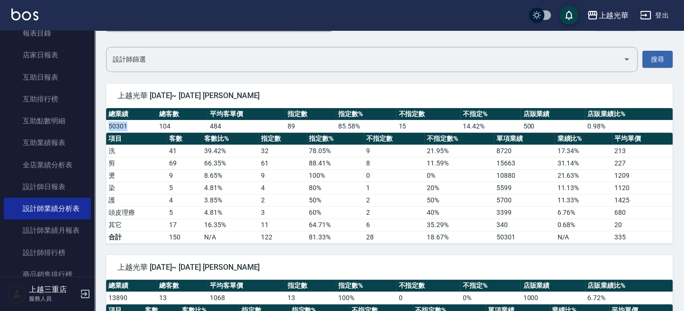
drag, startPoint x: 119, startPoint y: 123, endPoint x: 208, endPoint y: 160, distance: 96.4
click at [147, 131] on td "50301" at bounding box center [131, 126] width 51 height 12
drag, startPoint x: 220, startPoint y: 166, endPoint x: 227, endPoint y: 175, distance: 11.2
click at [221, 166] on td "66.35 %" at bounding box center [230, 163] width 57 height 12
click at [282, 170] on td "9" at bounding box center [283, 175] width 48 height 12
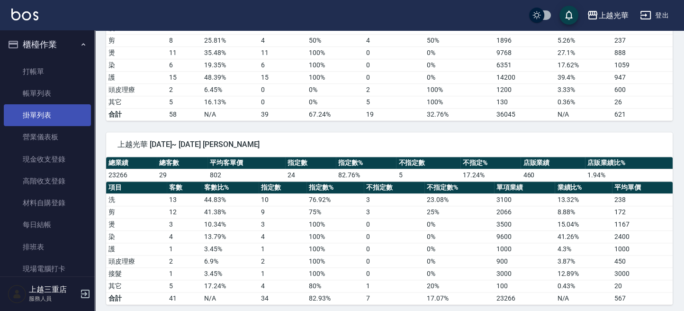
scroll to position [0, 0]
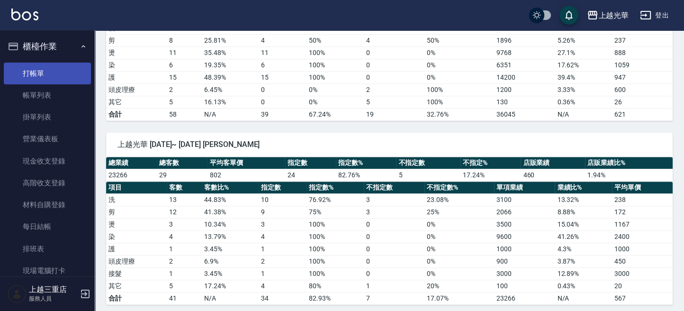
click at [65, 73] on link "打帳單" at bounding box center [47, 74] width 87 height 22
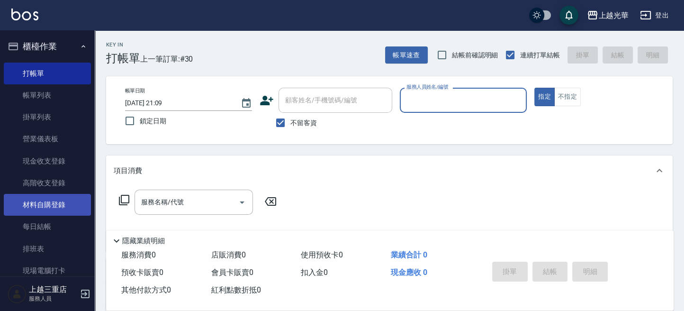
scroll to position [63, 0]
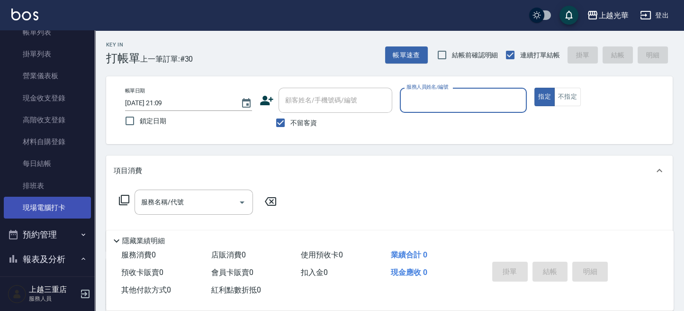
click at [54, 205] on link "現場電腦打卡" at bounding box center [47, 208] width 87 height 22
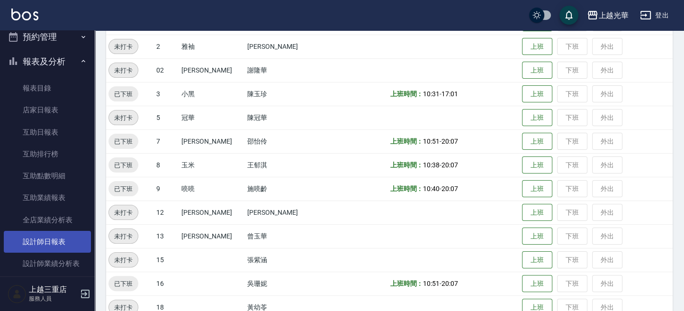
scroll to position [253, 0]
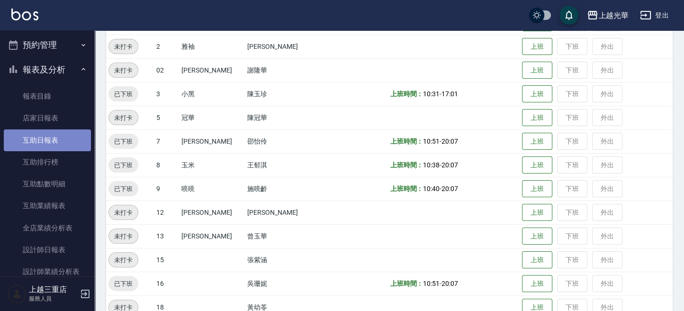
click at [67, 144] on link "互助日報表" at bounding box center [47, 140] width 87 height 22
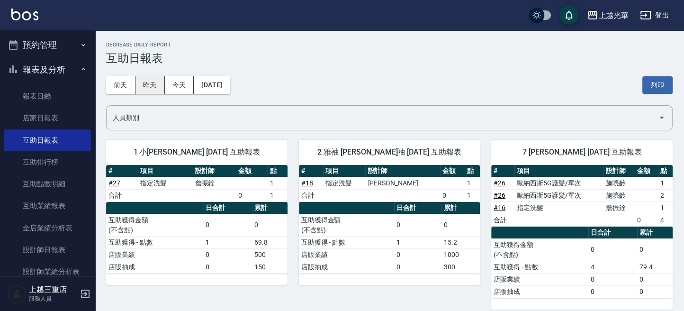
click at [145, 81] on button "昨天" at bounding box center [150, 85] width 29 height 18
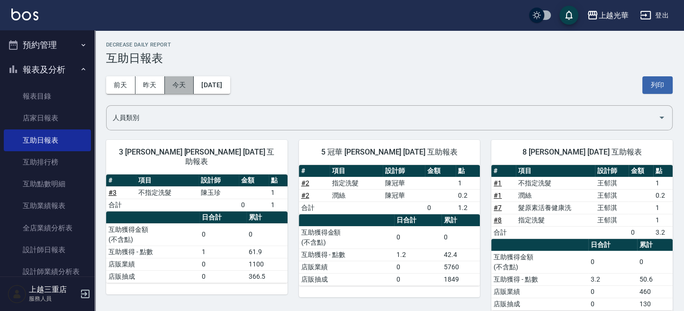
click at [176, 88] on button "今天" at bounding box center [179, 85] width 29 height 18
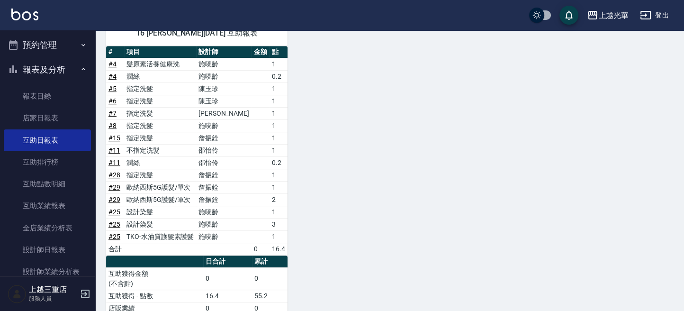
scroll to position [502, 0]
